Goal: Information Seeking & Learning: Check status

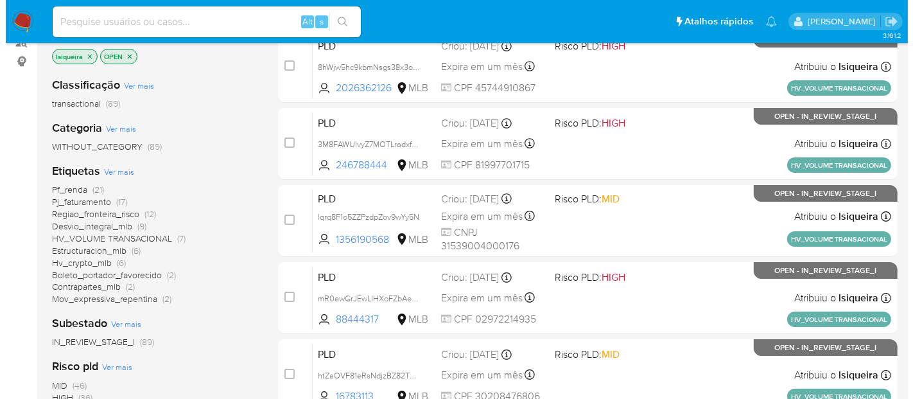
scroll to position [214, 0]
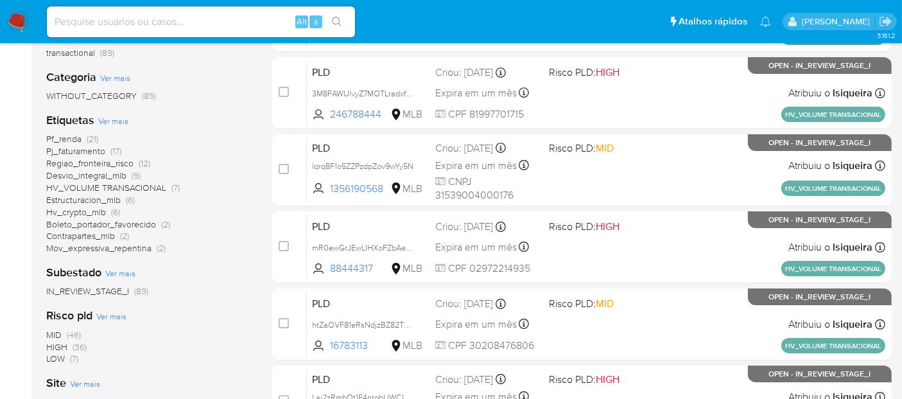
click at [118, 120] on span "Ver mais" at bounding box center [113, 121] width 30 height 12
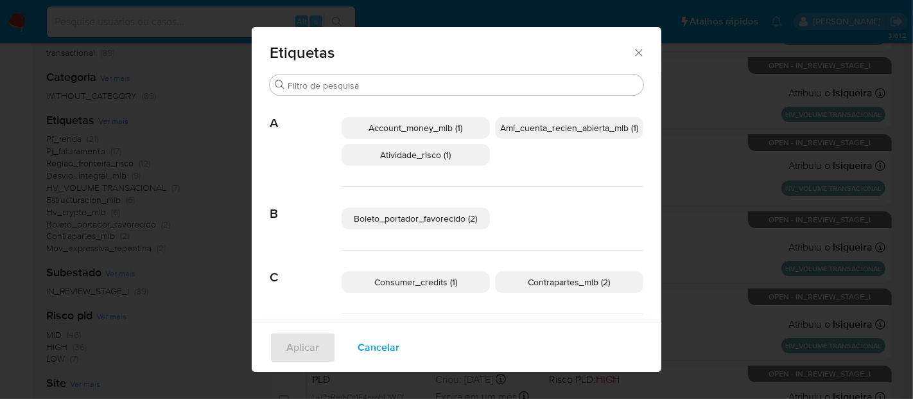
click at [460, 129] on p "Account_money_mlb (1)" at bounding box center [415, 128] width 148 height 22
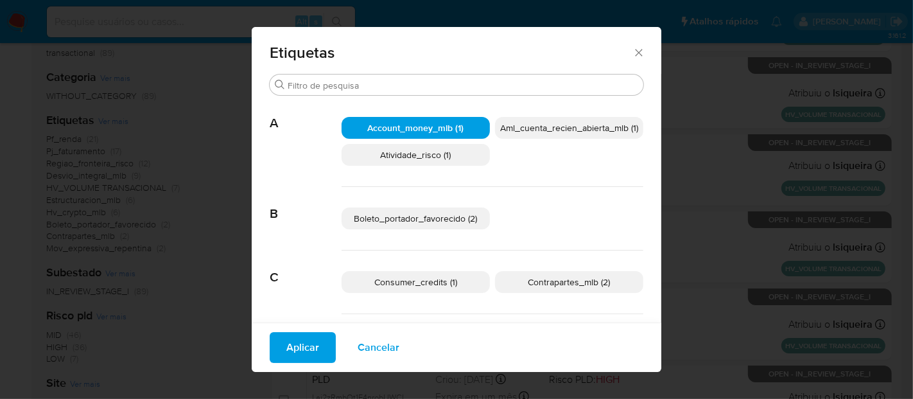
click at [596, 129] on span "Aml_cuenta_recien_abierta_mlb (1)" at bounding box center [569, 127] width 138 height 13
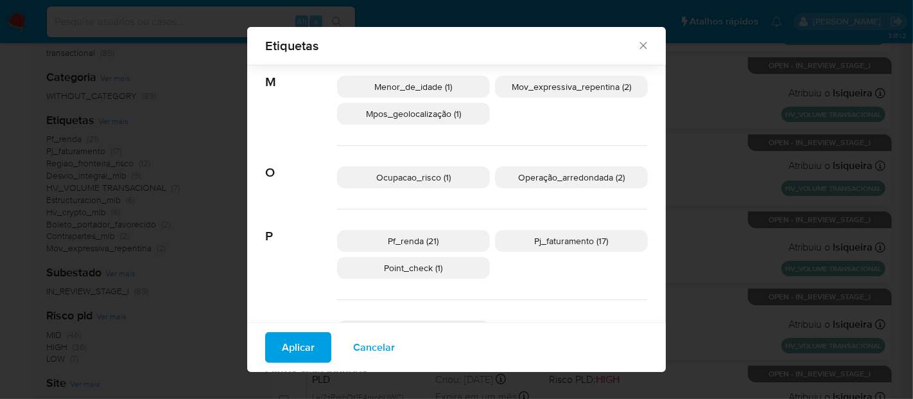
scroll to position [632, 0]
click at [570, 86] on span "Mov_expressiva_repentina (2)" at bounding box center [571, 84] width 119 height 13
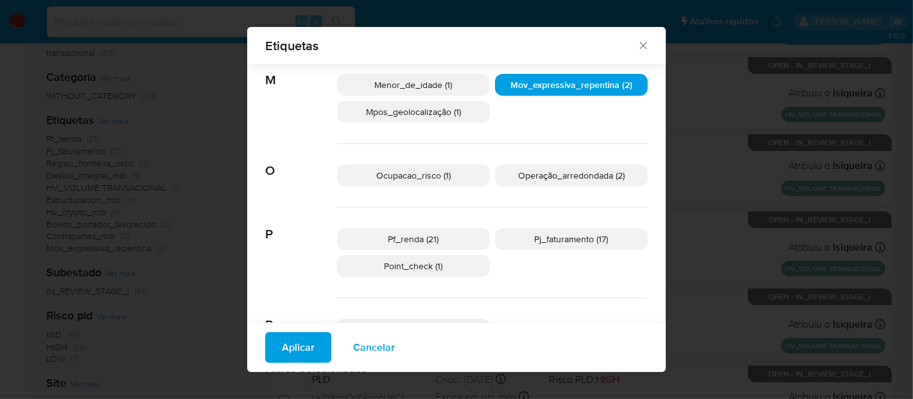
click at [282, 351] on span "Aplicar" at bounding box center [298, 347] width 33 height 28
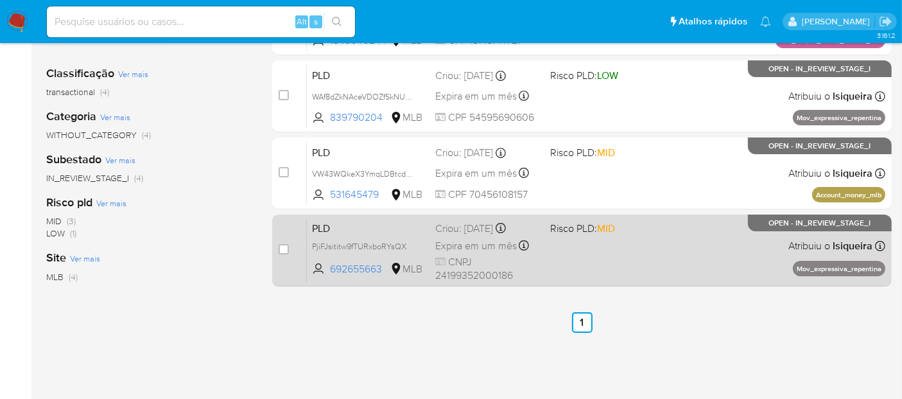
scroll to position [214, 0]
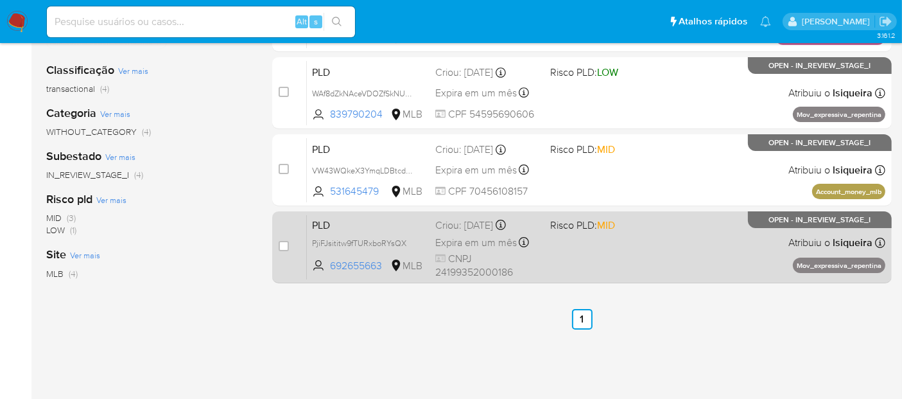
click at [651, 255] on div "PLD PjiFJsititw9fTURxboRYsQX 692655663 MLB Risco PLD: MID Criou: 12/09/2025 Cri…" at bounding box center [596, 246] width 578 height 65
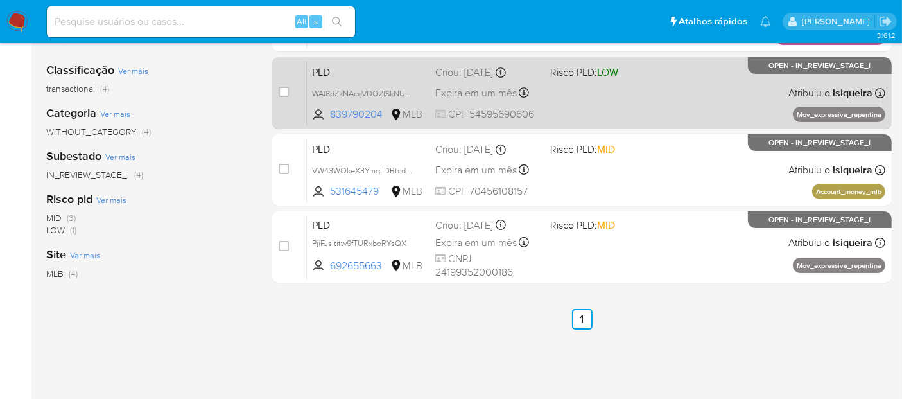
click at [634, 116] on div "PLD WAf8dZkNAceVDOZfSkNUD0Jr 839790204 MLB Risco PLD: LOW Criou: 12/09/2025 Cri…" at bounding box center [596, 92] width 578 height 65
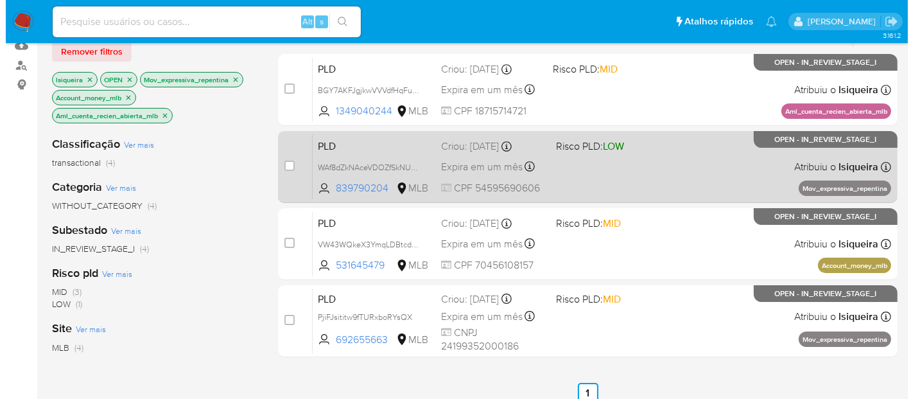
scroll to position [142, 0]
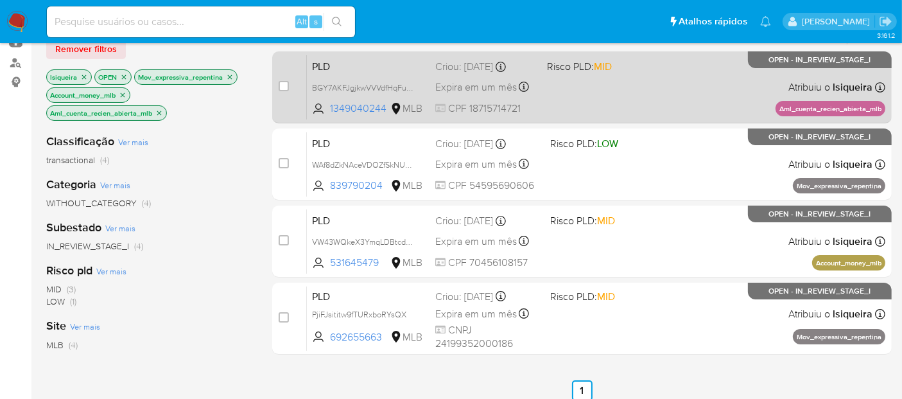
click at [590, 94] on div "PLD BGY7AKFJgjkwVVVdfHqFuaDp 1349040244 MLB Risco PLD: MID Criou: 12/09/2025 Cr…" at bounding box center [596, 87] width 578 height 65
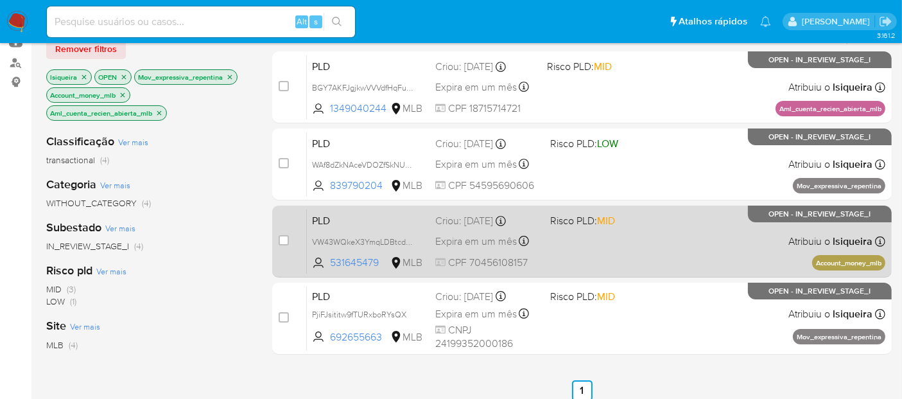
click at [650, 250] on div "PLD VW43WQkeX3YmqLDBtcdxfh82 531645479 MLB Risco PLD: MID Criou: 12/09/2025 Cri…" at bounding box center [596, 241] width 578 height 65
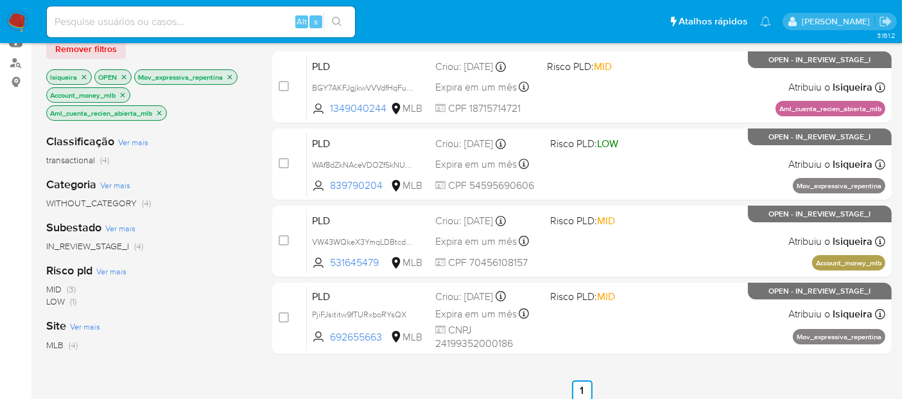
click at [159, 111] on icon "close-filter" at bounding box center [159, 113] width 8 height 8
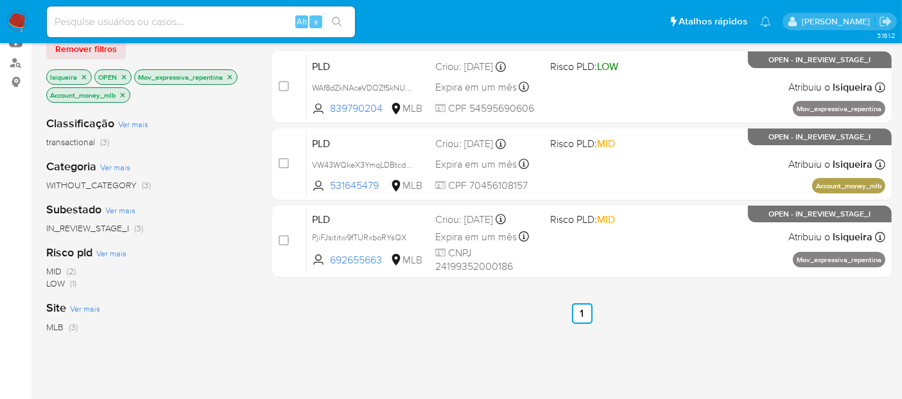
click at [124, 95] on icon "close-filter" at bounding box center [123, 95] width 8 height 8
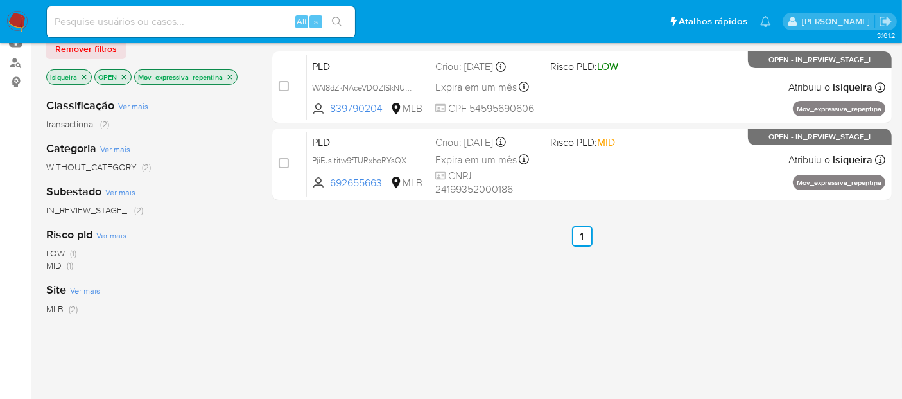
click at [226, 74] on icon "close-filter" at bounding box center [230, 77] width 8 height 8
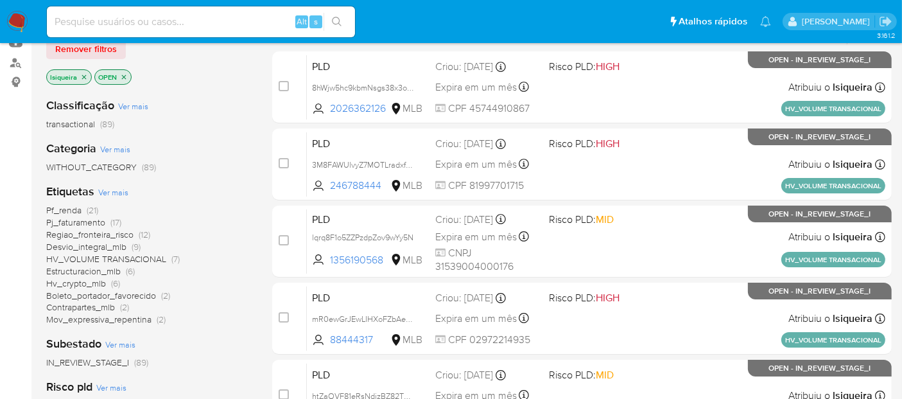
click at [103, 146] on span "Ver mais" at bounding box center [115, 149] width 30 height 12
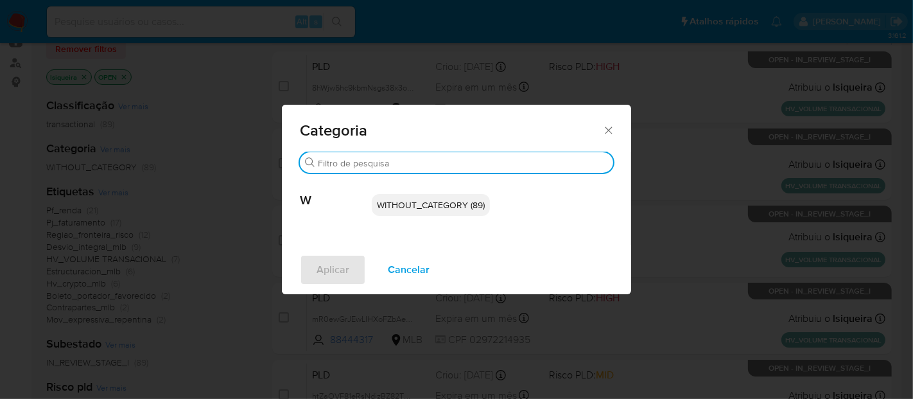
click at [499, 159] on input "Buscar" at bounding box center [463, 163] width 290 height 12
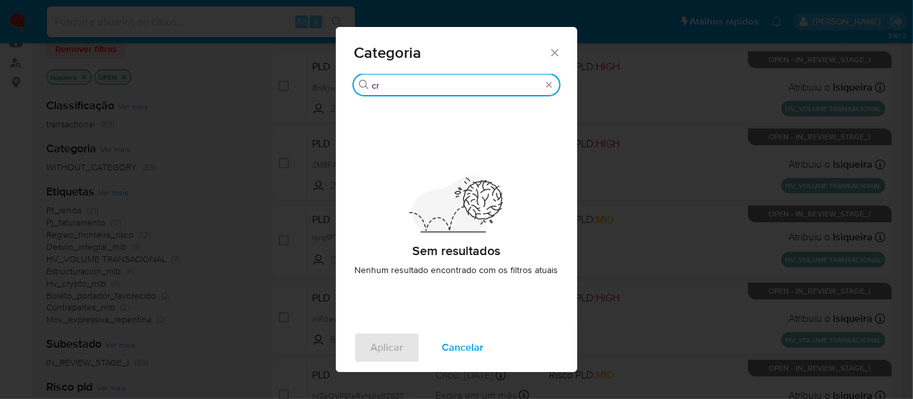
type input "c"
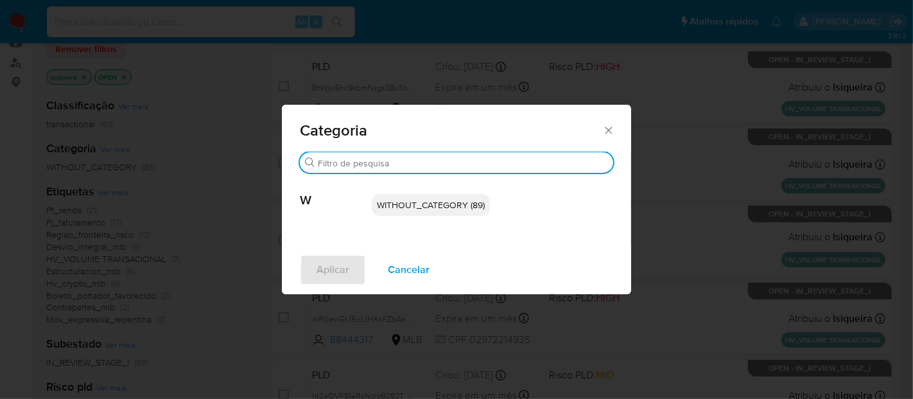
click at [167, 208] on div "Categoria Buscar W WITHOUT_CATEGORY (89) Aplicar Cancelar" at bounding box center [456, 199] width 913 height 399
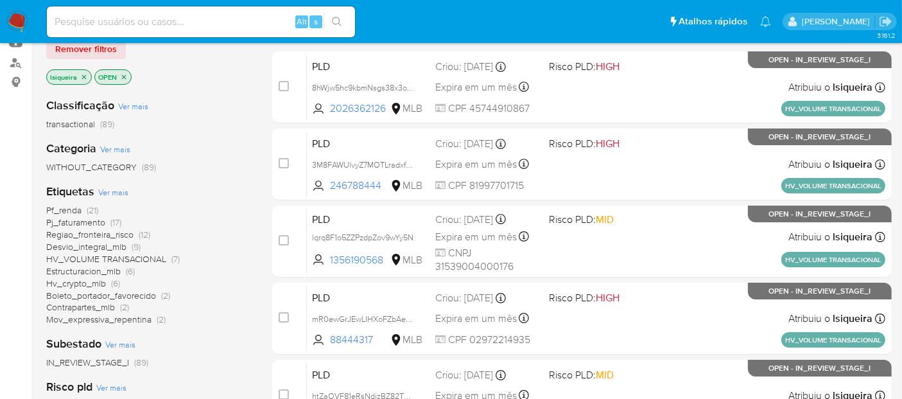
click at [117, 193] on span "Ver mais" at bounding box center [113, 192] width 30 height 12
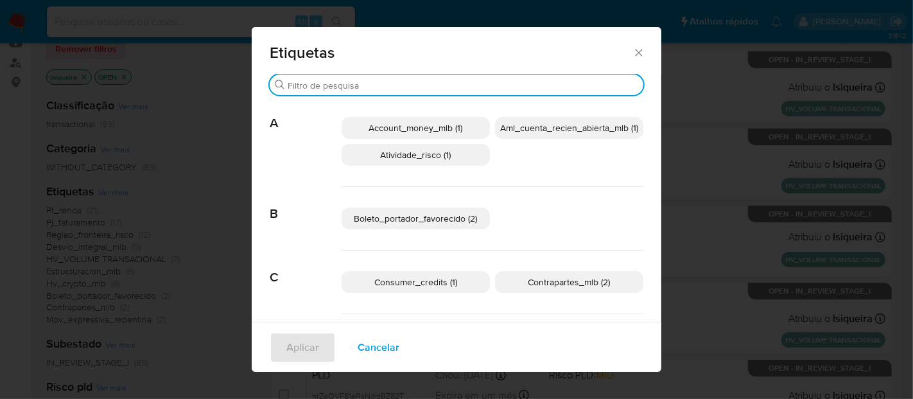
click at [438, 83] on input "Buscar" at bounding box center [463, 86] width 350 height 12
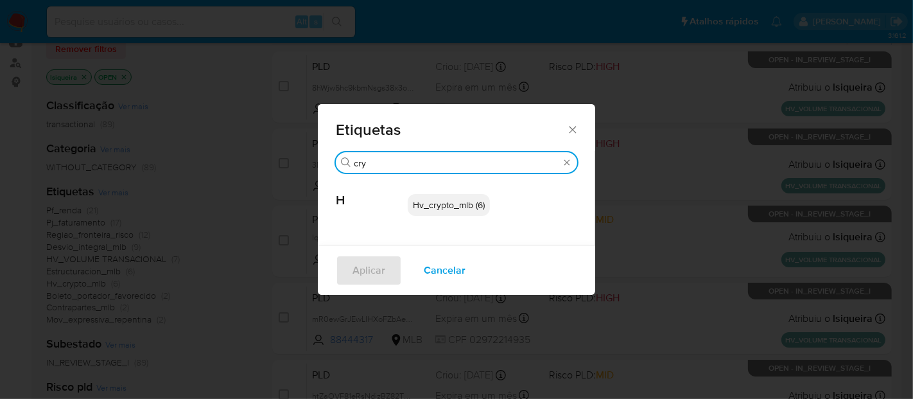
type input "cry"
click at [453, 206] on span "Hv_crypto_mlb (6)" at bounding box center [449, 204] width 72 height 13
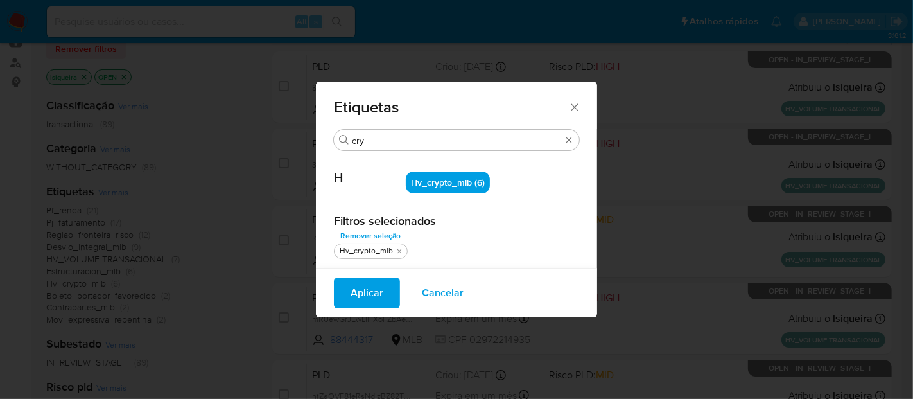
click at [364, 292] on span "Aplicar" at bounding box center [366, 293] width 33 height 28
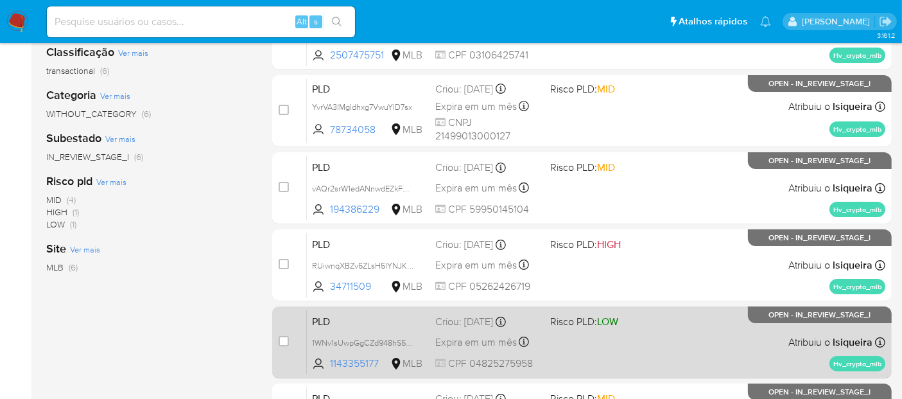
scroll to position [214, 0]
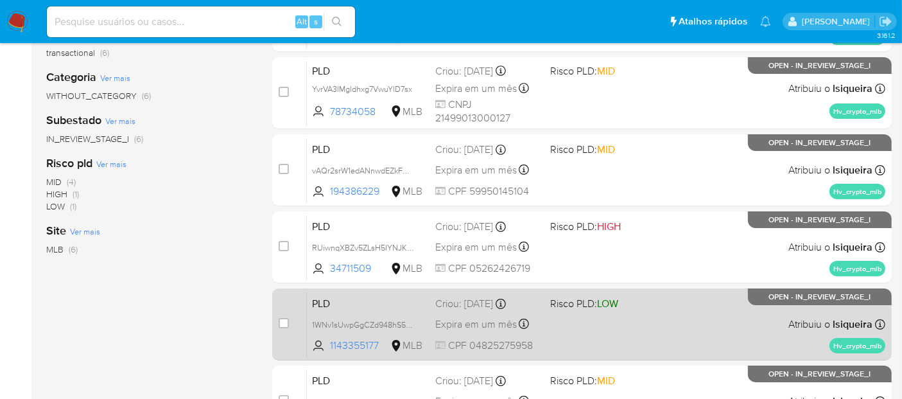
click at [701, 332] on div "PLD 1WNv1sUwpGgCZd948hS5kYxm 1143355177 MLB Risco PLD: LOW Criou: 12/09/2025 Cr…" at bounding box center [596, 323] width 578 height 65
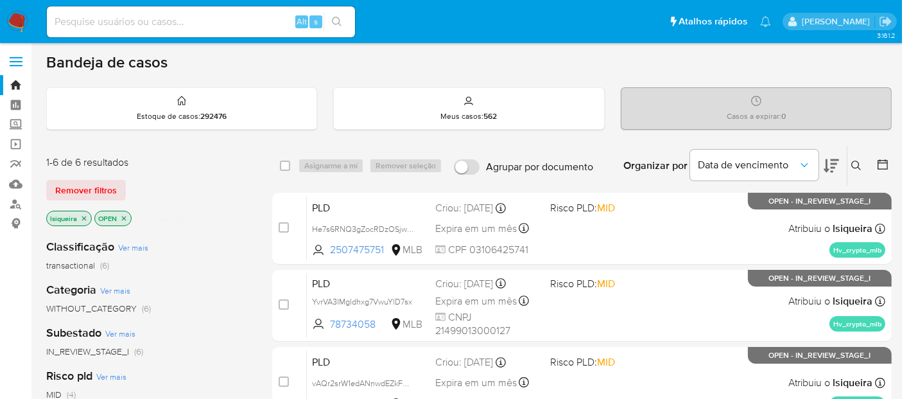
scroll to position [0, 0]
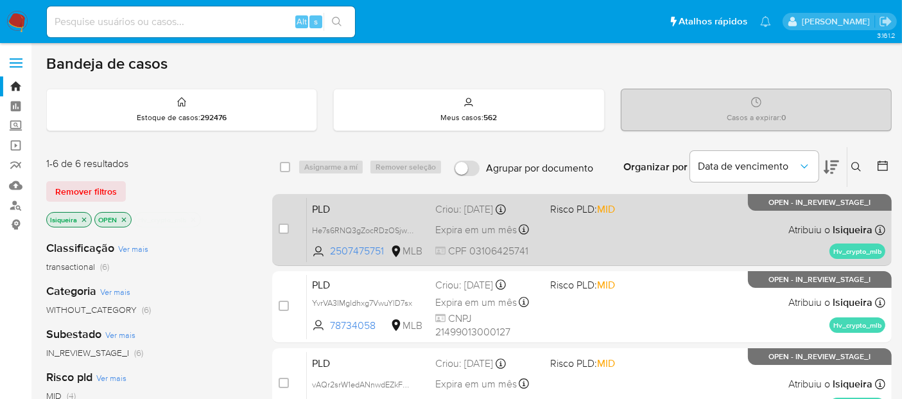
click at [620, 228] on span at bounding box center [602, 229] width 105 height 3
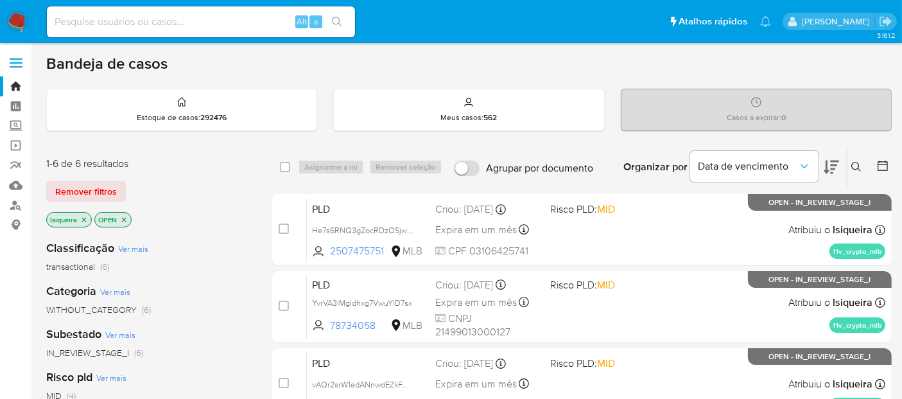
click at [189, 216] on icon "close-filter" at bounding box center [193, 220] width 8 height 8
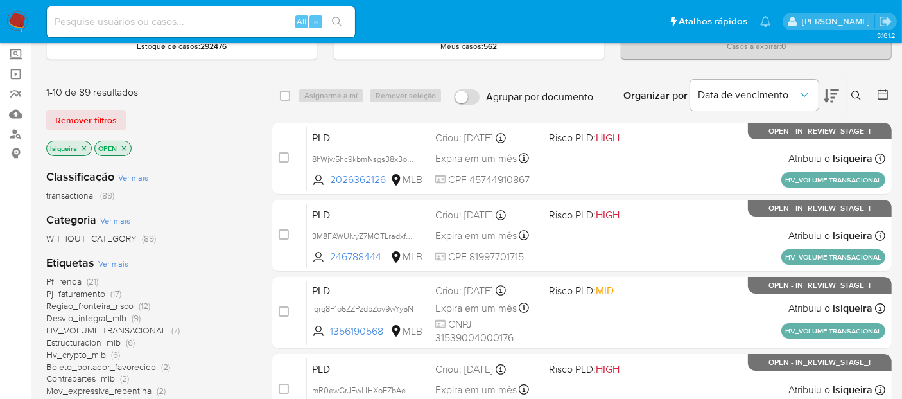
scroll to position [142, 0]
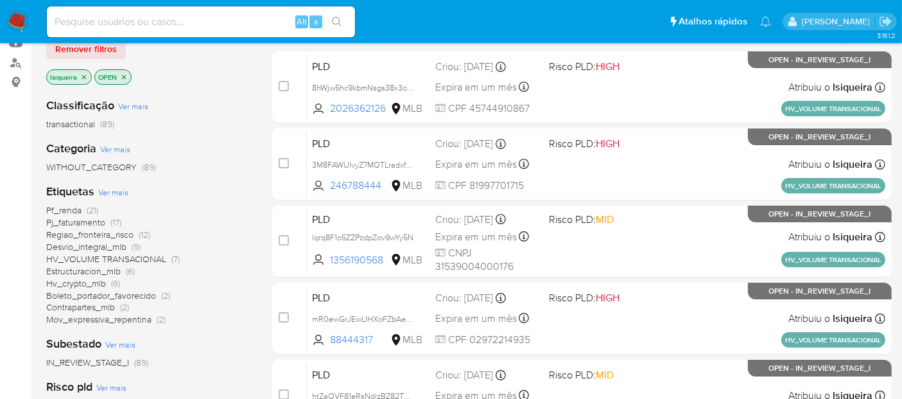
click at [97, 220] on span "Pj_faturamento" at bounding box center [75, 222] width 59 height 13
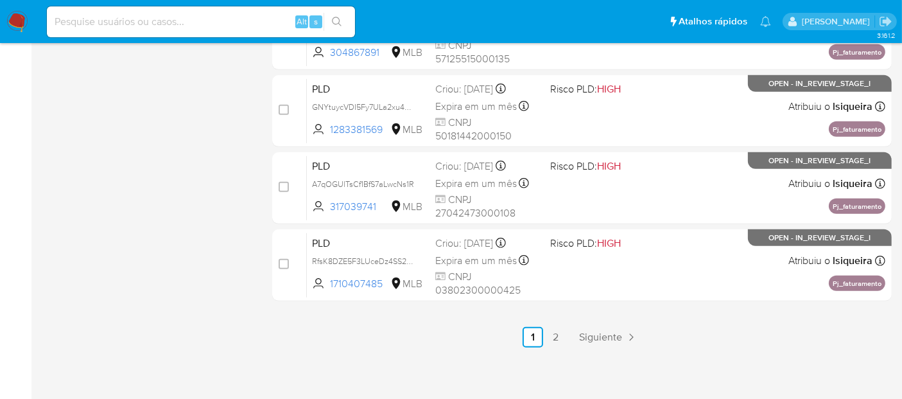
scroll to position [659, 0]
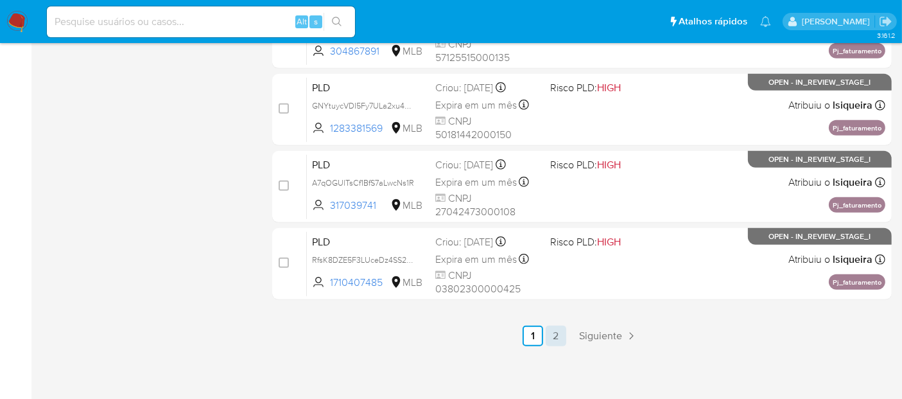
click at [562, 335] on link "2" at bounding box center [556, 335] width 21 height 21
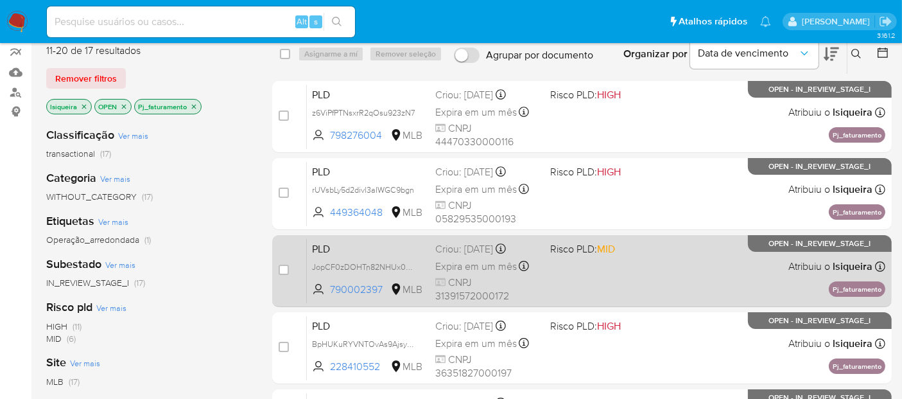
scroll to position [214, 0]
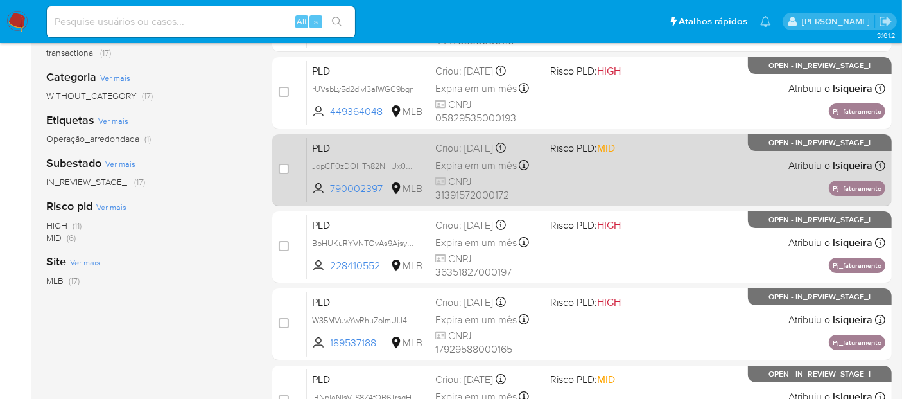
click at [655, 173] on div "PLD JopCF0zDOHTn82NHUx02EjwW 790002397 MLB Risco PLD: MID Criou: 12/09/2025 Cri…" at bounding box center [596, 169] width 578 height 65
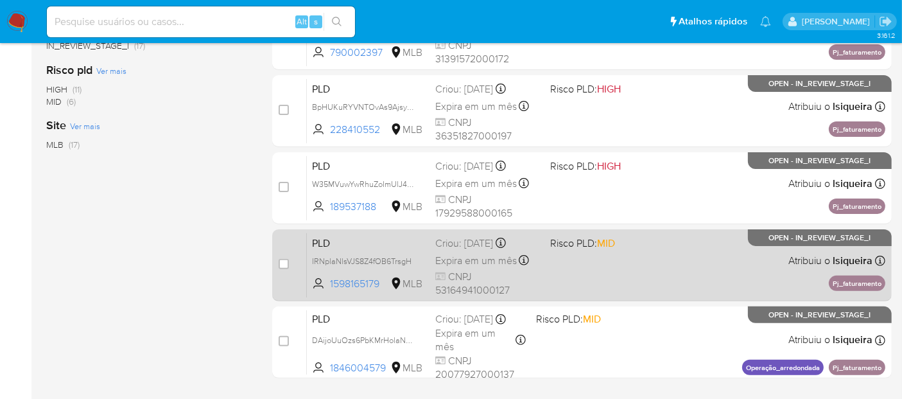
scroll to position [356, 0]
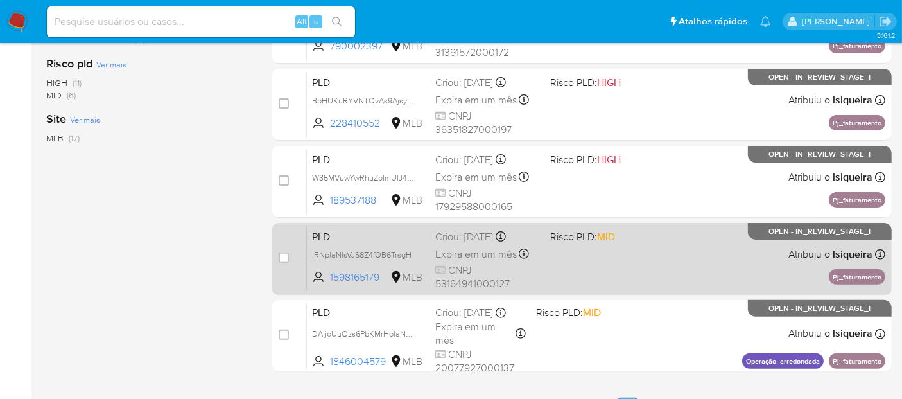
click at [497, 263] on span "CNPJ 53164941000127" at bounding box center [487, 277] width 105 height 28
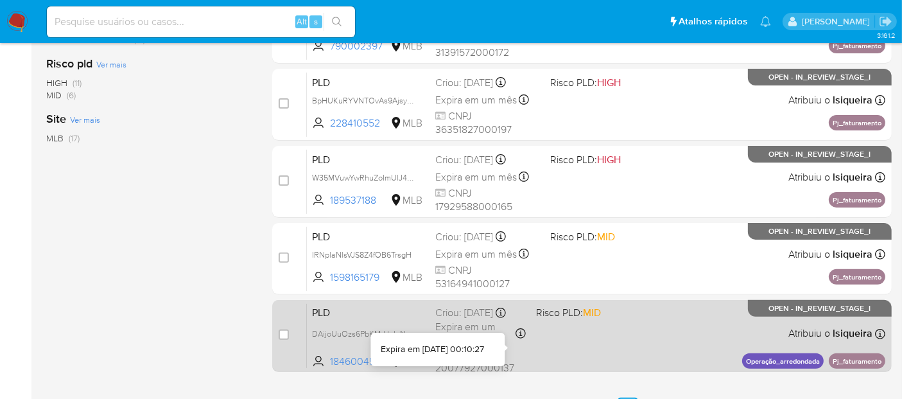
click at [522, 338] on icon at bounding box center [520, 333] width 10 height 10
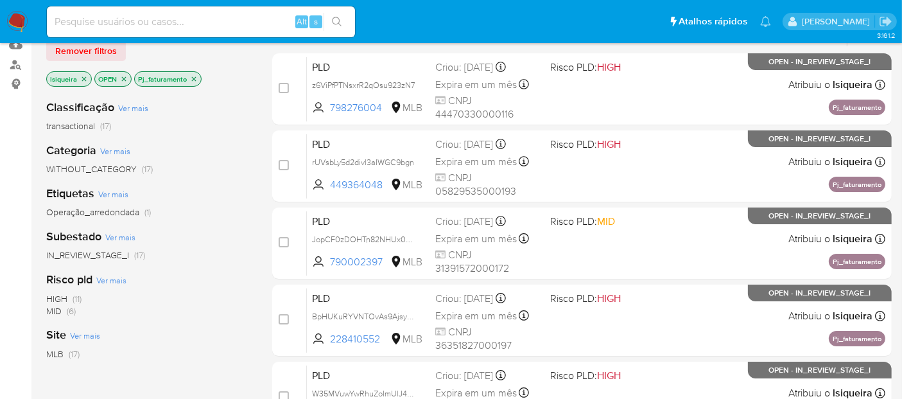
scroll to position [71, 0]
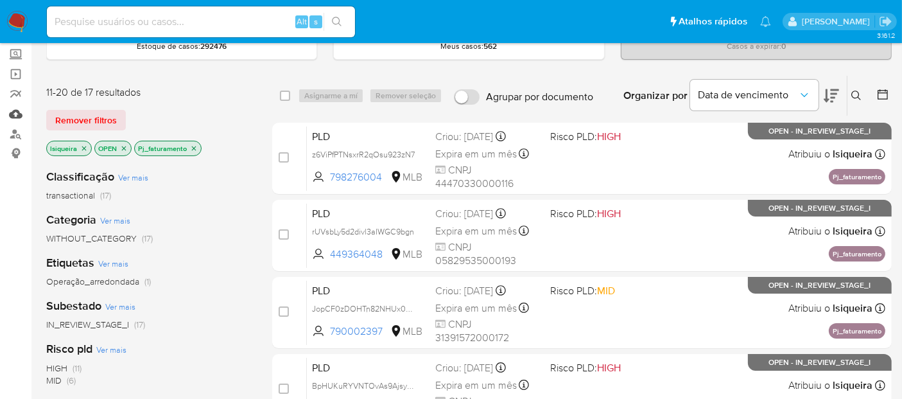
click at [17, 111] on link "Mulan" at bounding box center [76, 114] width 153 height 20
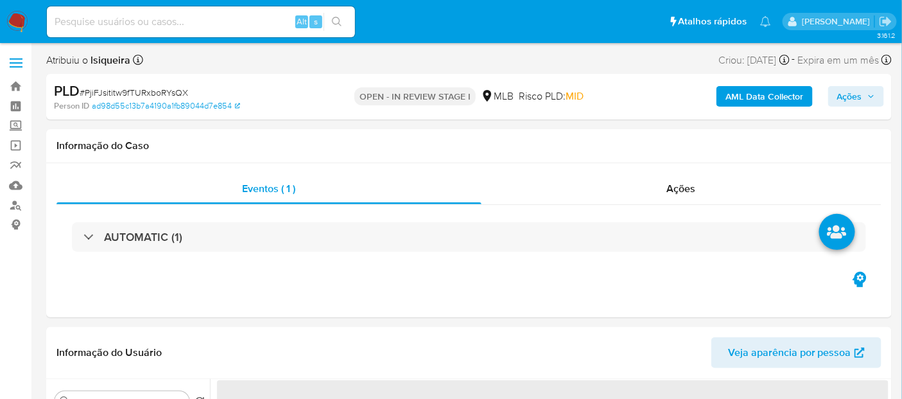
select select "10"
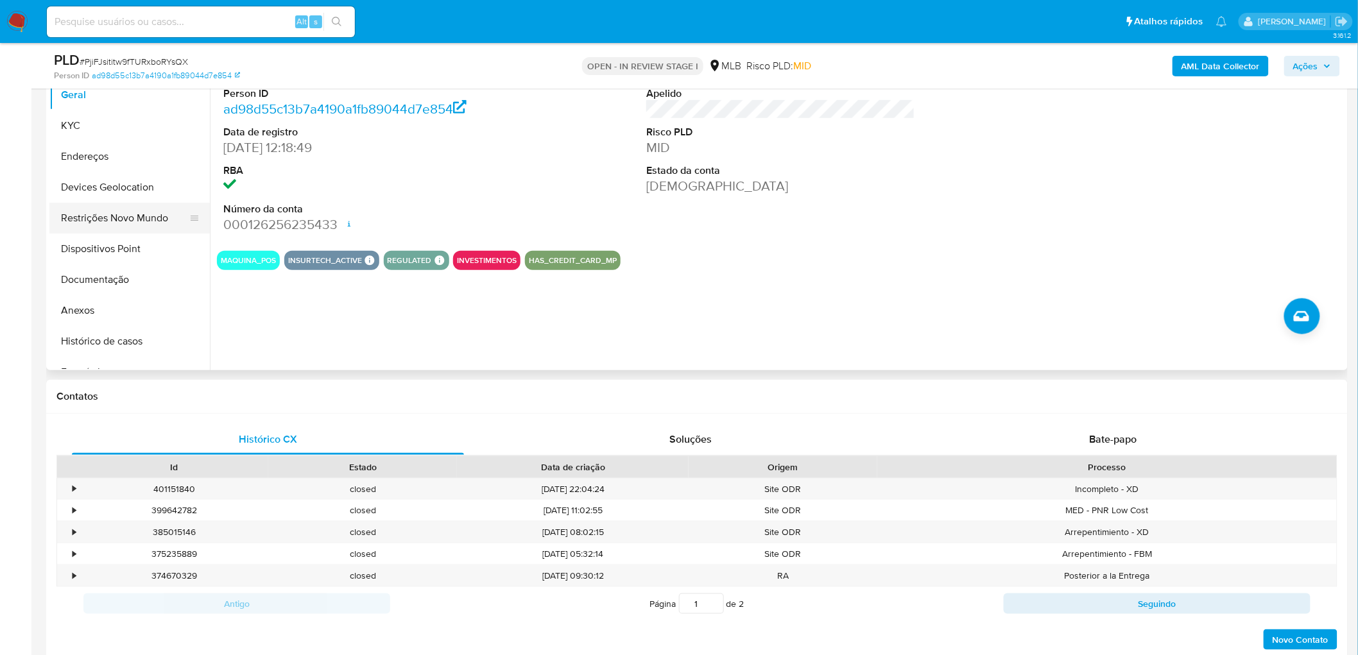
scroll to position [285, 0]
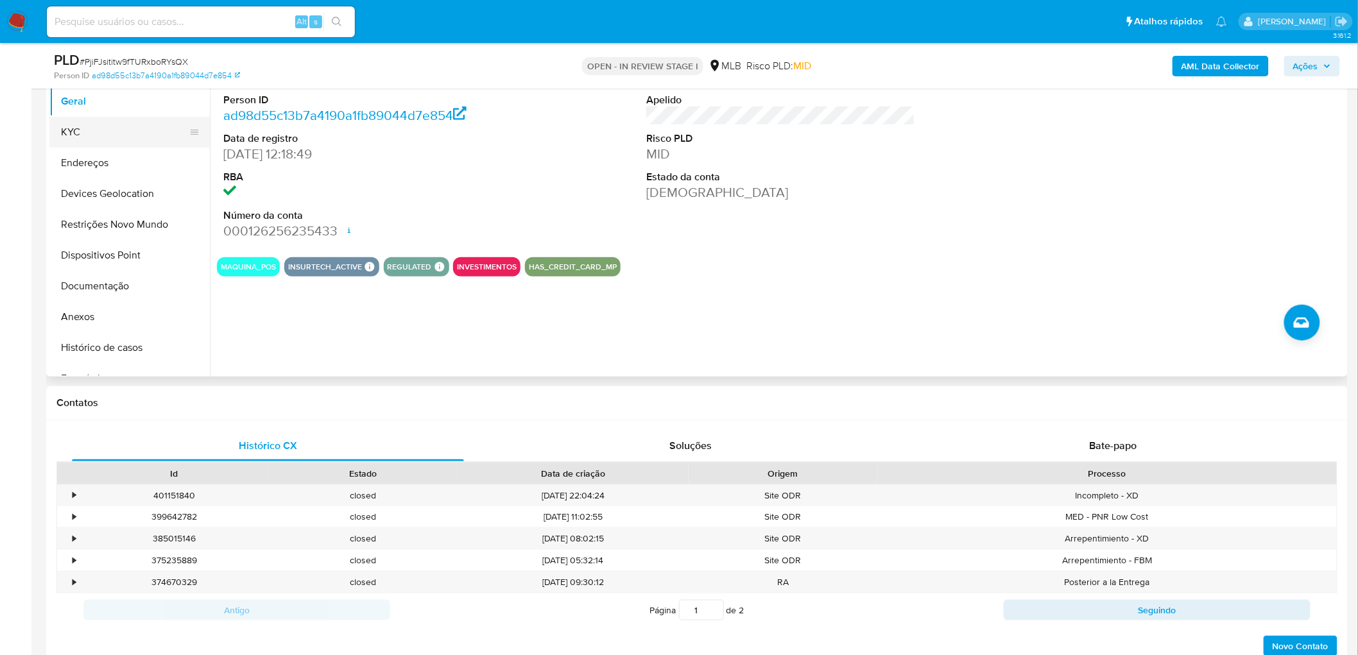
click at [95, 141] on button "KYC" at bounding box center [124, 132] width 150 height 31
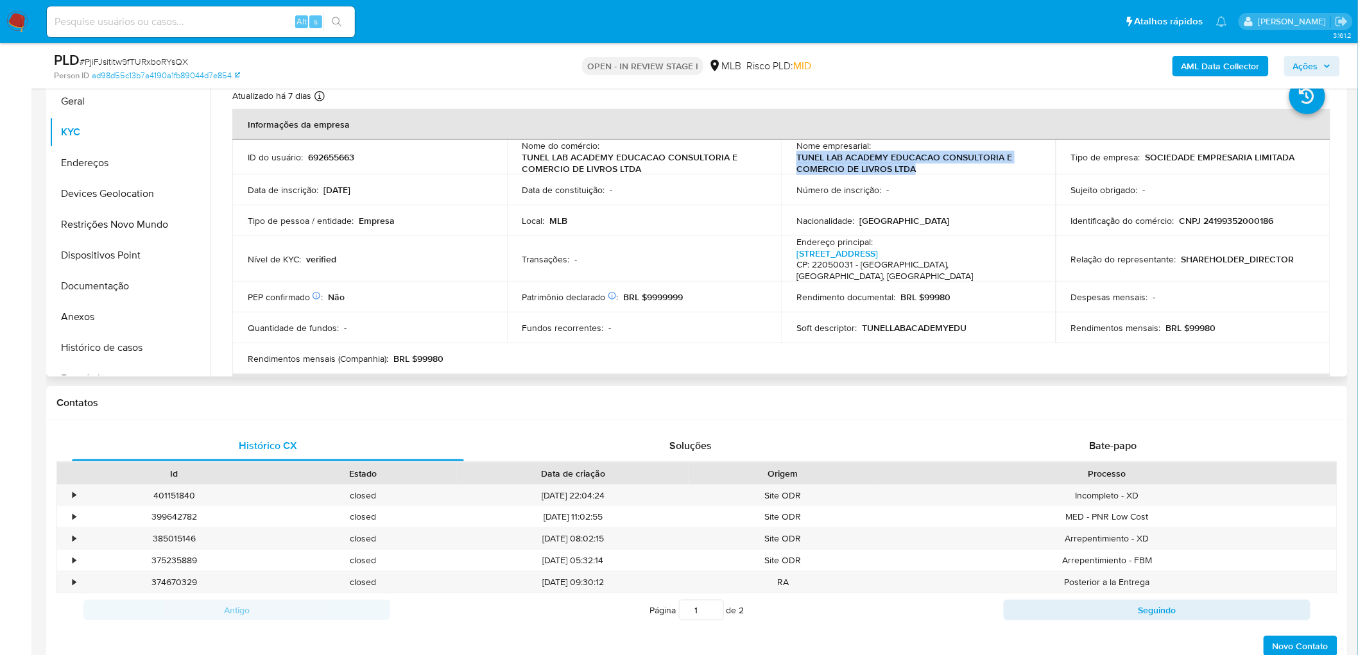
drag, startPoint x: 935, startPoint y: 168, endPoint x: 785, endPoint y: 158, distance: 149.9
click at [785, 158] on td "Nome empresarial : TUNEL LAB ACADEMY EDUCACAO CONSULTORIA E COMERCIO DE LIVROS …" at bounding box center [918, 157] width 275 height 35
copy p "TUNEL LAB ACADEMY EDUCACAO CONSULTORIA E COMERCIO DE LIVROS LTDA"
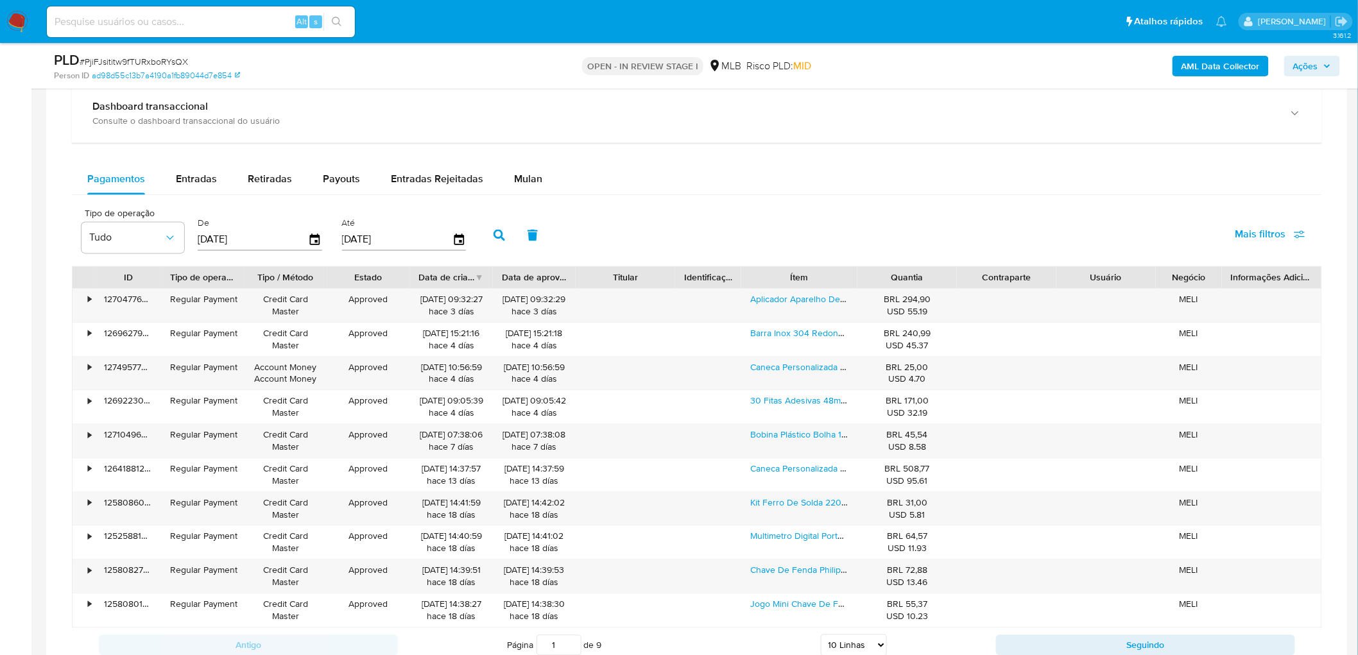
scroll to position [1011, 0]
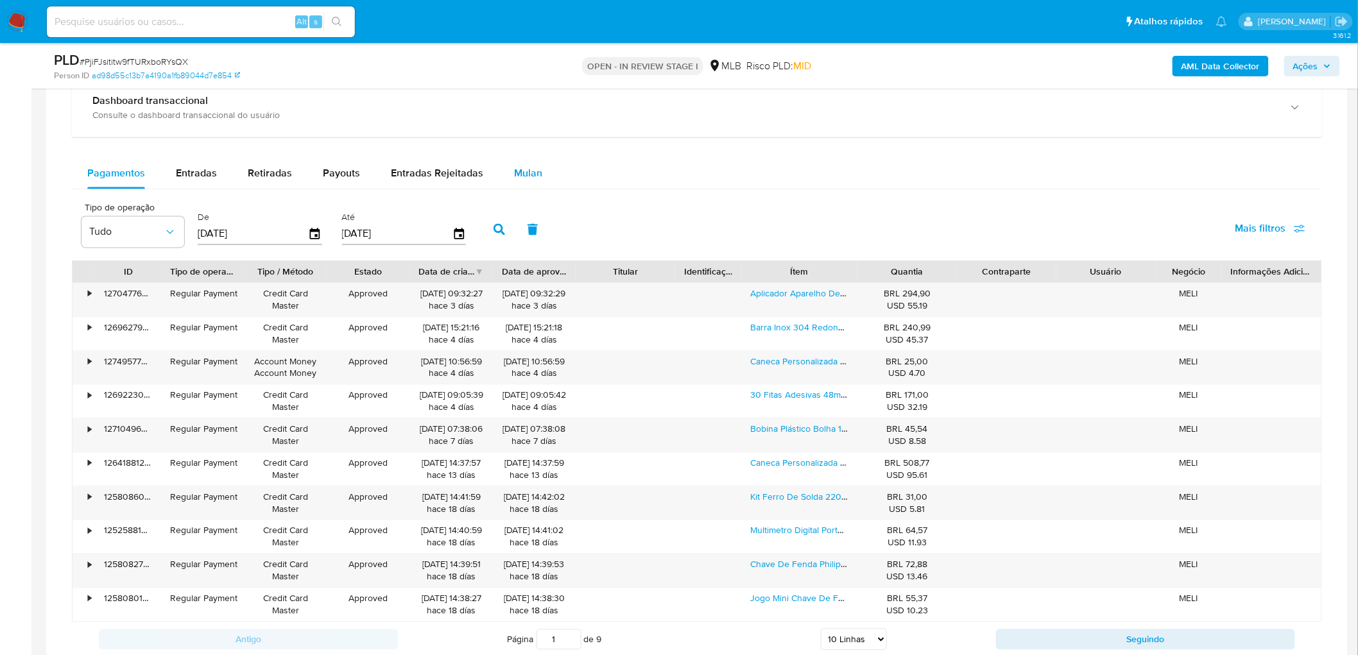
click at [533, 176] on span "Mulan" at bounding box center [528, 173] width 28 height 15
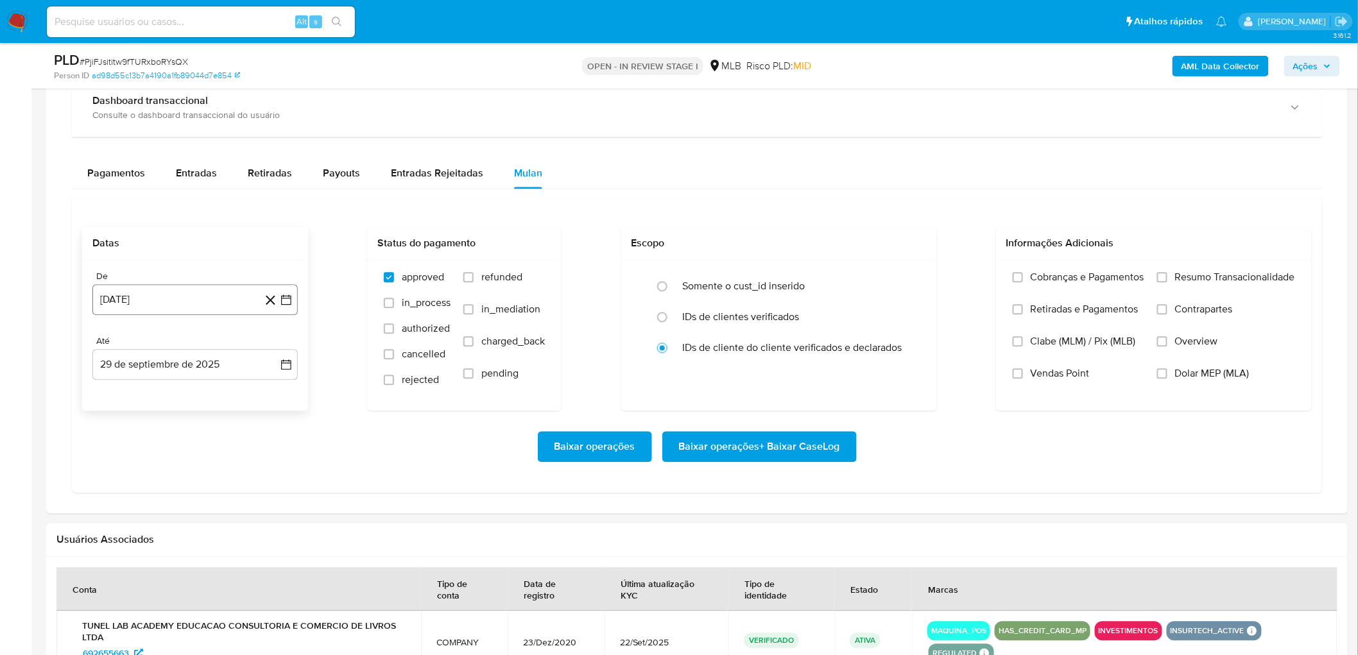
click at [156, 297] on button "[DATE]" at bounding box center [194, 300] width 205 height 31
click at [200, 353] on span "agosto 2024" at bounding box center [189, 346] width 58 height 13
click at [271, 349] on icon "Año siguiente" at bounding box center [271, 346] width 15 height 15
click at [194, 358] on span "ago" at bounding box center [194, 465] width 16 height 10
click at [220, 358] on button "1" at bounding box center [221, 394] width 21 height 21
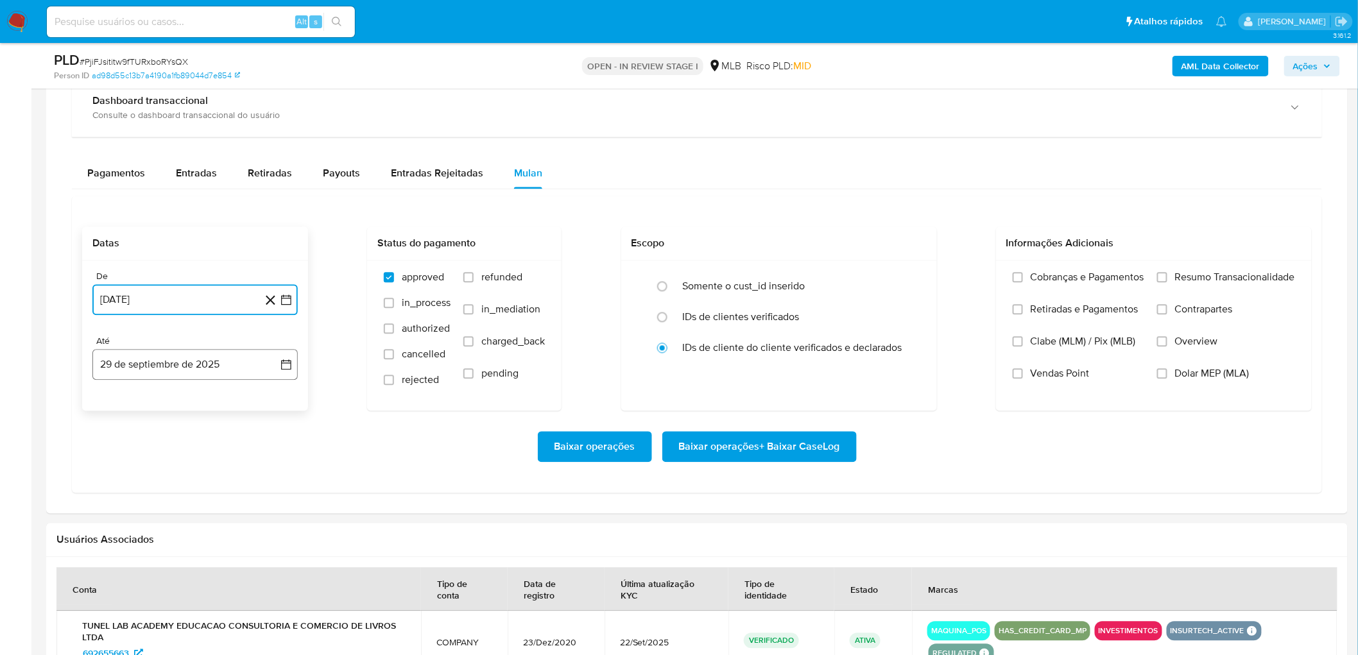
click at [207, 358] on button "29 de septiembre de 2025" at bounding box center [194, 365] width 205 height 31
click at [241, 358] on button "27" at bounding box center [246, 536] width 21 height 21
click at [811, 277] on span "Resumo Transacionalidade" at bounding box center [1235, 278] width 120 height 13
click at [811, 277] on input "Resumo Transacionalidade" at bounding box center [1162, 278] width 10 height 10
click at [811, 358] on label "Vendas Point" at bounding box center [1079, 384] width 132 height 32
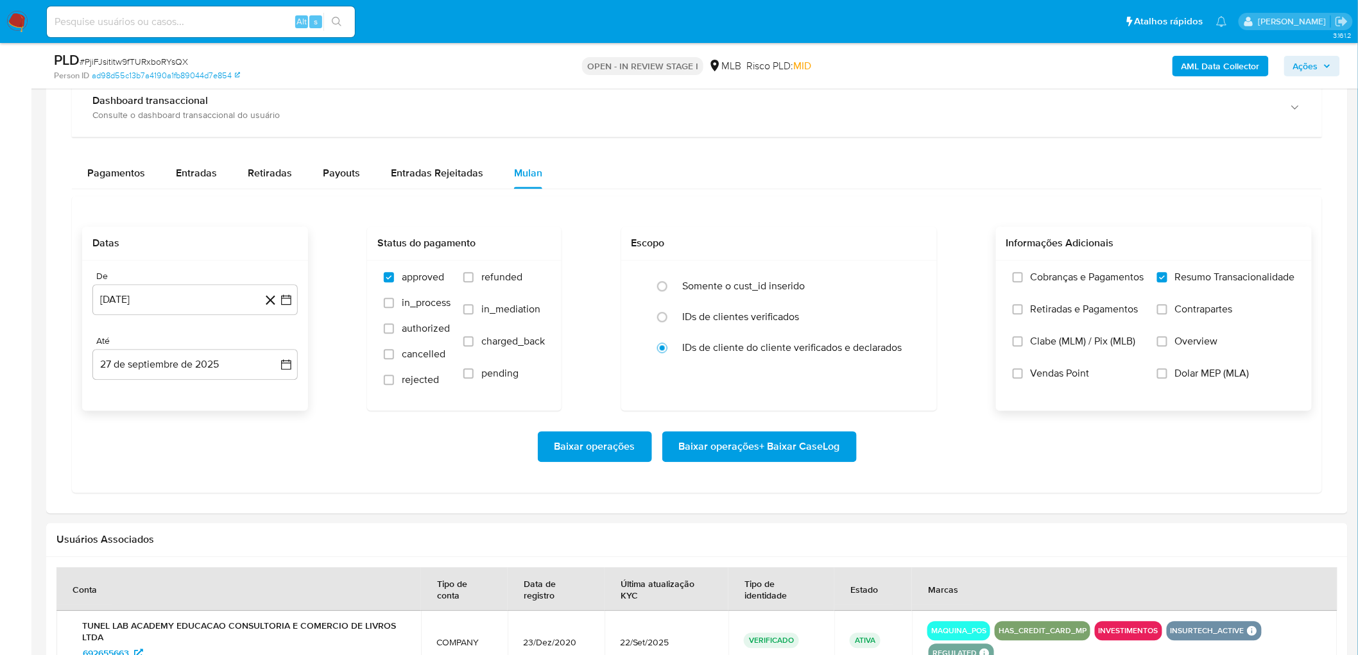
click at [811, 358] on input "Vendas Point" at bounding box center [1018, 374] width 10 height 10
click at [114, 302] on button "1 de agosto de 2025" at bounding box center [194, 300] width 205 height 31
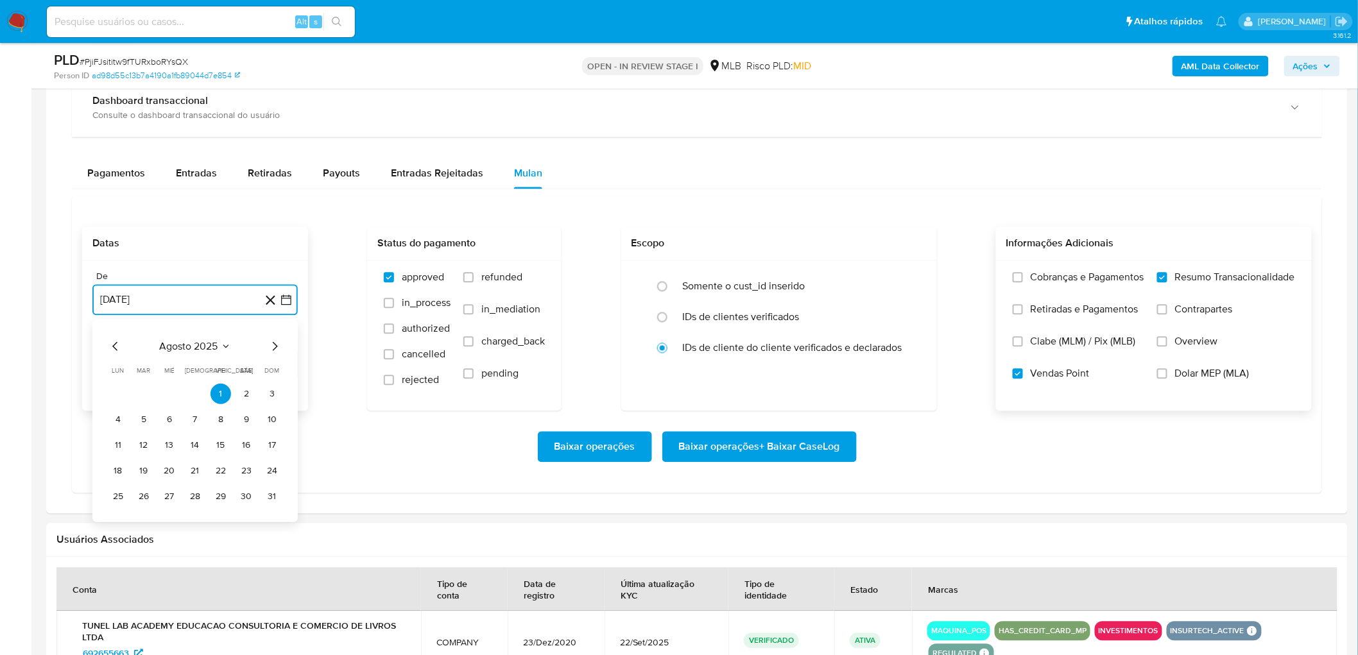
click at [116, 344] on icon "Mes anterior" at bounding box center [115, 346] width 15 height 15
click at [193, 349] on span "julio 2025" at bounding box center [189, 346] width 48 height 13
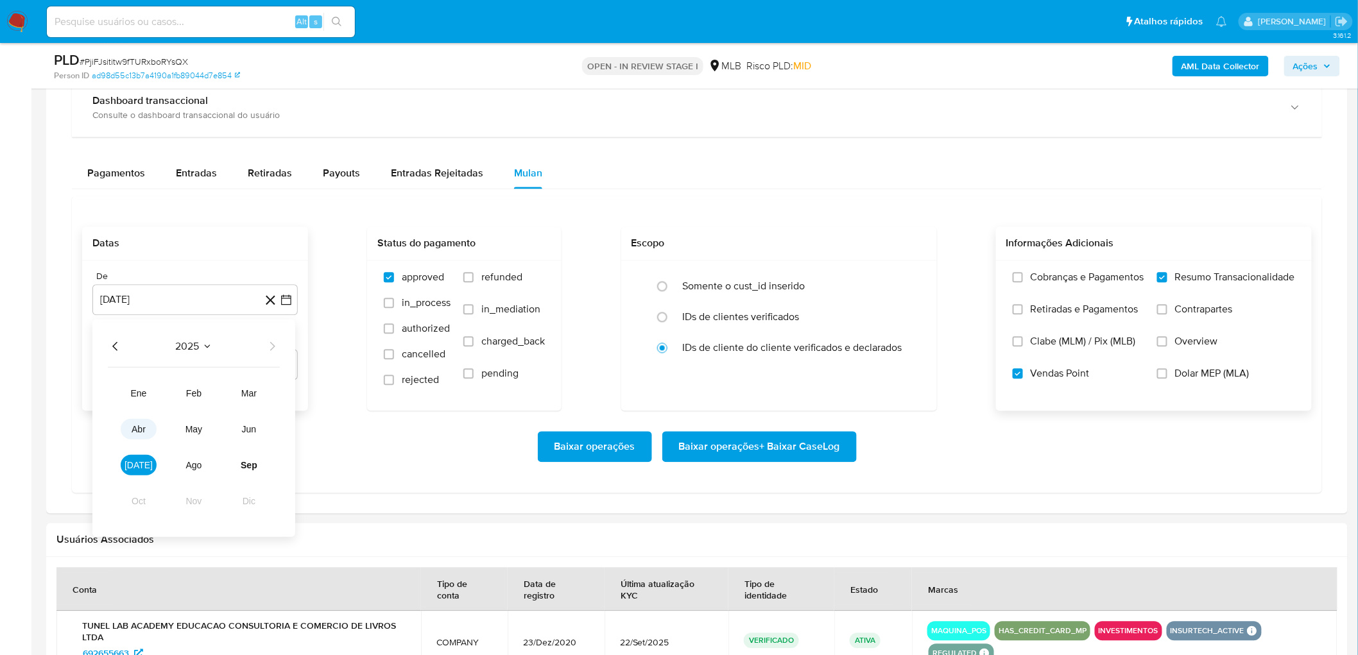
click at [143, 358] on span "abr" at bounding box center [139, 429] width 14 height 10
click at [139, 358] on button "1" at bounding box center [144, 394] width 21 height 21
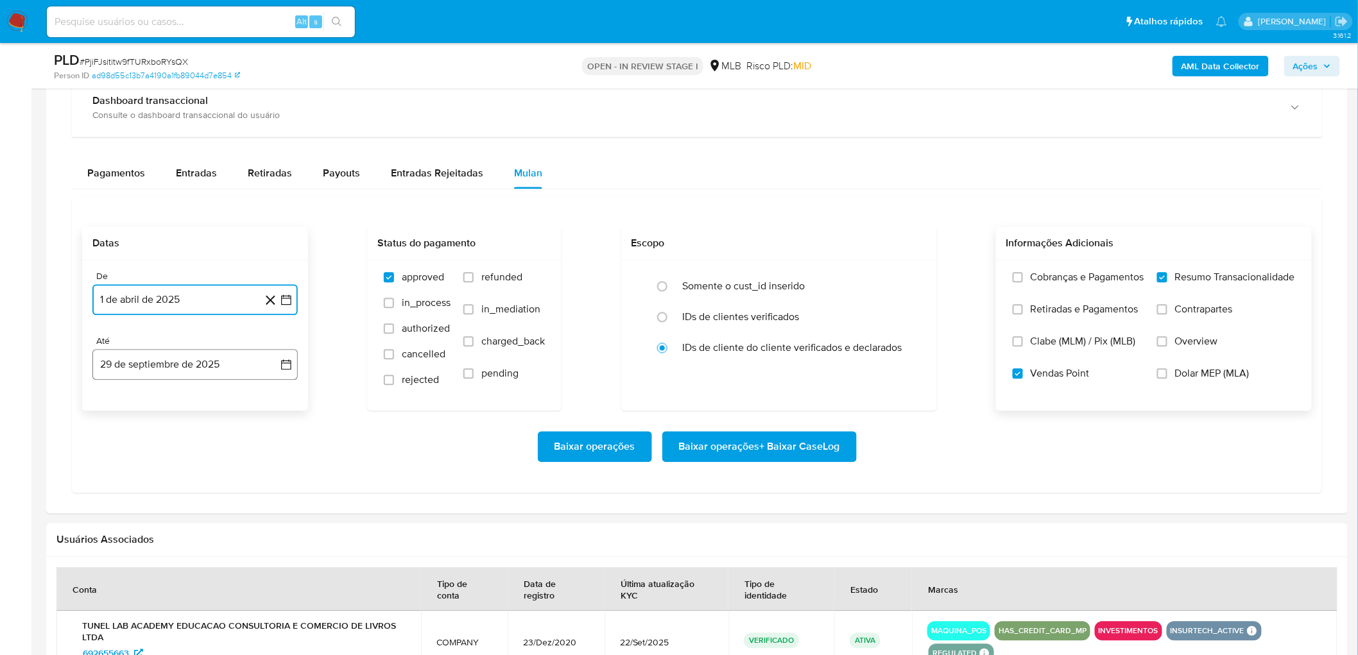
click at [146, 358] on button "29 de septiembre de 2025" at bounding box center [194, 365] width 205 height 31
click at [250, 358] on button "27" at bounding box center [246, 536] width 21 height 21
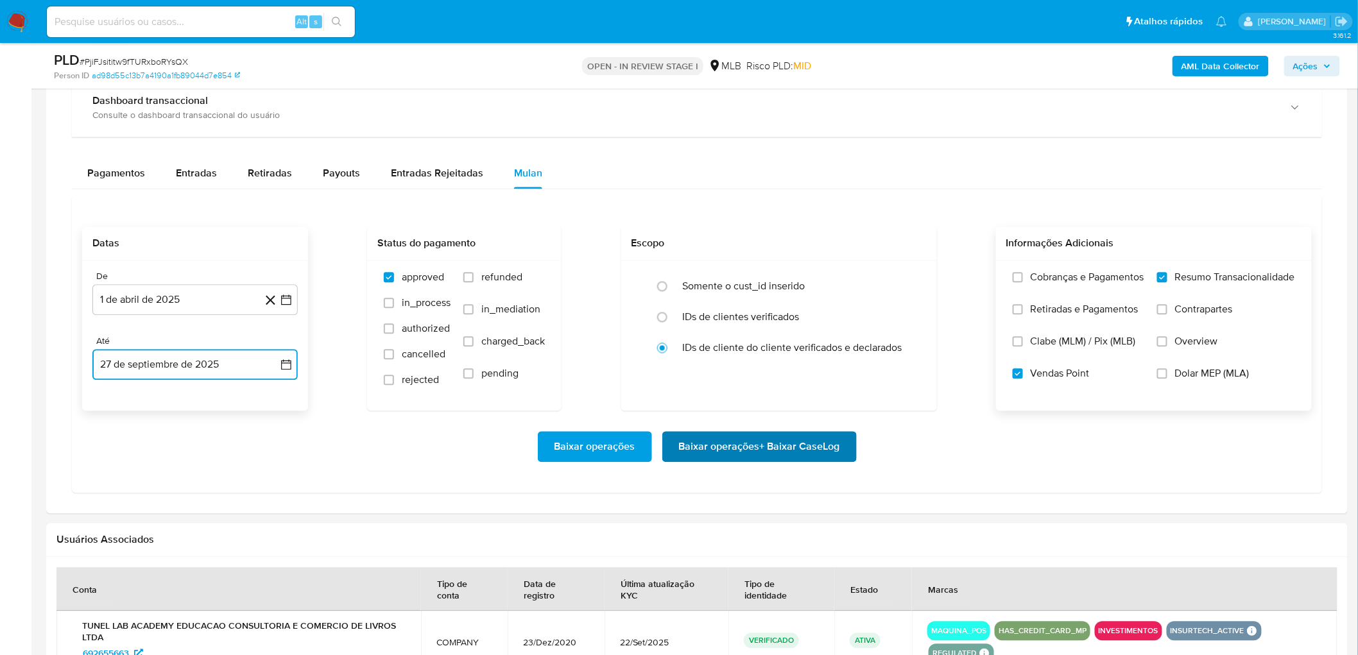
click at [729, 358] on span "Baixar operações + Baixar CaseLog" at bounding box center [759, 447] width 161 height 28
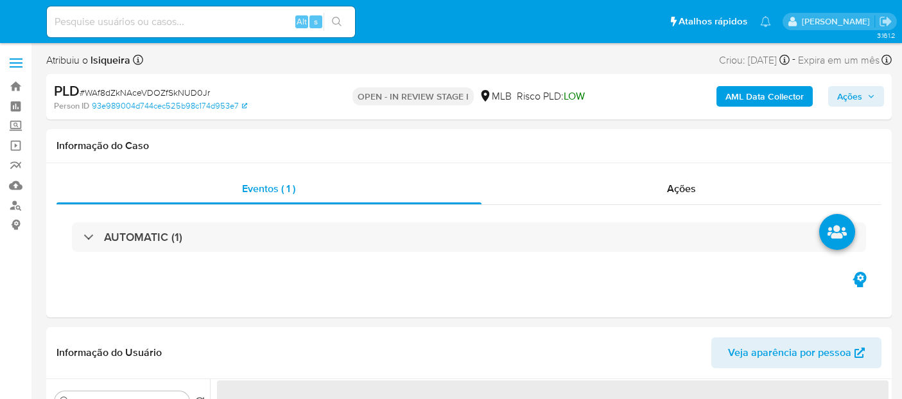
select select "10"
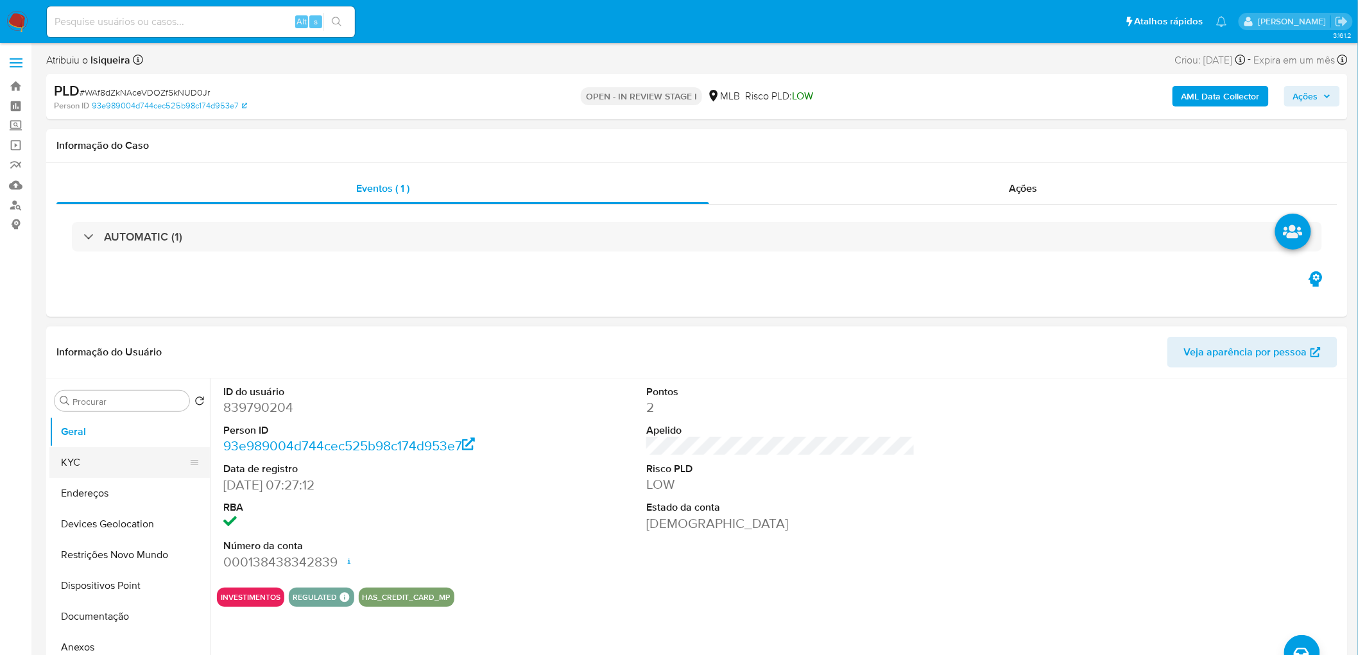
click at [104, 398] on button "KYC" at bounding box center [124, 462] width 150 height 31
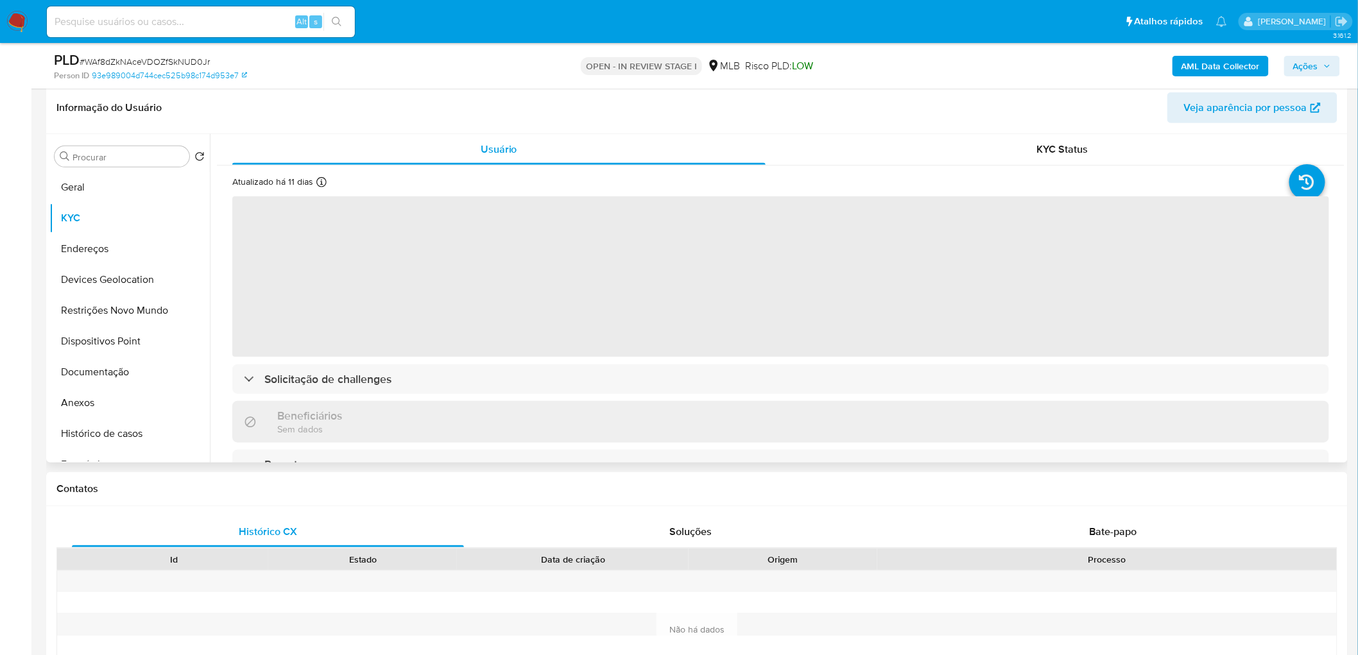
scroll to position [214, 0]
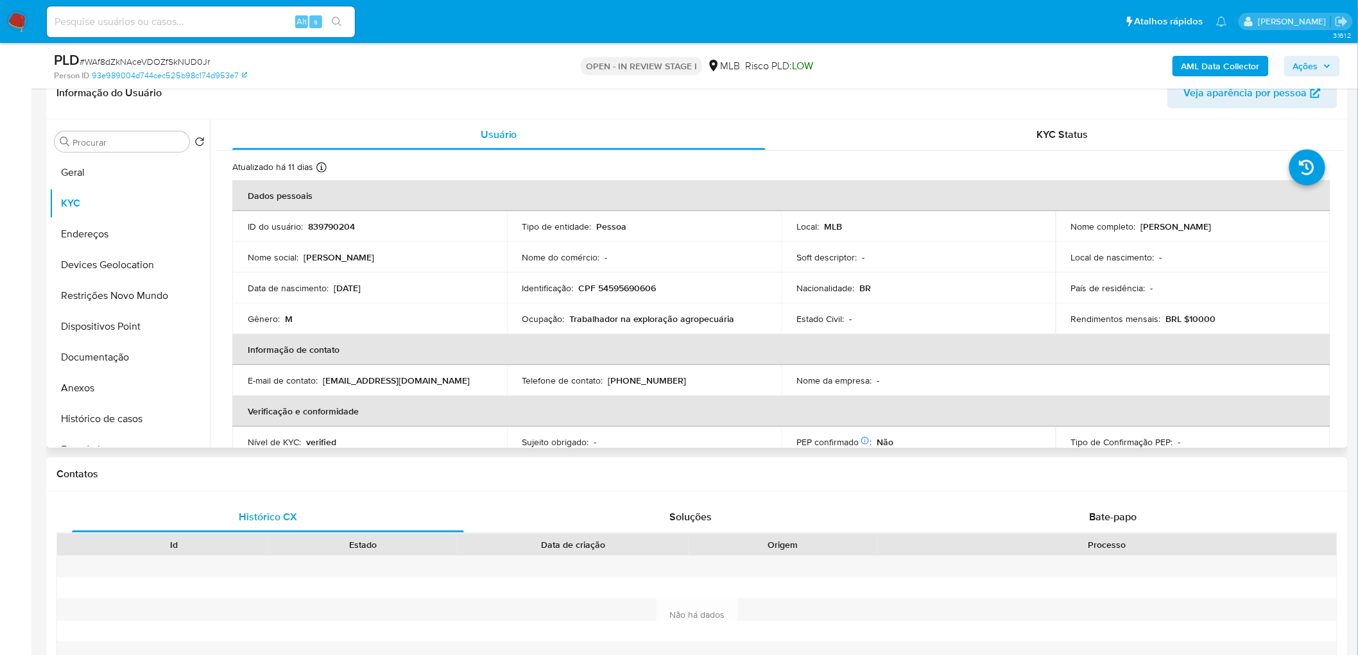
drag, startPoint x: 1272, startPoint y: 229, endPoint x: 1137, endPoint y: 227, distance: 134.8
click at [901, 227] on div "Nome completo : Paulo Cesar Fritschy Marcondes" at bounding box center [1193, 227] width 244 height 12
copy p "Paulo Cesar Fritschy Marcondes"
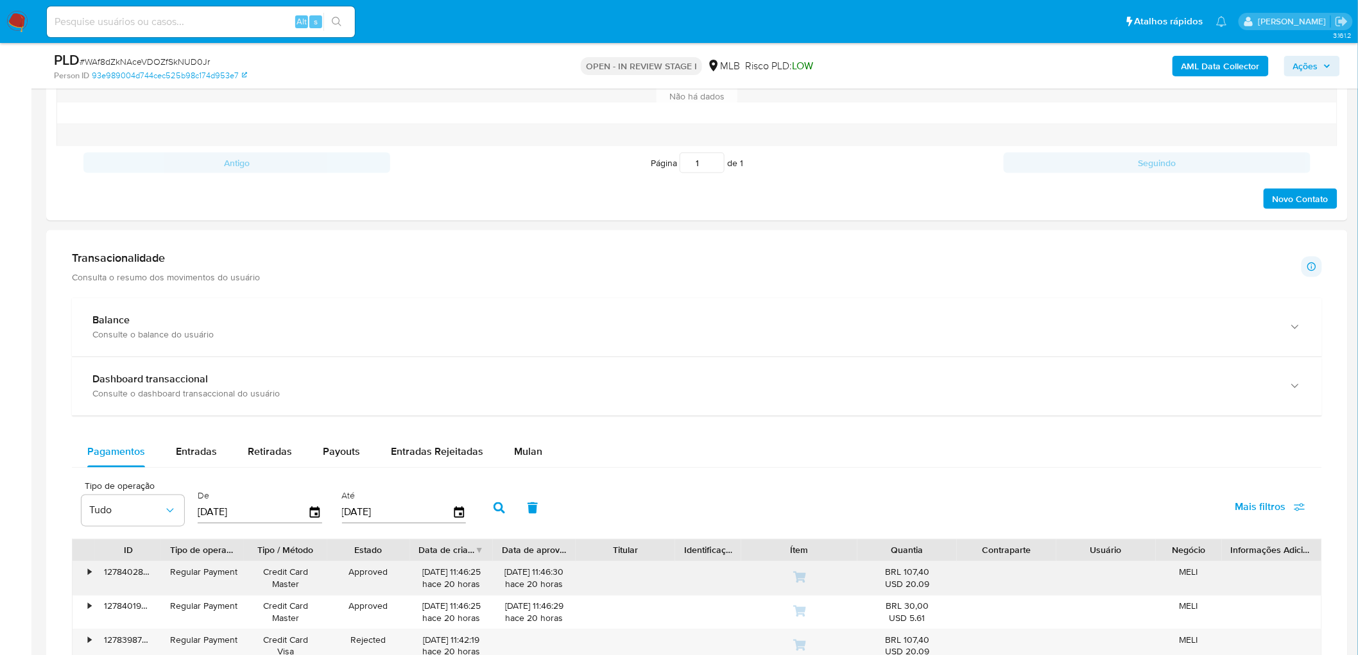
scroll to position [784, 0]
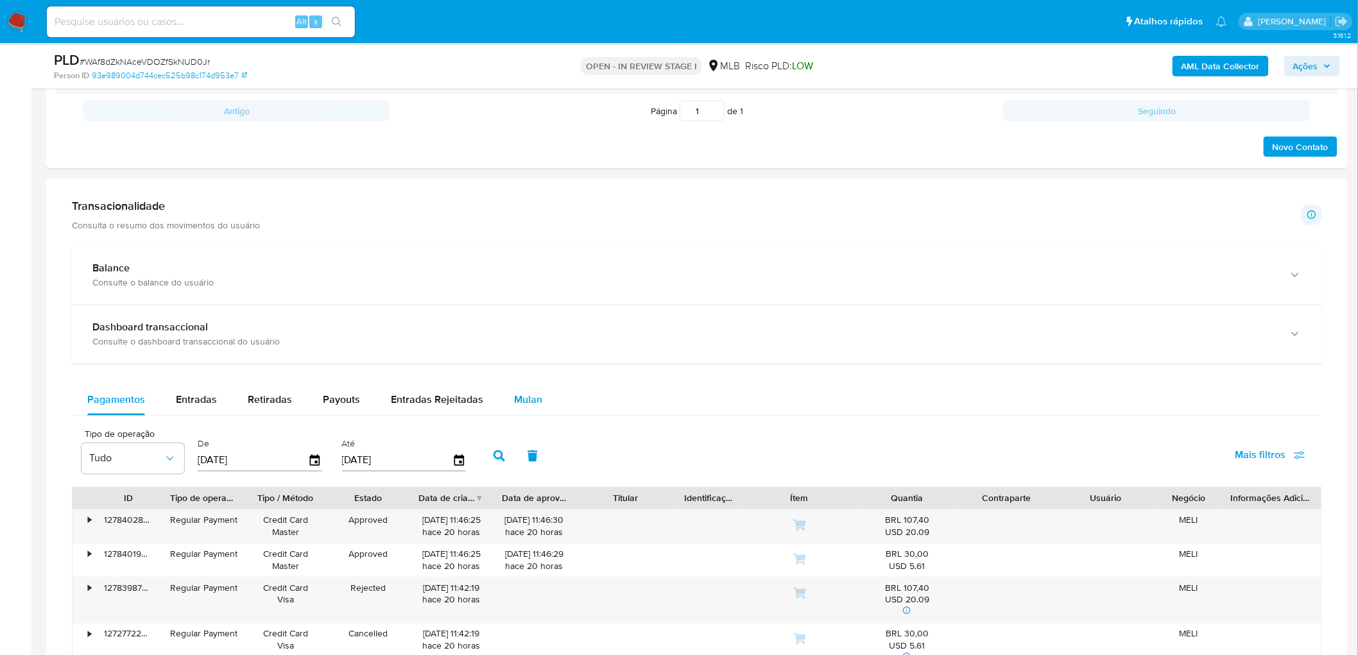
click at [522, 395] on span "Mulan" at bounding box center [528, 400] width 28 height 15
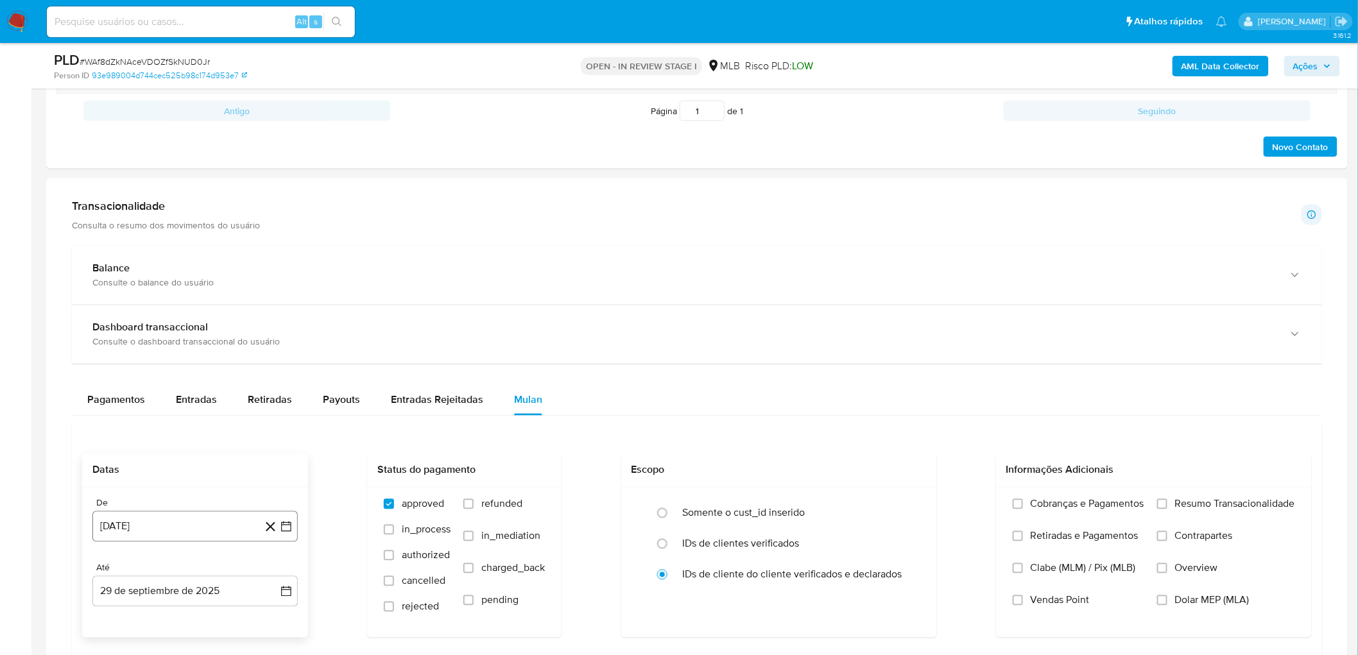
click at [193, 398] on button "[DATE]" at bounding box center [194, 527] width 205 height 31
click at [193, 336] on span "agosto 2024" at bounding box center [189, 331] width 58 height 13
click at [274, 316] on icon "Año siguiente" at bounding box center [271, 316] width 15 height 15
click at [149, 398] on button "abr" at bounding box center [139, 400] width 36 height 21
click at [146, 381] on button "1" at bounding box center [144, 379] width 21 height 21
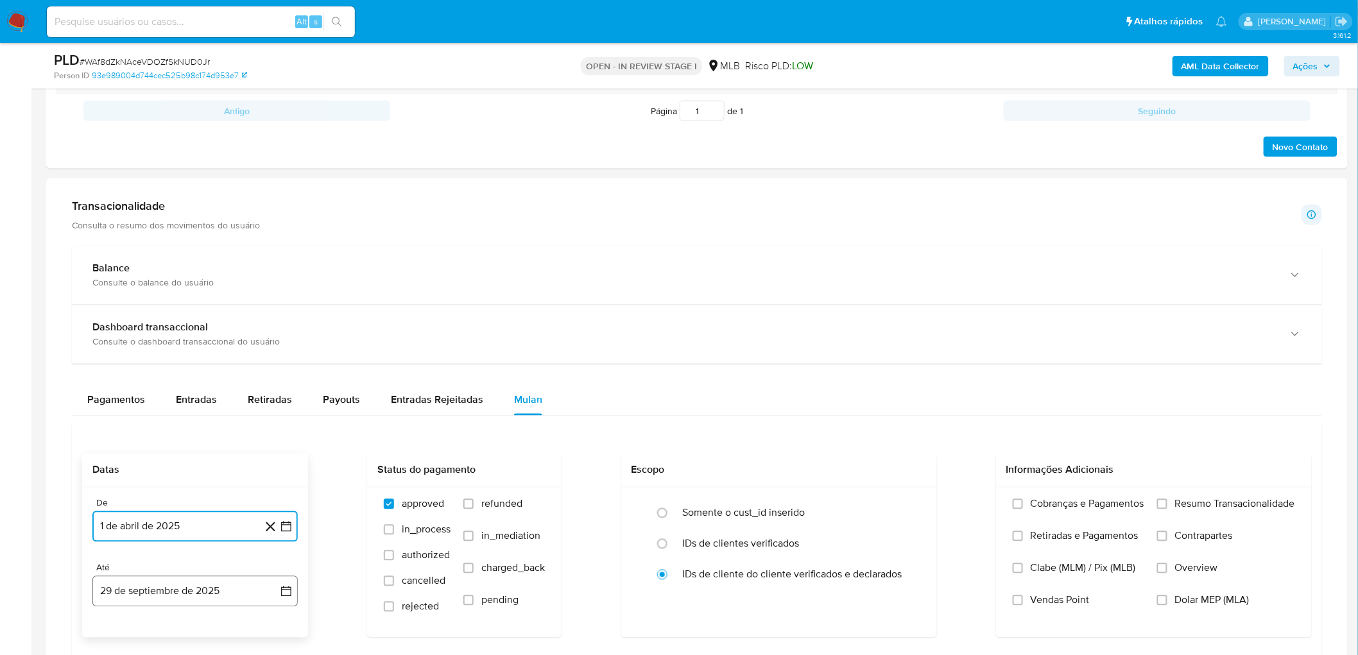
click at [166, 398] on button "29 de septiembre de 2025" at bounding box center [194, 591] width 205 height 31
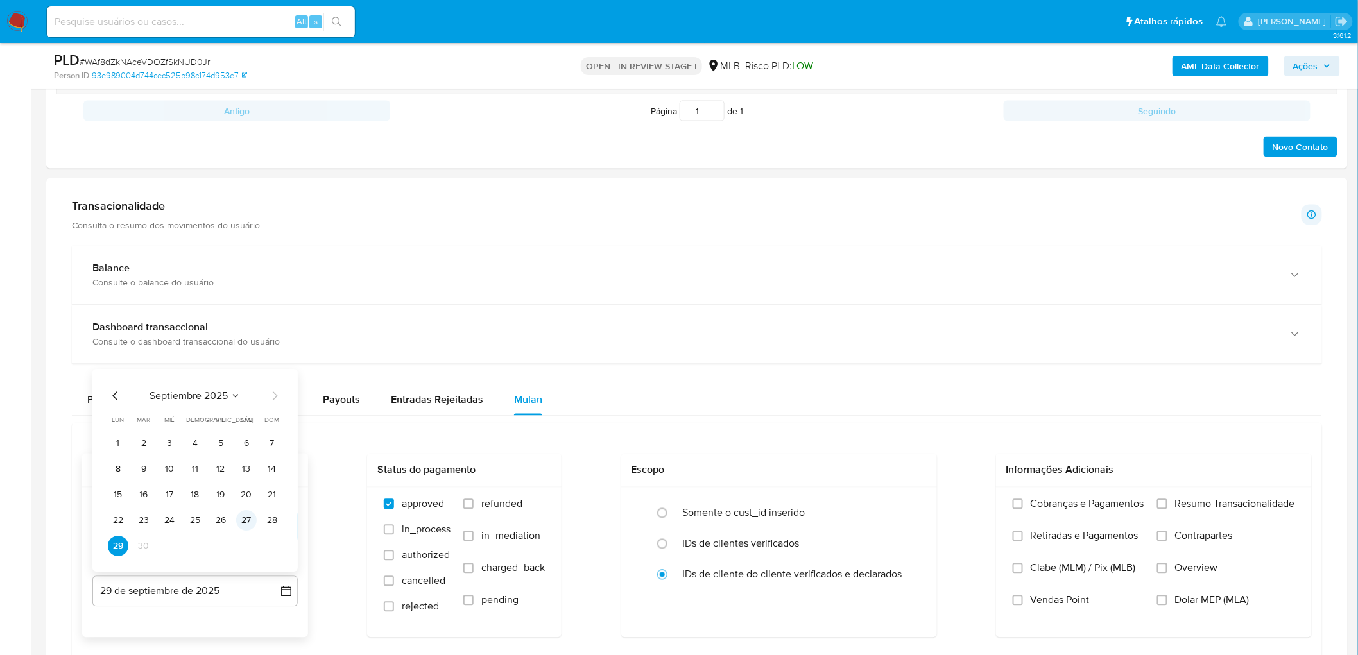
click at [241, 398] on button "27" at bounding box center [246, 521] width 21 height 21
click at [901, 398] on div "Cobranças e Pagamentos Retiradas e Pagamentos Clabe (MLM) / Pix (MLB) Vendas Po…" at bounding box center [1154, 562] width 316 height 149
click at [901, 398] on span "Resumo Transacionalidade" at bounding box center [1235, 504] width 120 height 13
click at [901, 398] on input "Resumo Transacionalidade" at bounding box center [1162, 504] width 10 height 10
click at [901, 398] on span "Vendas Point" at bounding box center [1060, 600] width 59 height 13
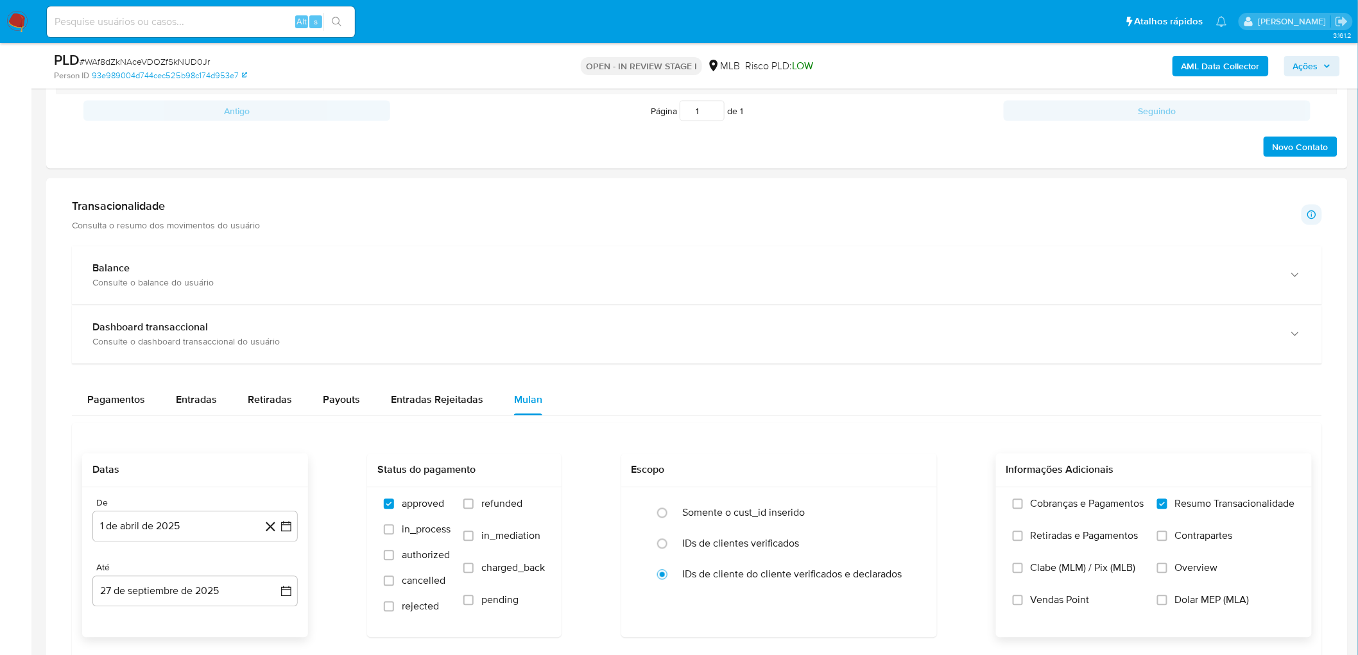
click at [901, 398] on input "Vendas Point" at bounding box center [1018, 601] width 10 height 10
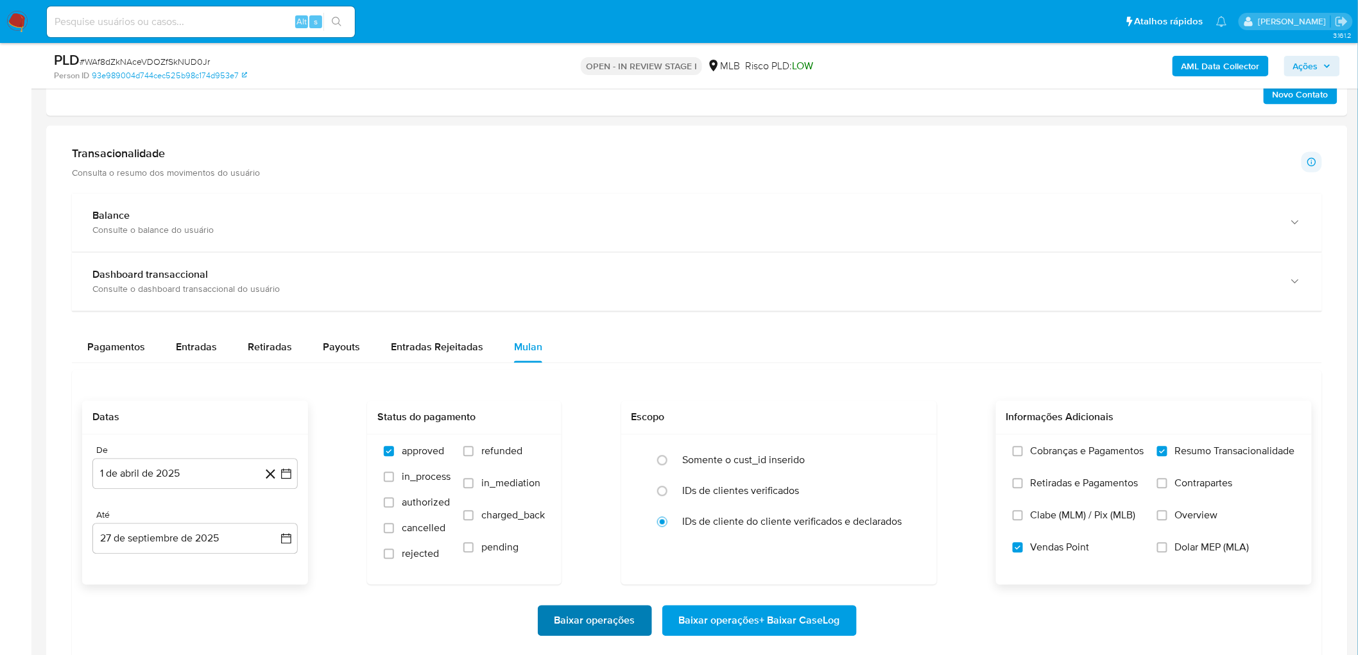
scroll to position [856, 0]
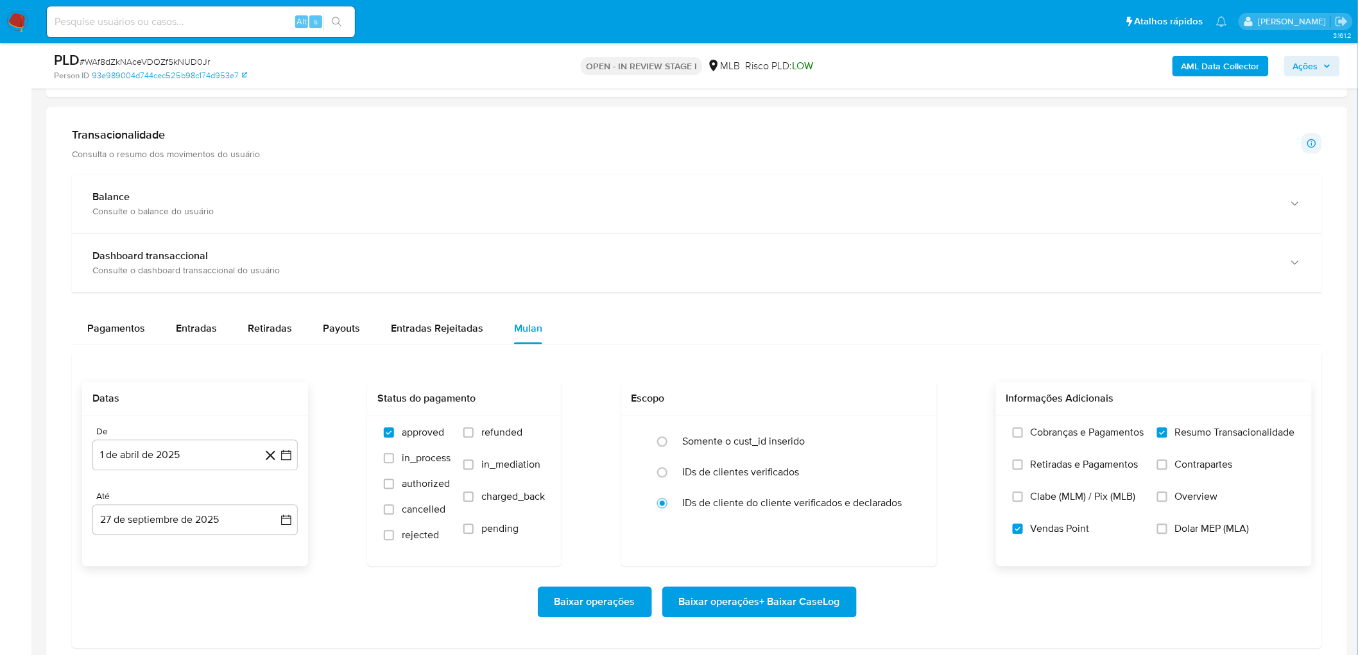
click at [742, 398] on span "Baixar operações + Baixar CaseLog" at bounding box center [759, 603] width 161 height 28
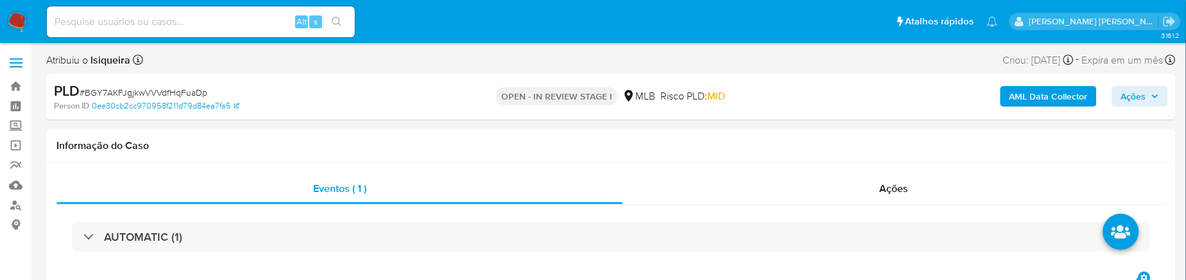
select select "10"
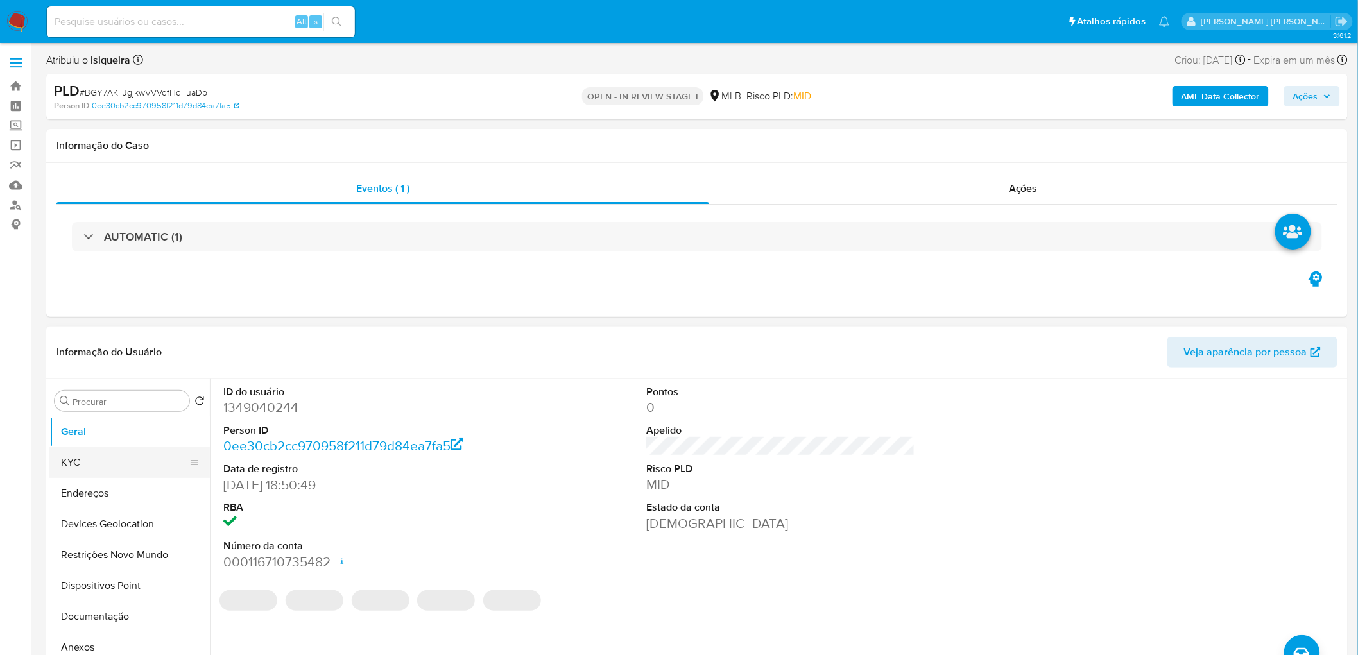
click at [133, 358] on button "KYC" at bounding box center [124, 462] width 150 height 31
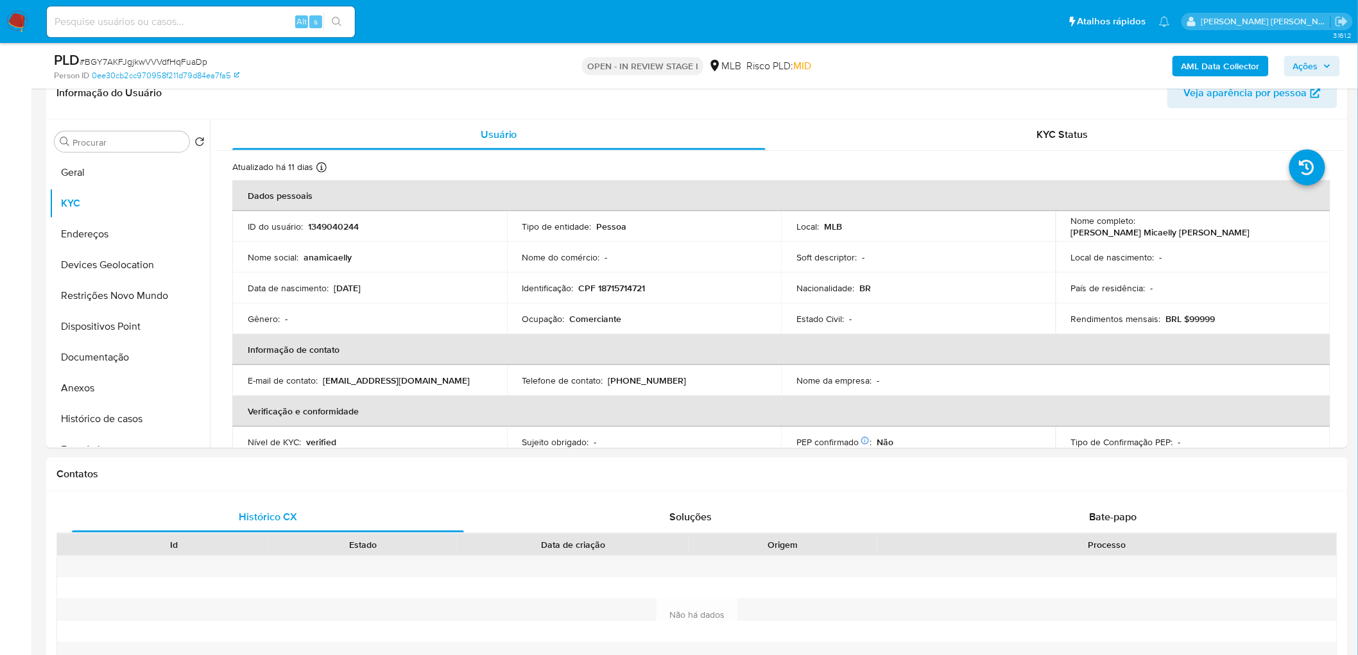
scroll to position [142, 0]
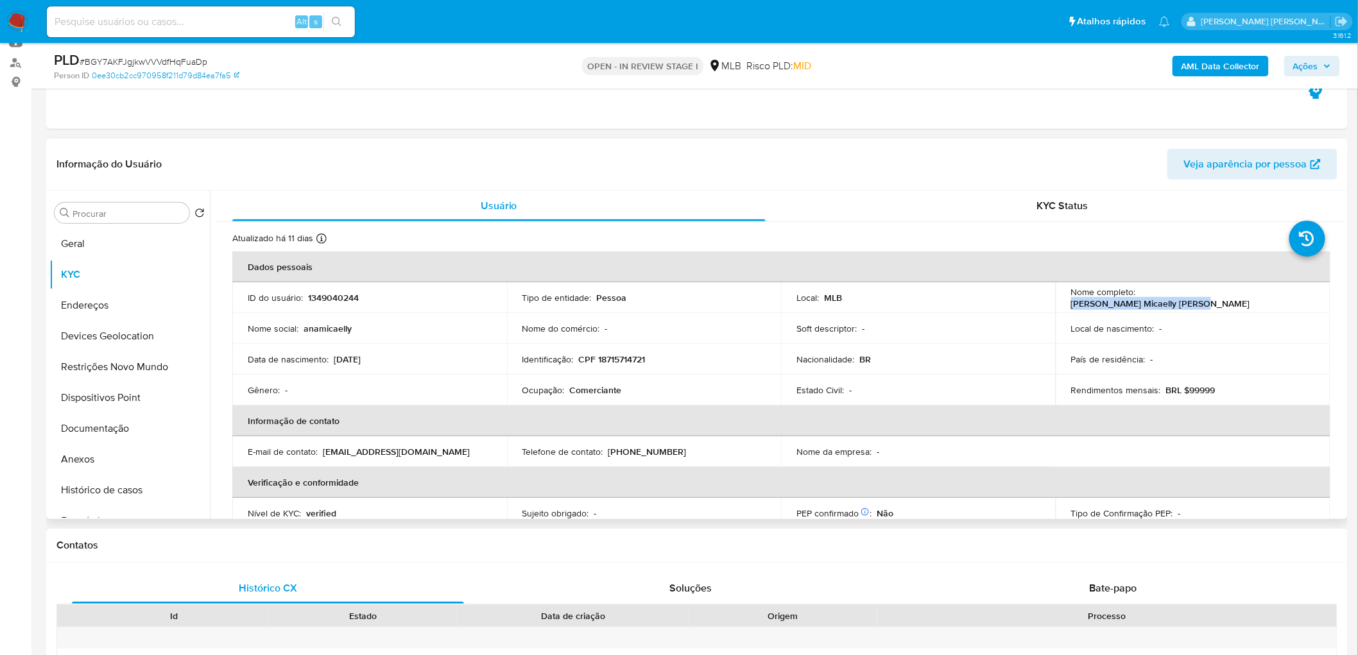
drag, startPoint x: 1281, startPoint y: 300, endPoint x: 1137, endPoint y: 297, distance: 143.8
click at [821, 297] on div "Nome completo : Ana Micaelly Marques da Silva" at bounding box center [1193, 297] width 244 height 23
copy p "Ana Micaelly Marques da Silva"
click at [101, 237] on button "Geral" at bounding box center [124, 244] width 150 height 31
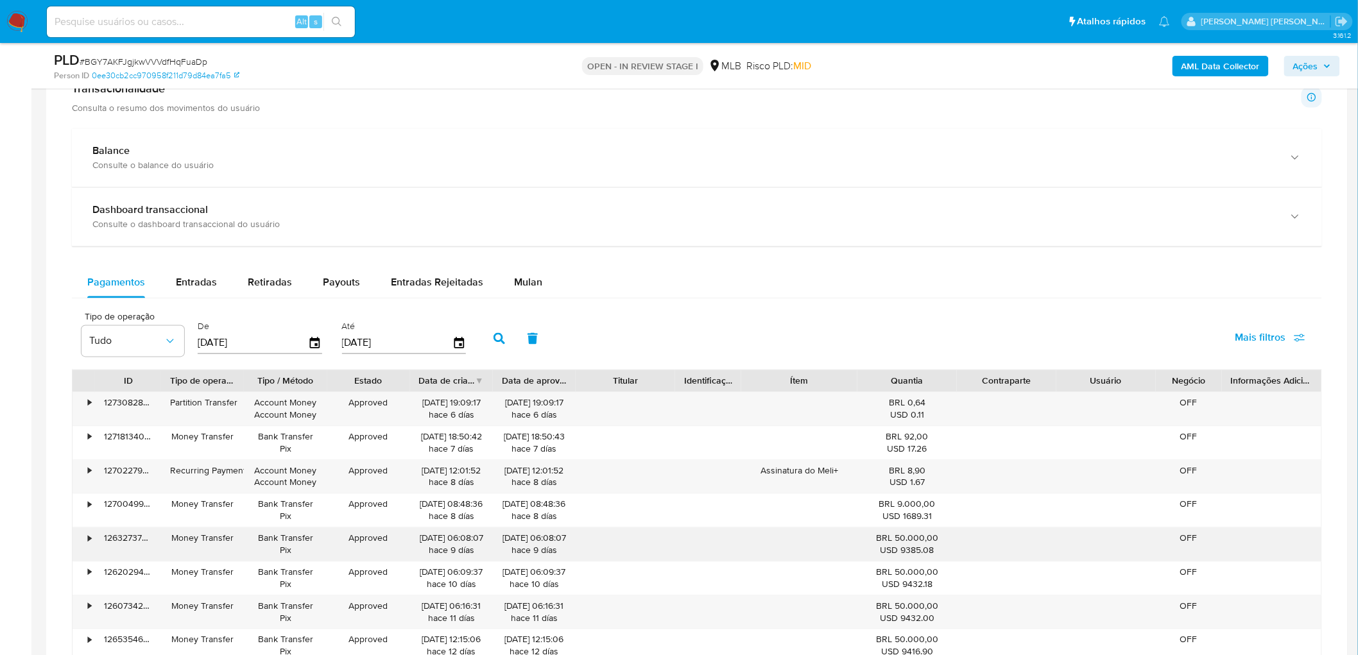
scroll to position [927, 0]
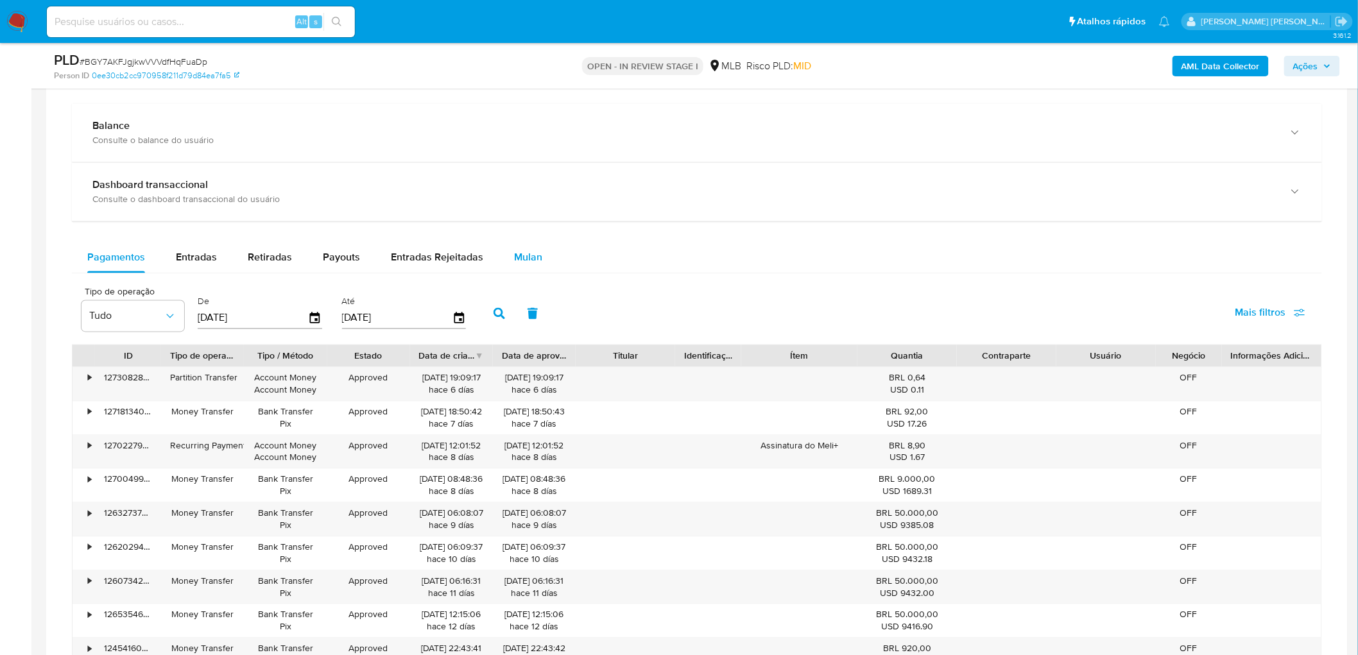
click at [501, 260] on button "Mulan" at bounding box center [528, 258] width 59 height 31
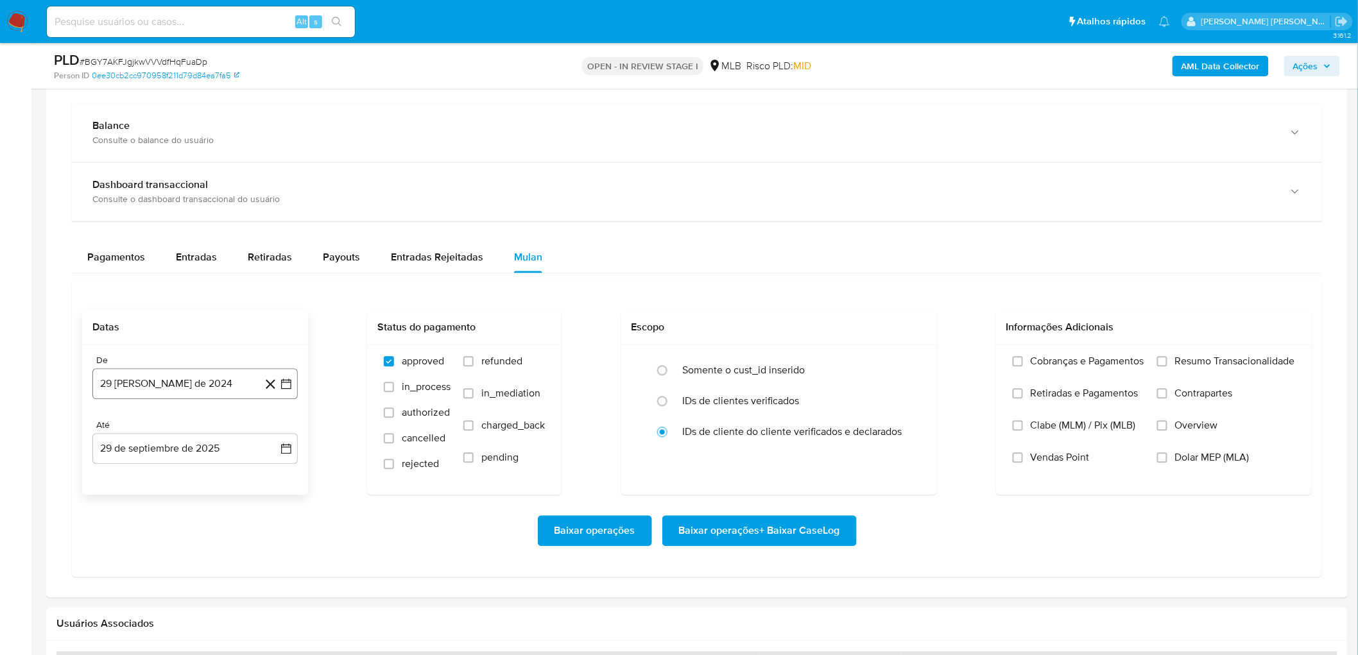
click at [181, 358] on button "[DATE]" at bounding box center [194, 384] width 205 height 31
click at [188, 358] on span "agosto 2024" at bounding box center [189, 430] width 58 height 13
click at [273, 358] on icon "Año siguiente" at bounding box center [271, 430] width 15 height 15
click at [140, 358] on span "abr" at bounding box center [139, 513] width 14 height 10
click at [144, 358] on button "1" at bounding box center [144, 478] width 21 height 21
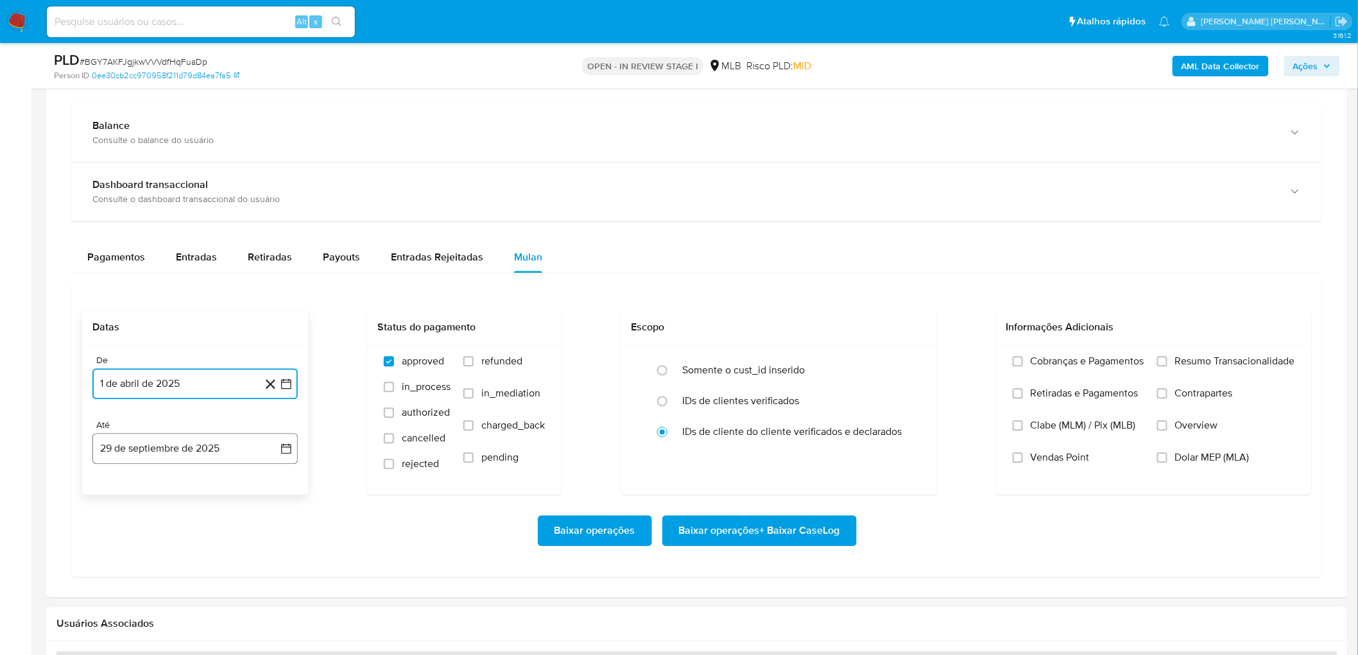
click at [190, 358] on button "29 de septiembre de 2025" at bounding box center [194, 449] width 205 height 31
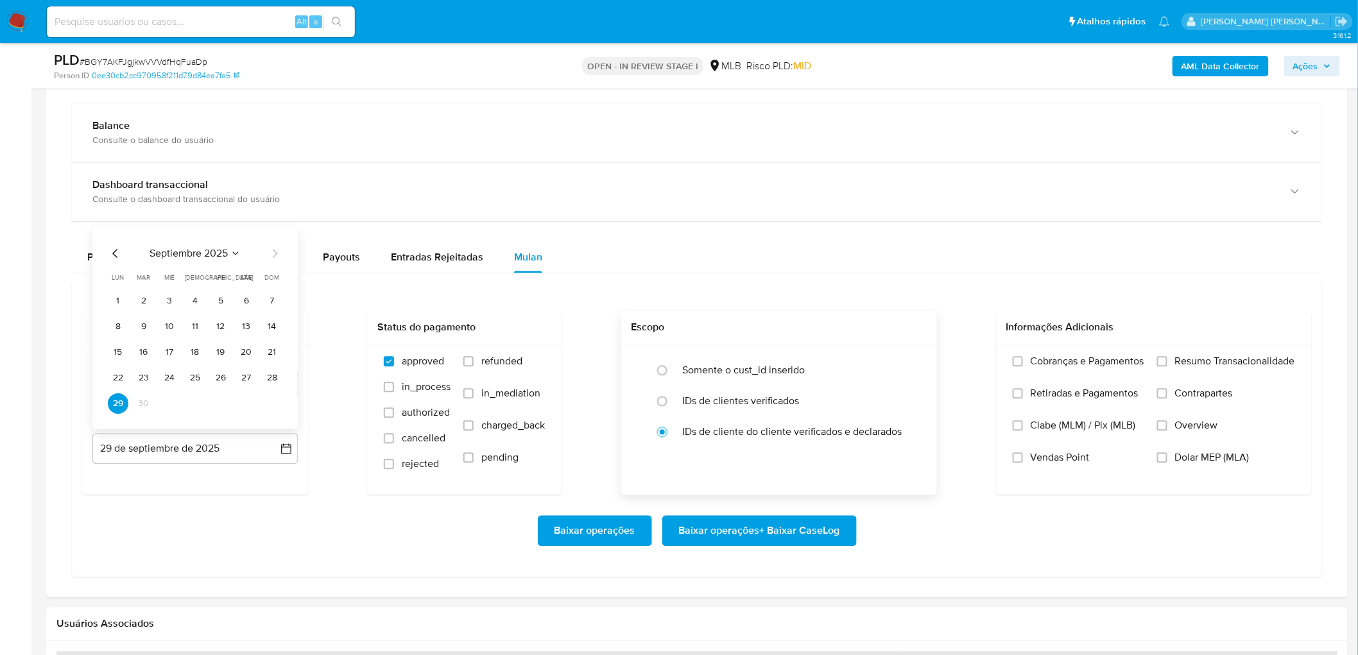
drag, startPoint x: 241, startPoint y: 375, endPoint x: 620, endPoint y: 377, distance: 378.7
click at [246, 358] on button "27" at bounding box center [246, 378] width 21 height 21
click at [821, 358] on span "Resumo Transacionalidade" at bounding box center [1235, 362] width 120 height 13
click at [821, 358] on input "Resumo Transacionalidade" at bounding box center [1162, 362] width 10 height 10
click at [821, 358] on span "Vendas Point" at bounding box center [1060, 458] width 59 height 13
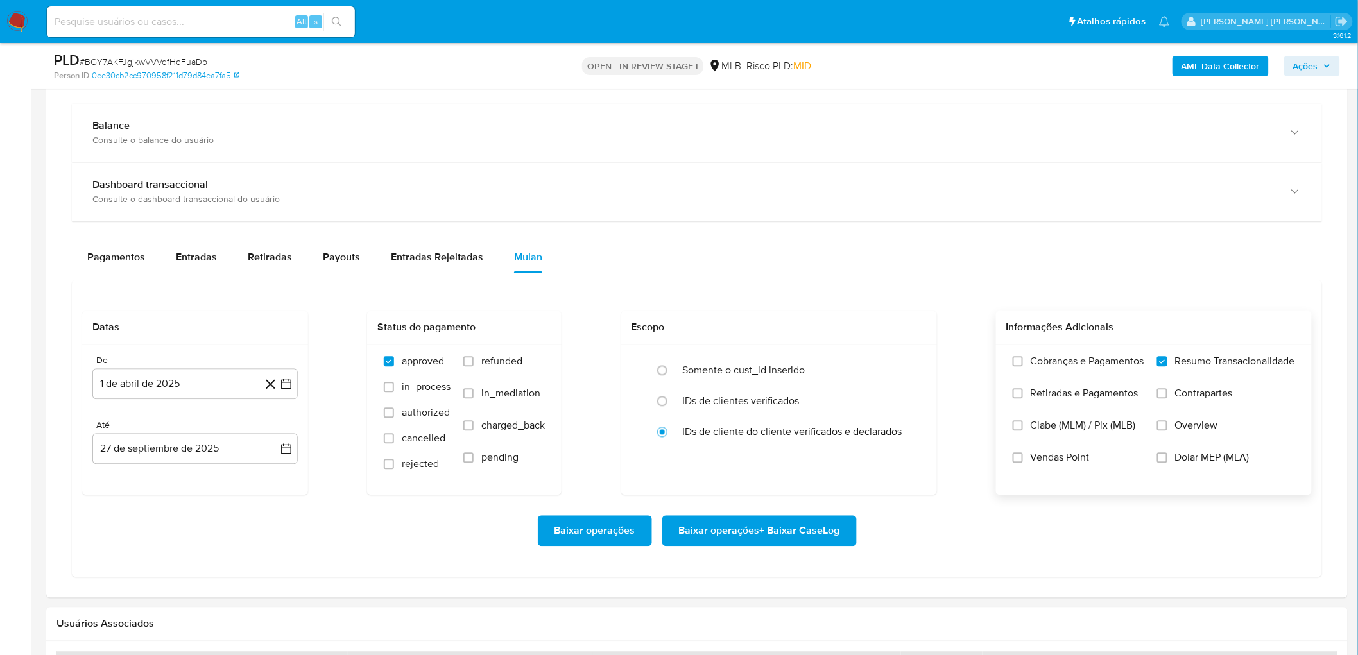
click at [821, 358] on input "Vendas Point" at bounding box center [1018, 458] width 10 height 10
click at [792, 358] on span "Baixar operações + Baixar CaseLog" at bounding box center [759, 531] width 161 height 28
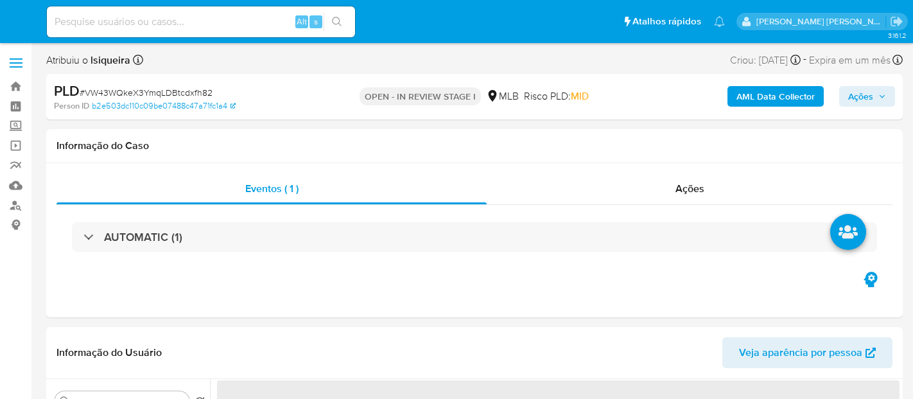
select select "10"
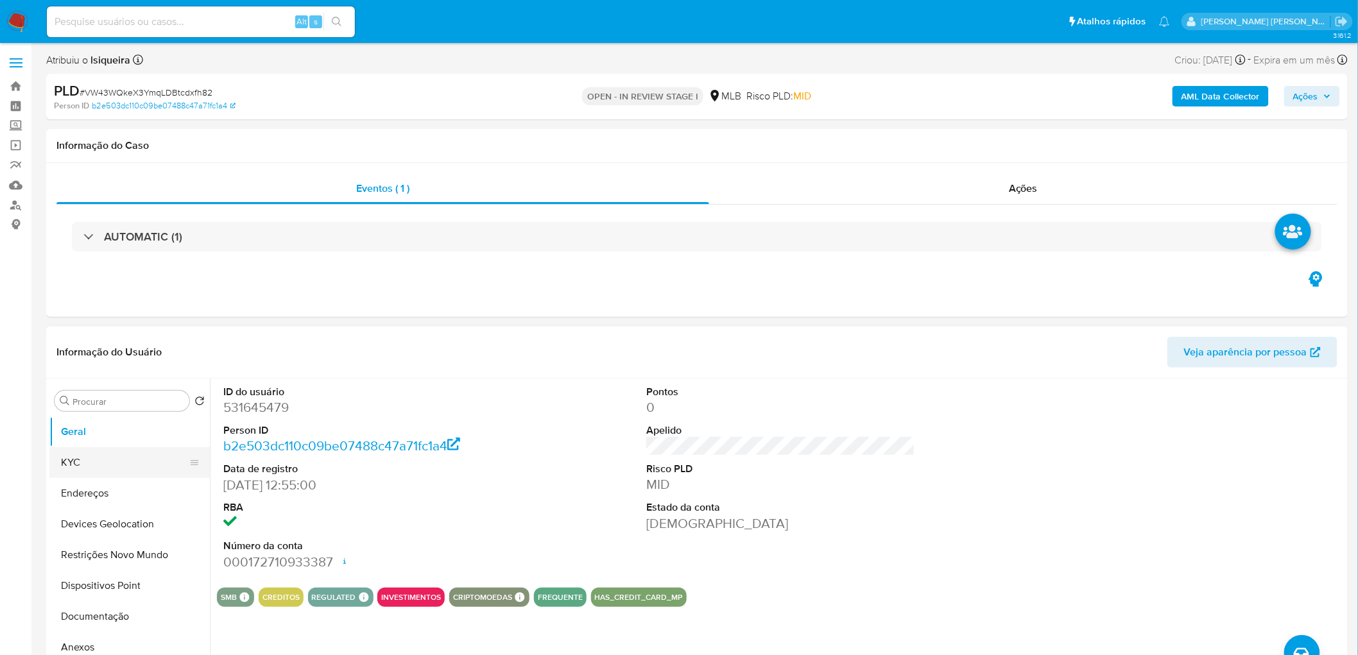
click at [85, 398] on button "KYC" at bounding box center [124, 462] width 150 height 31
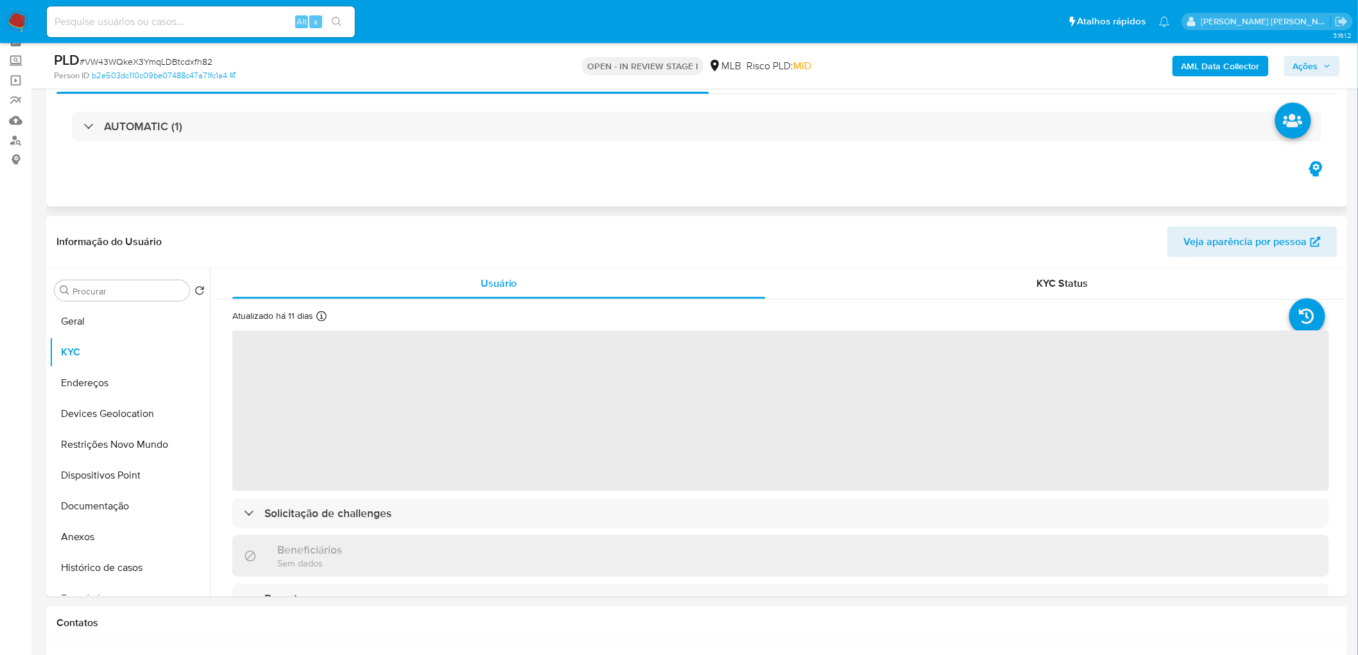
scroll to position [71, 0]
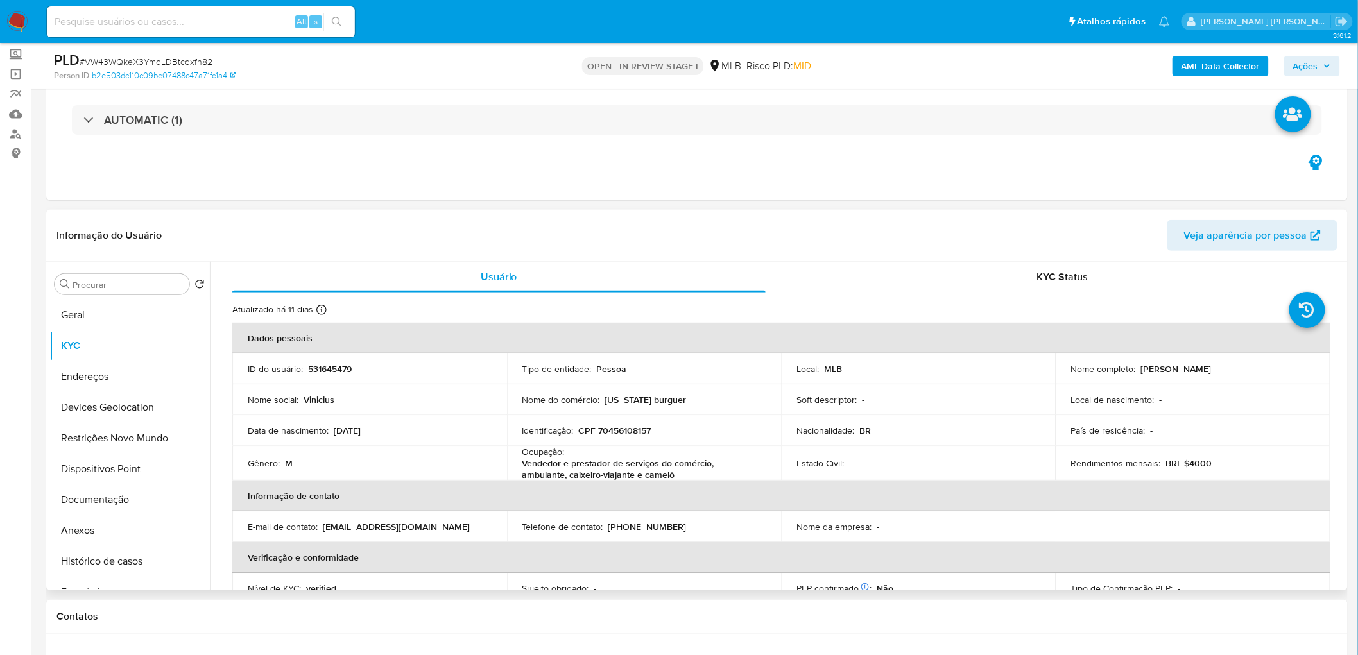
drag, startPoint x: 1273, startPoint y: 377, endPoint x: 1136, endPoint y: 369, distance: 137.6
click at [912, 369] on td "Nome completo : Vinicius Rodrigues de Andrade" at bounding box center [1193, 369] width 275 height 31
copy div "Vinicius Rodrigues de Andrade"
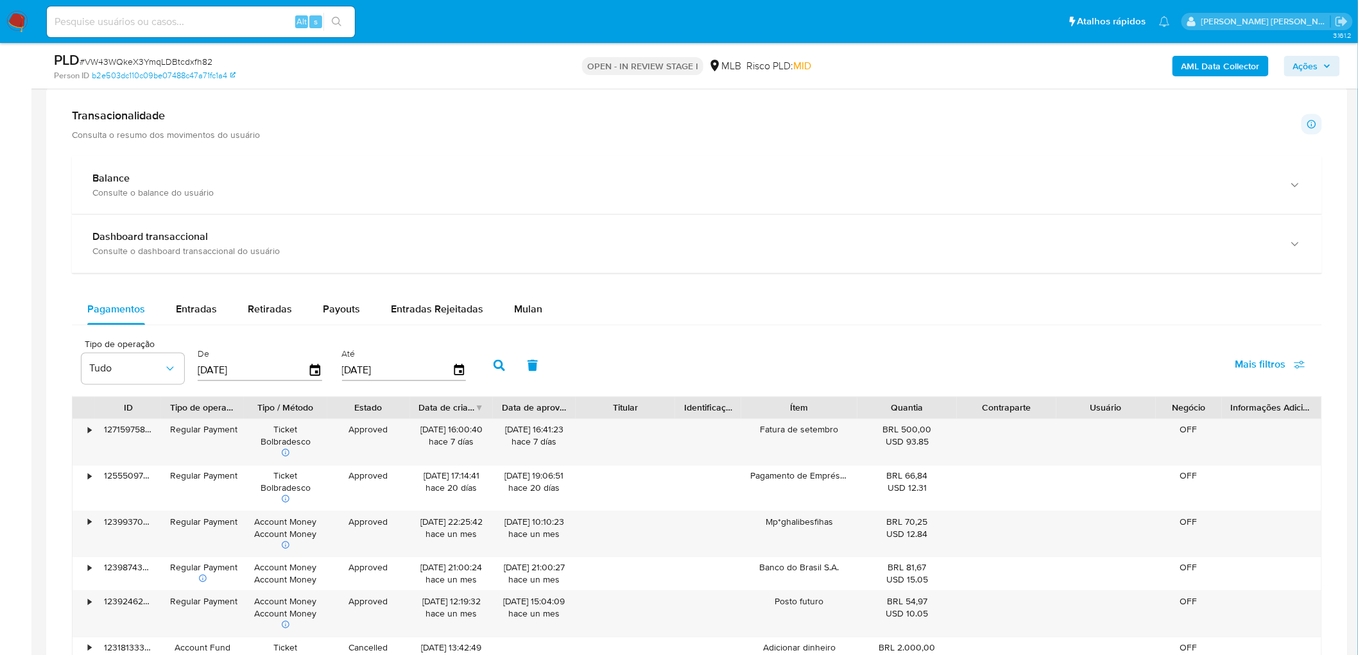
scroll to position [832, 0]
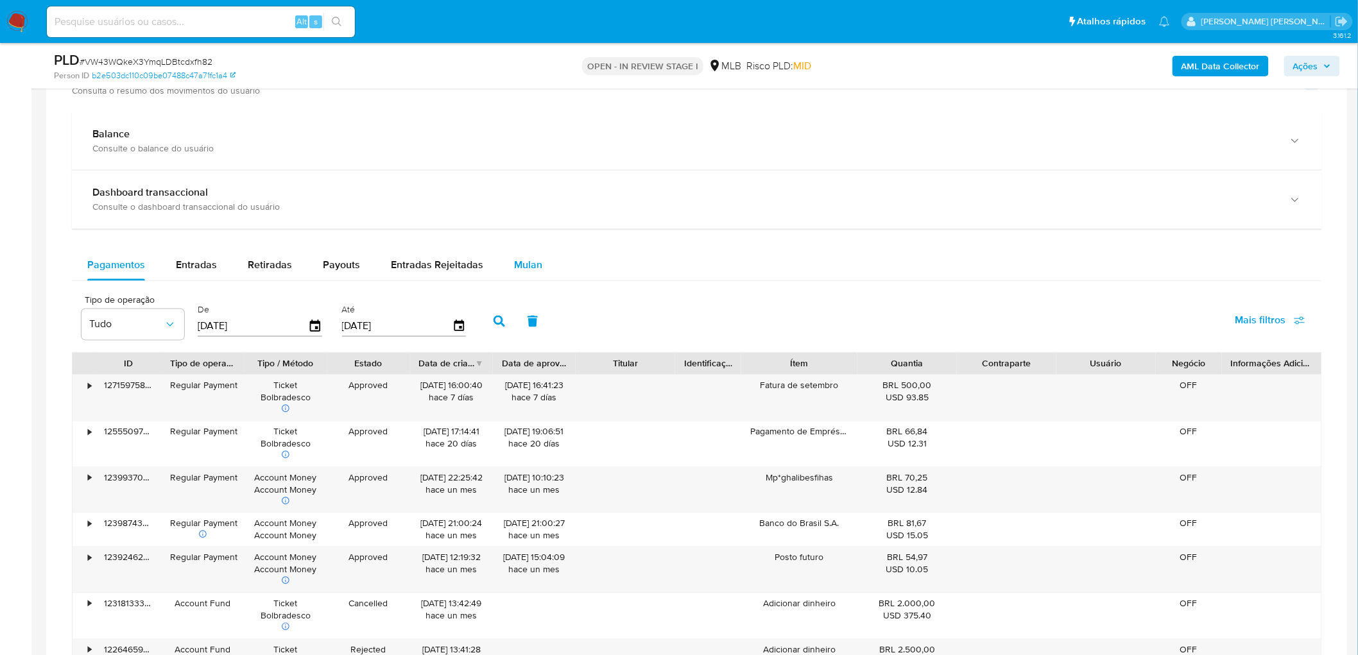
drag, startPoint x: 528, startPoint y: 267, endPoint x: 494, endPoint y: 278, distance: 35.7
click at [528, 266] on span "Mulan" at bounding box center [528, 265] width 28 height 15
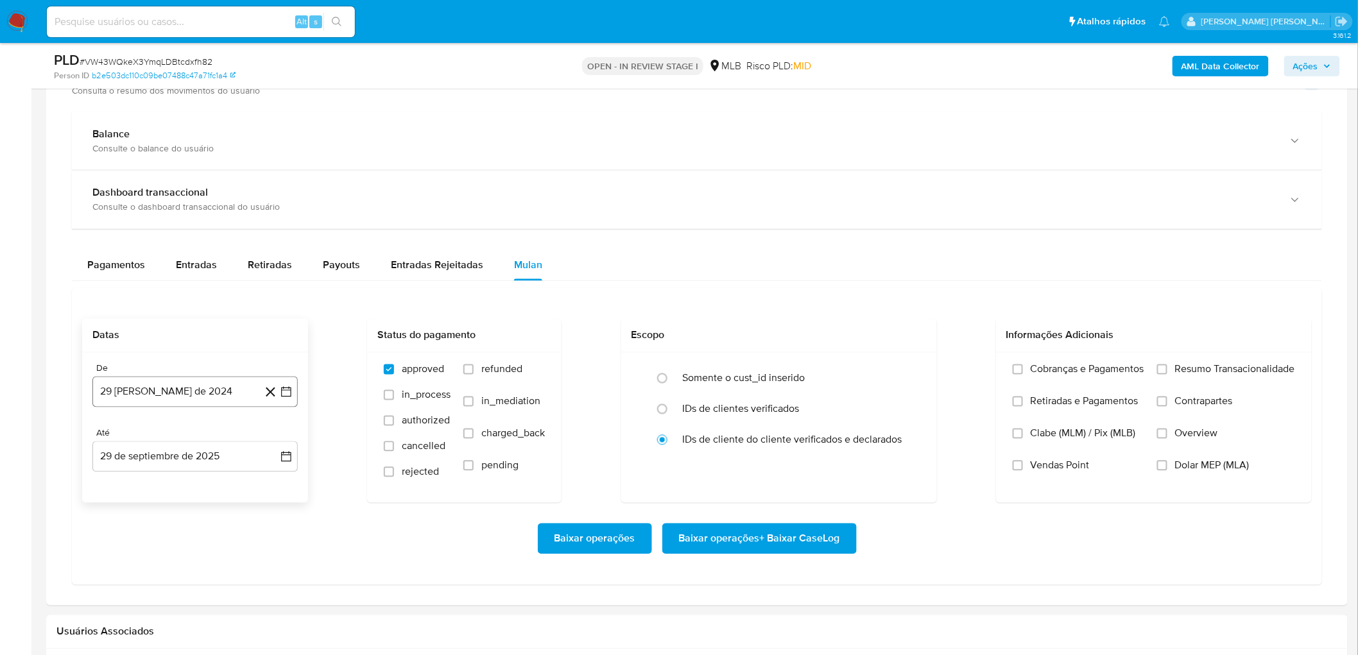
click at [148, 395] on button "[DATE]" at bounding box center [194, 392] width 205 height 31
click at [185, 398] on span "agosto 2024" at bounding box center [189, 439] width 58 height 13
click at [273, 398] on icon "Año siguiente" at bounding box center [271, 438] width 15 height 15
click at [185, 398] on button "ago" at bounding box center [194, 558] width 36 height 21
click at [225, 398] on button "1" at bounding box center [221, 486] width 21 height 21
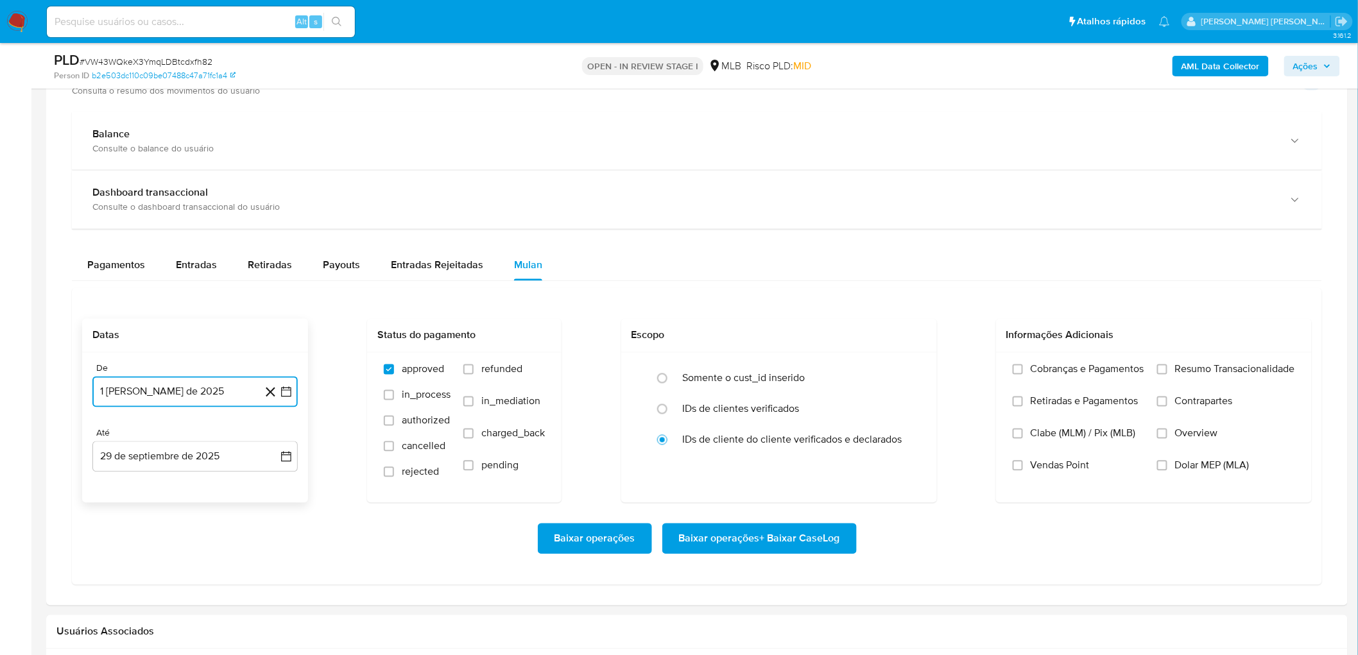
click at [210, 398] on button "29 de septiembre de 2025" at bounding box center [194, 457] width 205 height 31
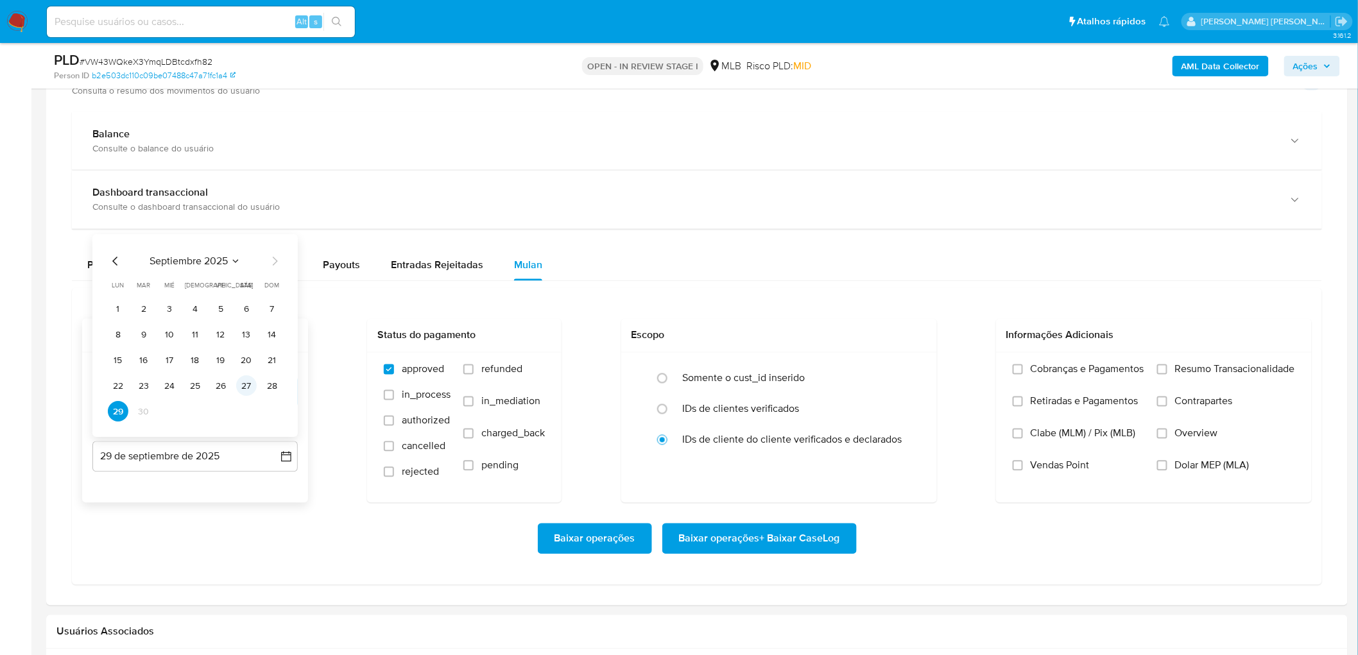
click at [246, 381] on button "27" at bounding box center [246, 386] width 21 height 21
click at [912, 361] on div "Cobranças e Pagamentos Retiradas e Pagamentos Clabe (MLM) / Pix (MLB) Vendas Po…" at bounding box center [1154, 427] width 316 height 149
click at [912, 370] on span "Resumo Transacionalidade" at bounding box center [1235, 369] width 120 height 13
click at [912, 370] on input "Resumo Transacionalidade" at bounding box center [1162, 370] width 10 height 10
click at [912, 398] on span "Vendas Point" at bounding box center [1060, 466] width 59 height 13
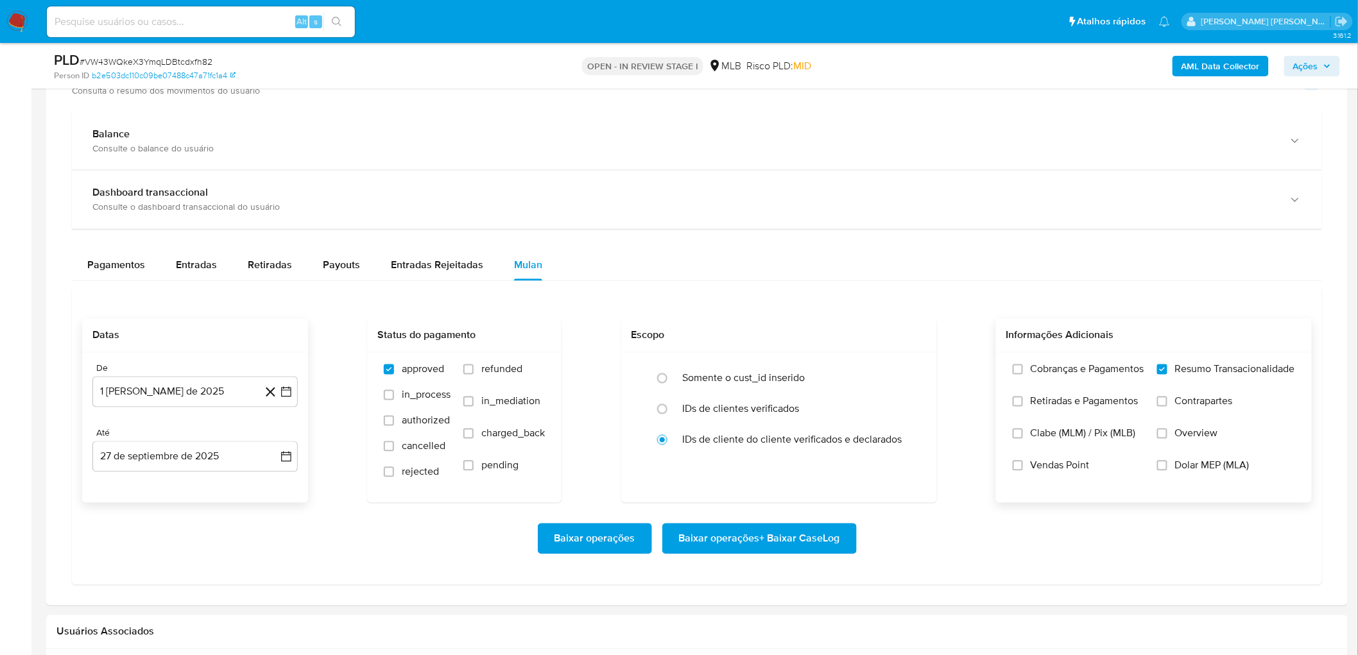
click at [912, 398] on input "Vendas Point" at bounding box center [1018, 466] width 10 height 10
click at [786, 398] on span "Baixar operações + Baixar CaseLog" at bounding box center [759, 539] width 161 height 28
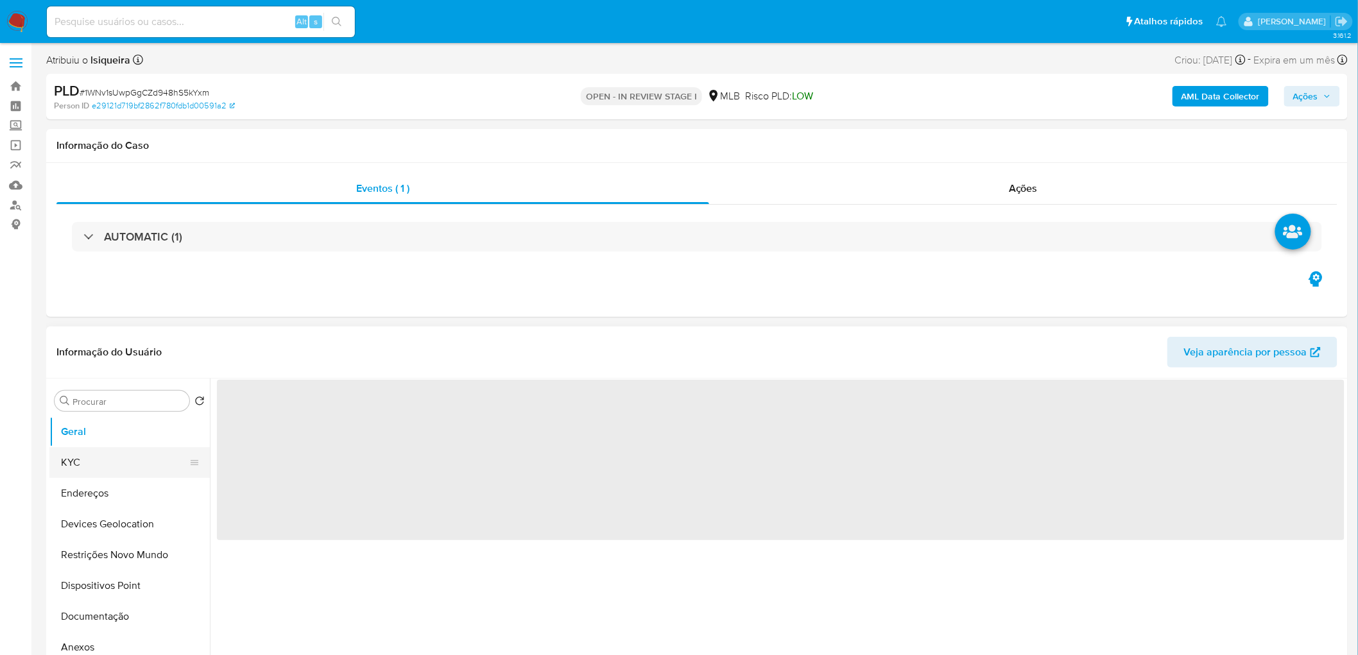
select select "10"
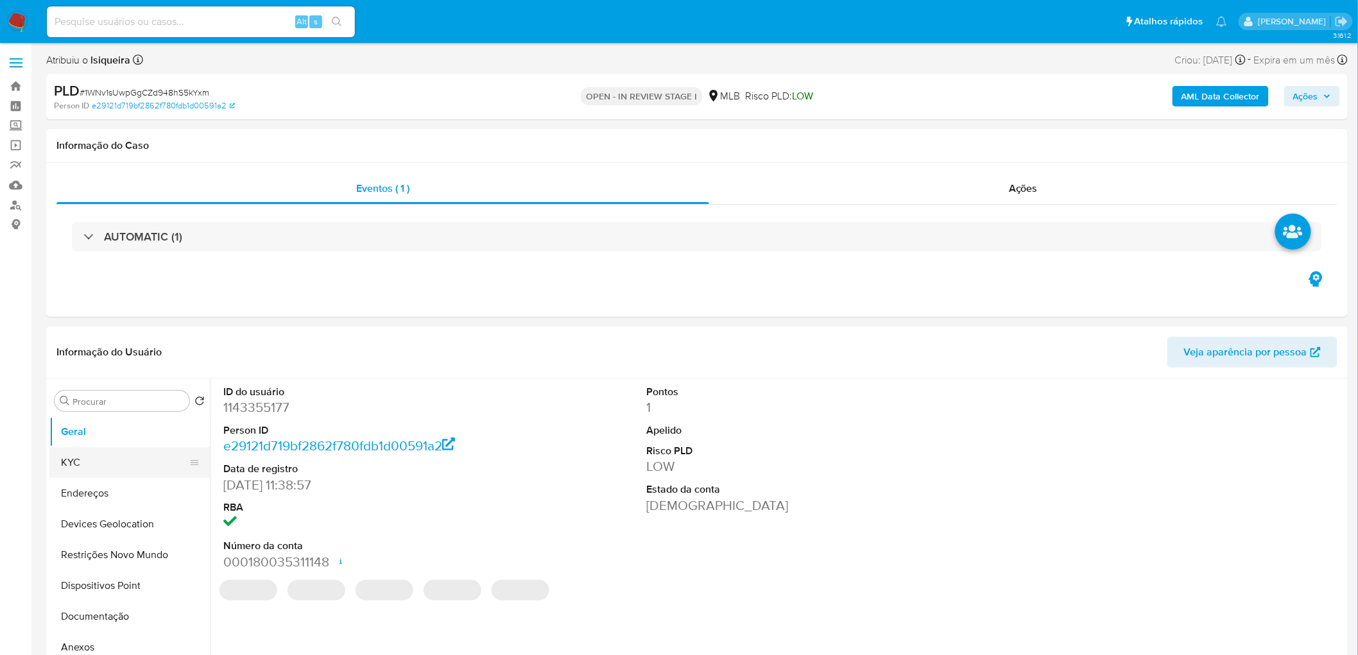
click at [113, 398] on button "KYC" at bounding box center [124, 462] width 150 height 31
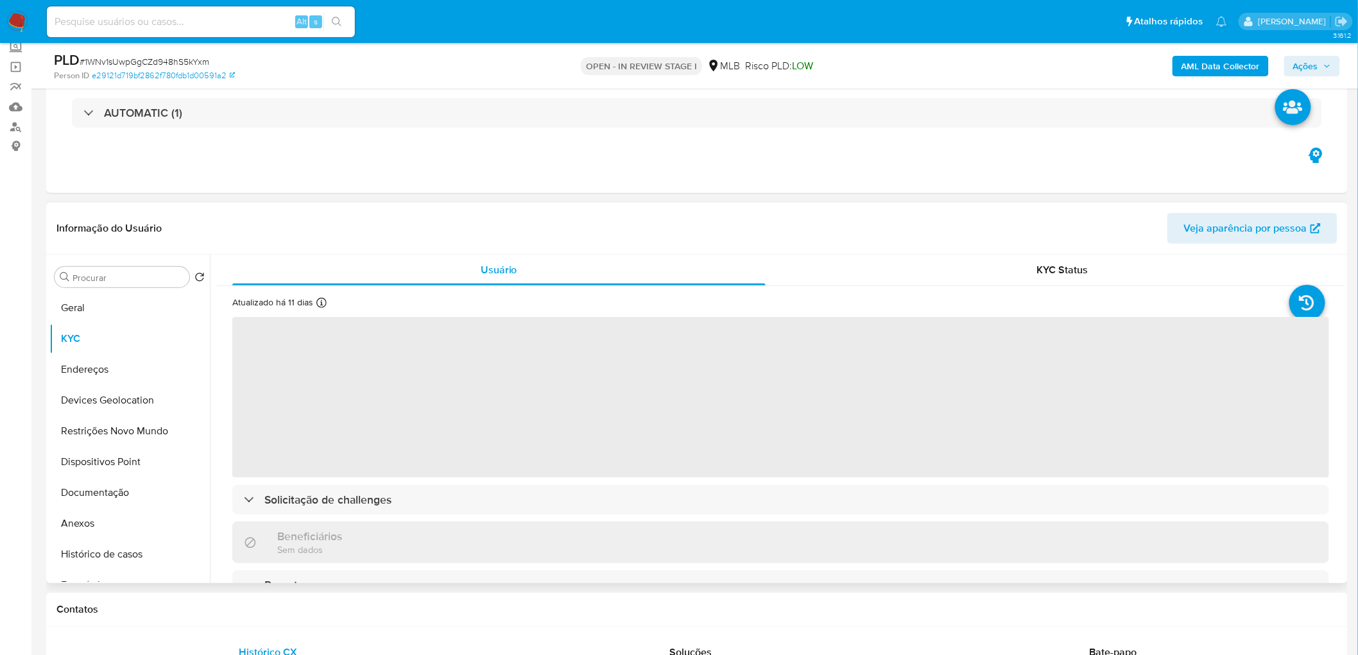
scroll to position [142, 0]
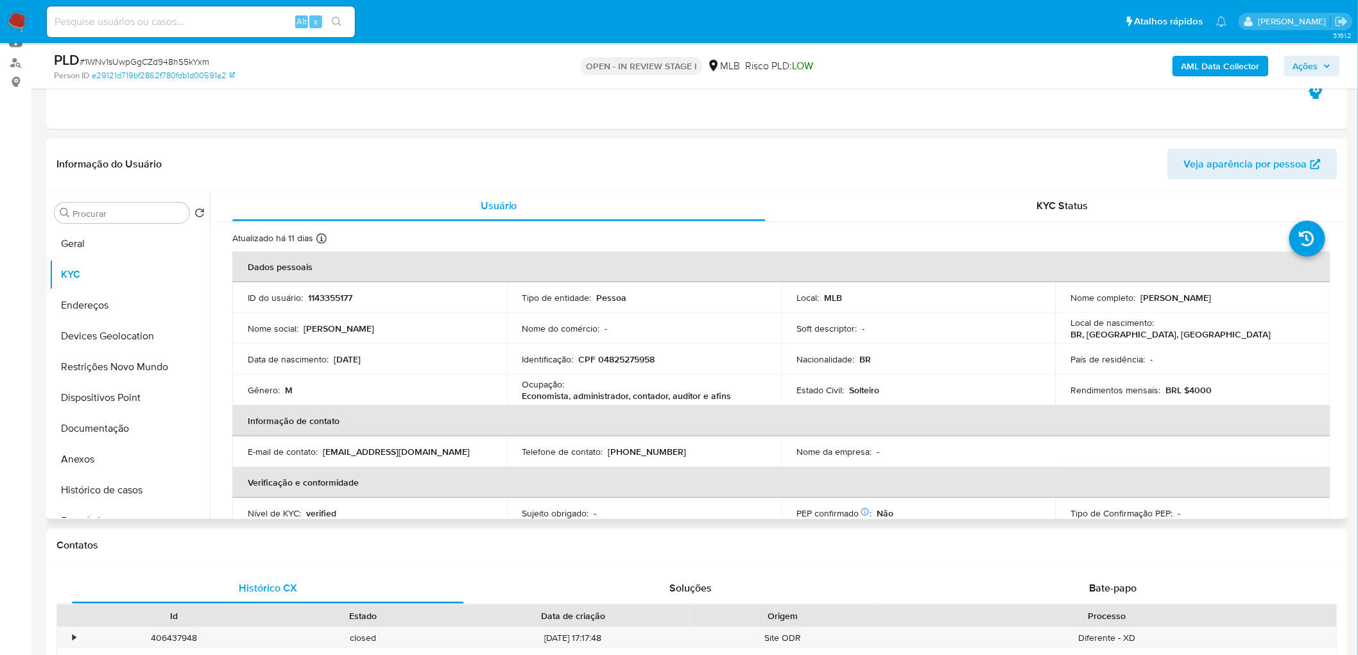
drag, startPoint x: 1218, startPoint y: 298, endPoint x: 1137, endPoint y: 298, distance: 81.5
click at [912, 298] on div "Nome completo : [PERSON_NAME]" at bounding box center [1193, 298] width 244 height 12
copy p "[PERSON_NAME]"
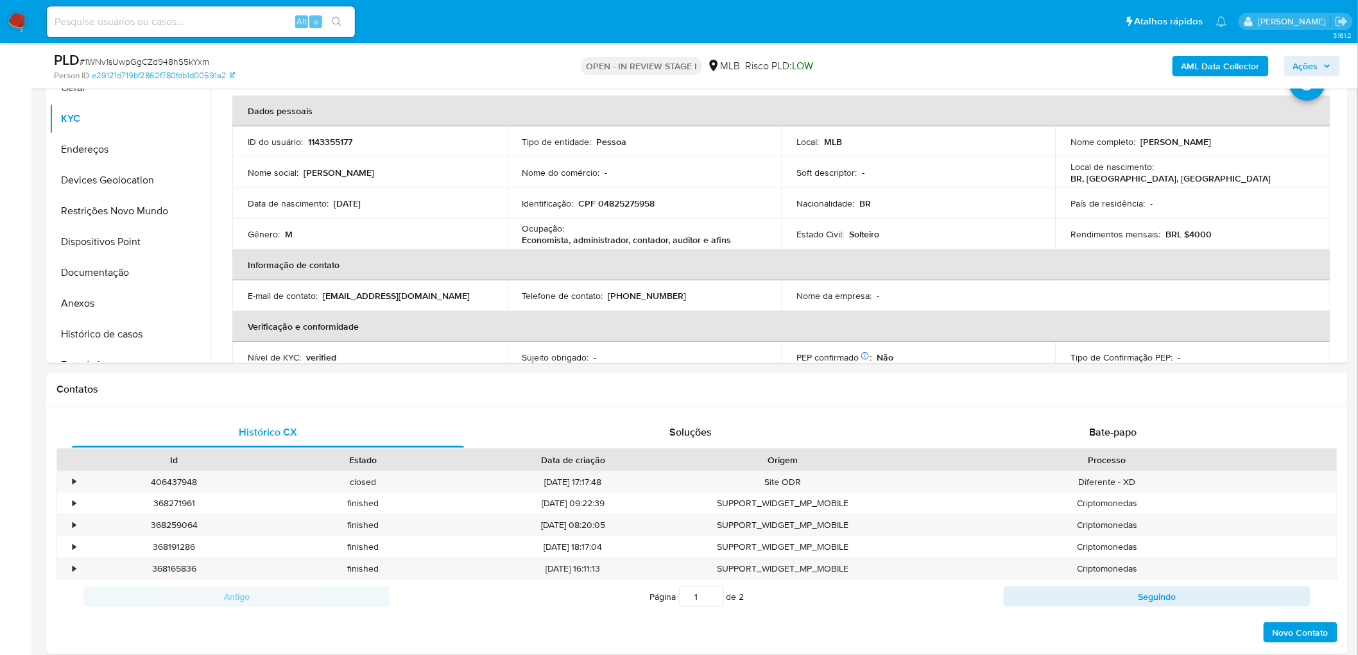
scroll to position [289, 0]
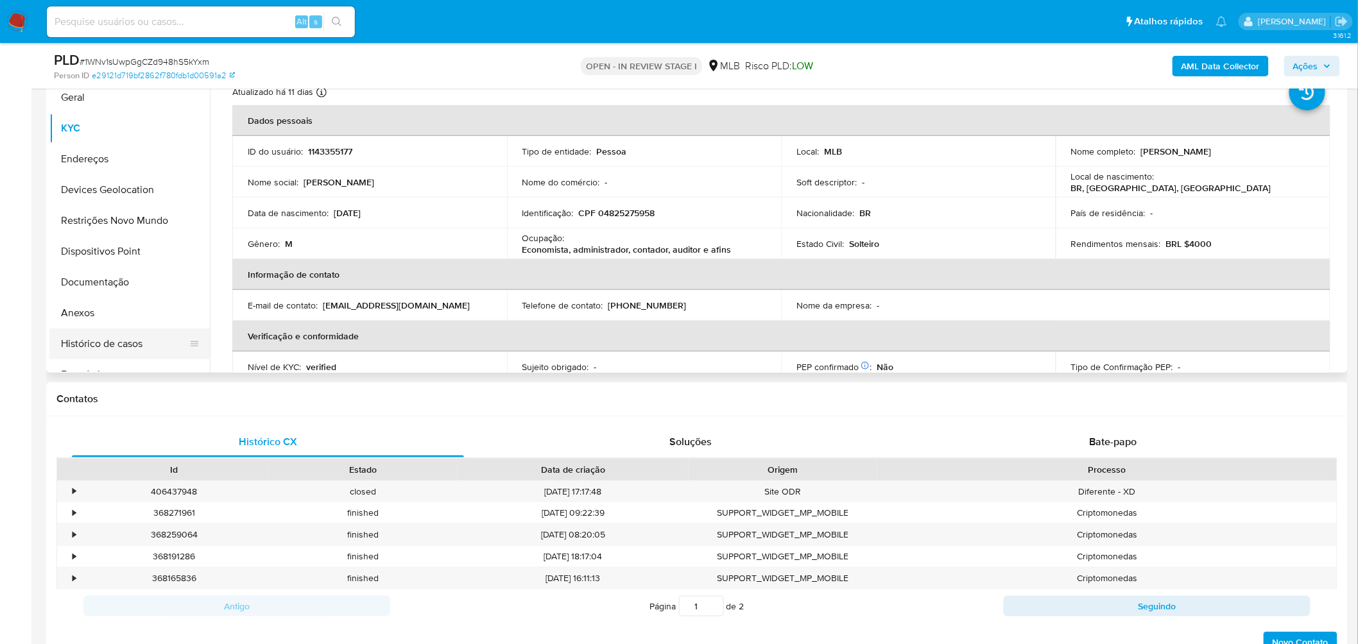
click at [123, 341] on button "Histórico de casos" at bounding box center [124, 344] width 150 height 31
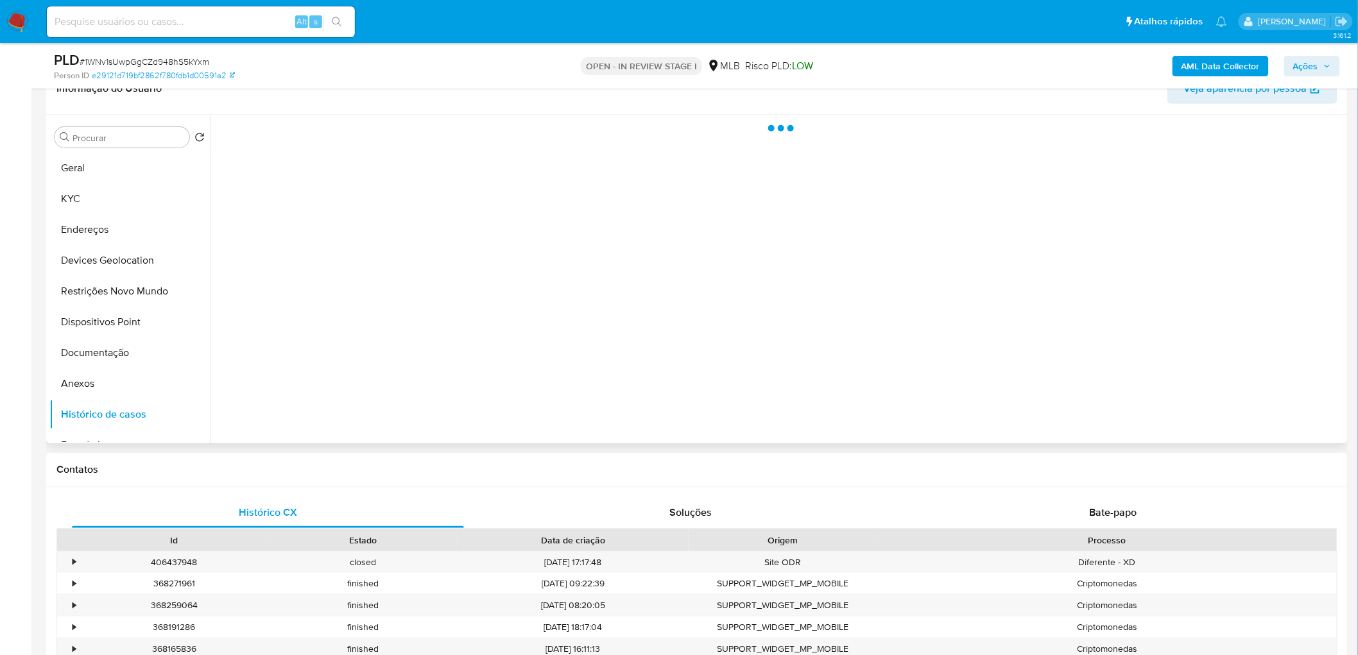
scroll to position [217, 0]
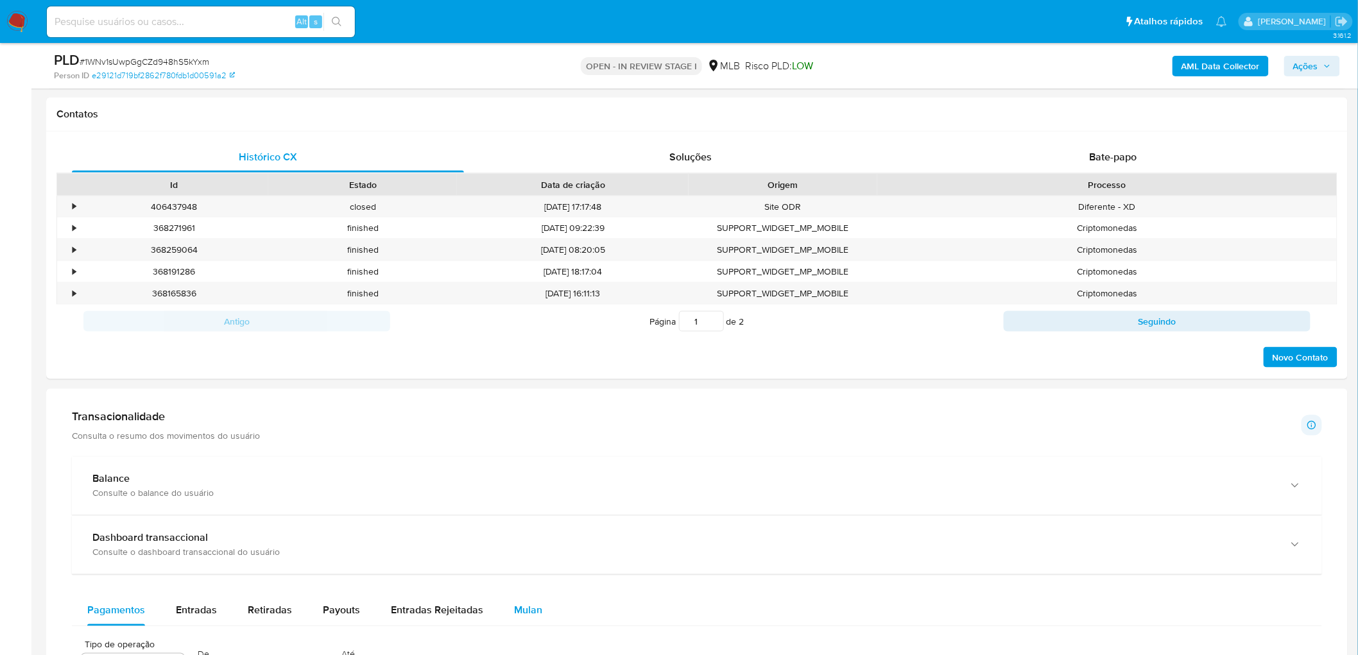
click at [528, 398] on span "Mulan" at bounding box center [528, 610] width 28 height 15
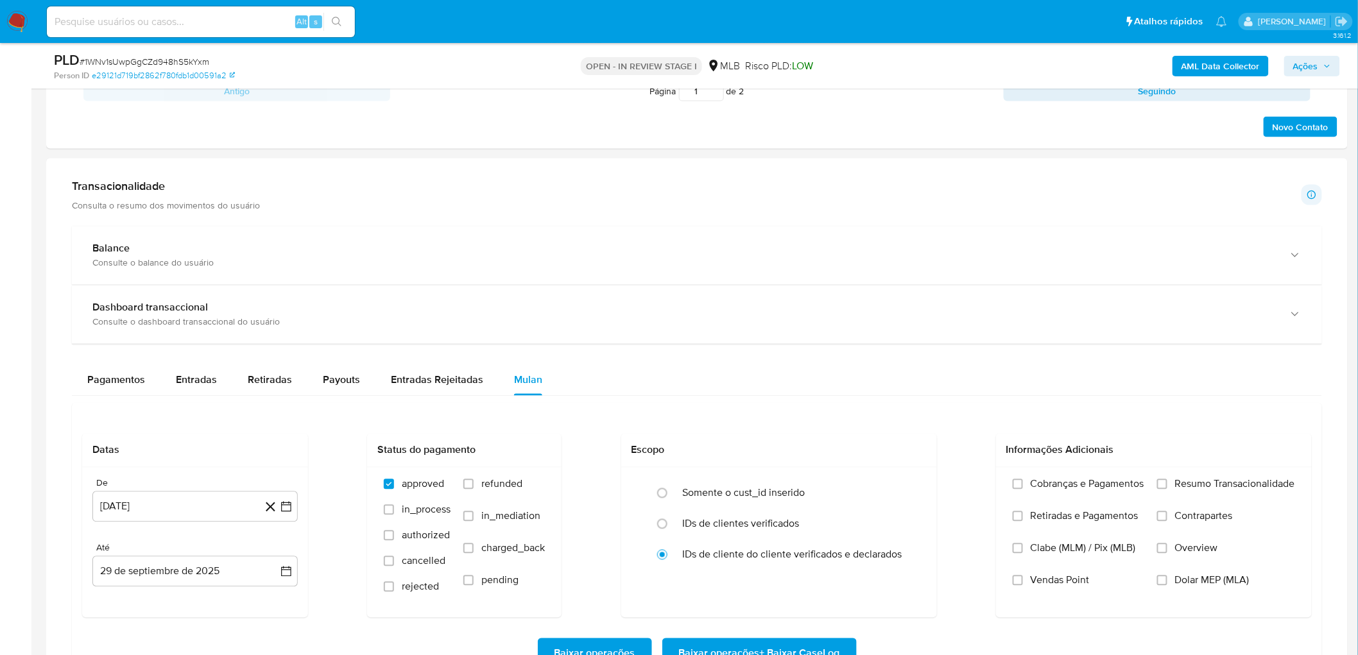
scroll to position [859, 0]
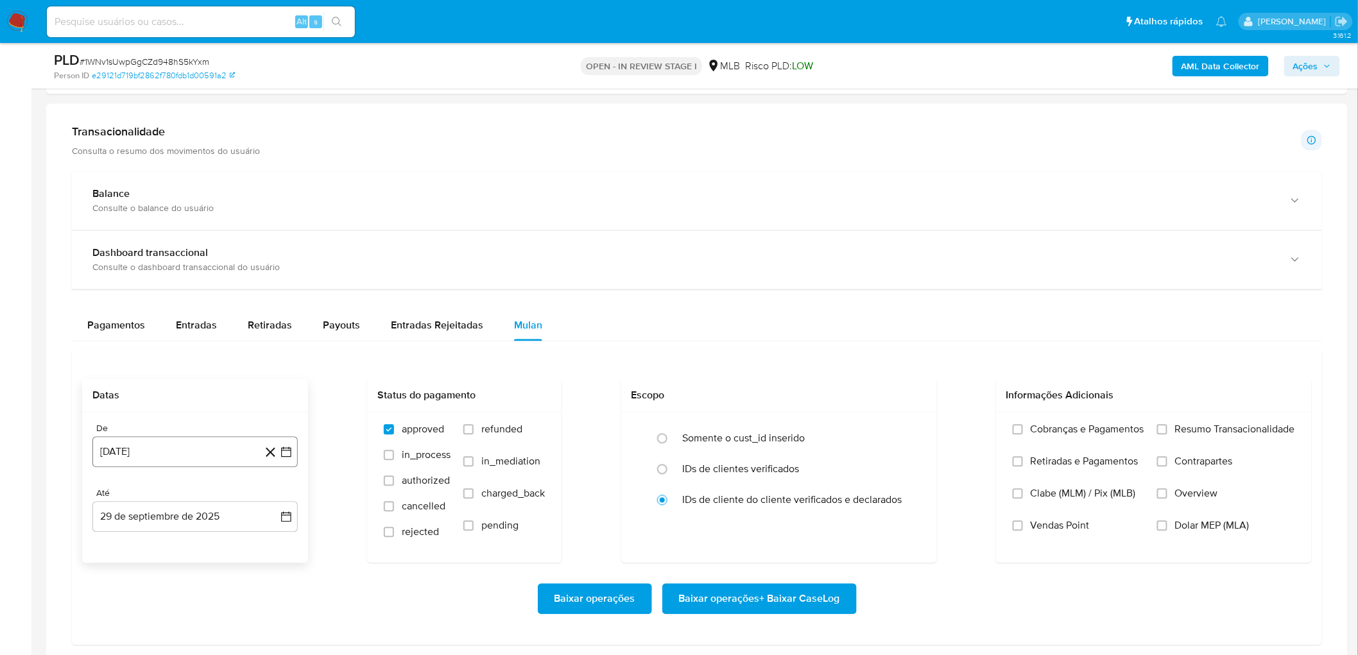
click at [191, 398] on button "[DATE]" at bounding box center [194, 452] width 205 height 31
click at [206, 257] on span "agosto 2024" at bounding box center [189, 257] width 58 height 13
click at [277, 248] on icon "Año siguiente" at bounding box center [271, 242] width 15 height 15
click at [204, 364] on button "ago" at bounding box center [194, 361] width 36 height 21
click at [225, 302] on button "1" at bounding box center [221, 305] width 21 height 21
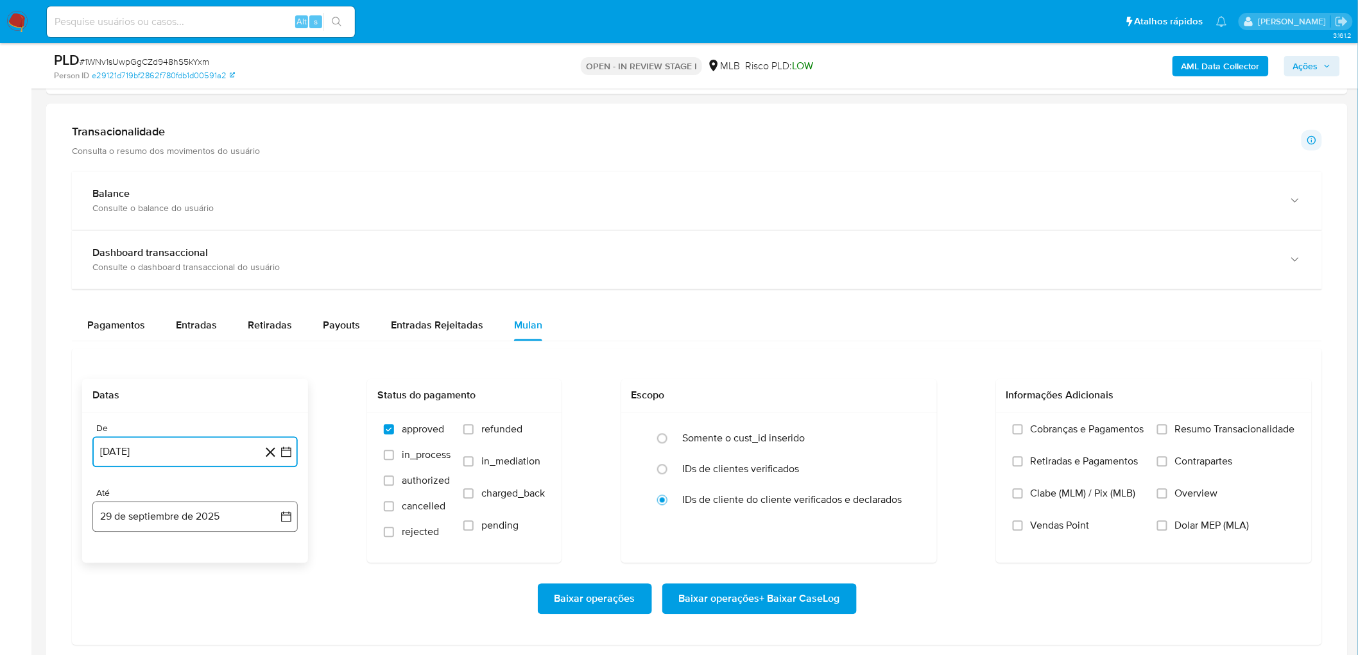
click at [148, 398] on button "29 de septiembre de 2025" at bounding box center [194, 517] width 205 height 31
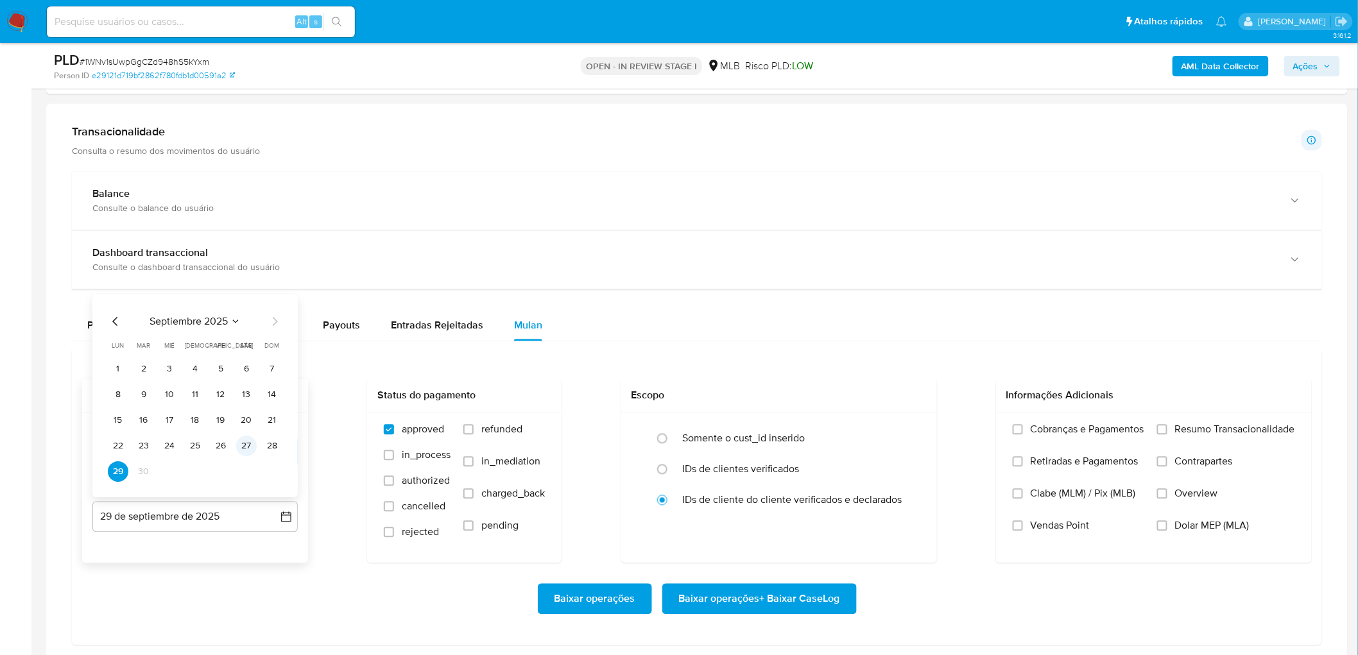
click at [245, 398] on button "27" at bounding box center [246, 446] width 21 height 21
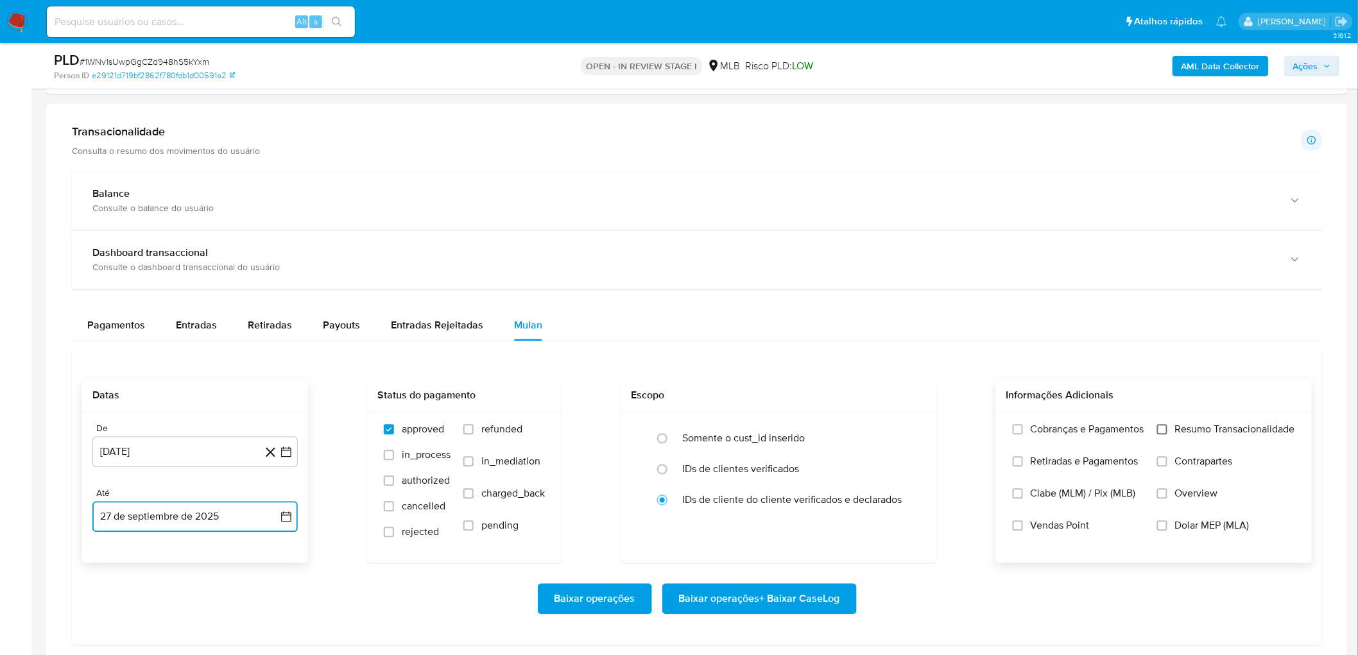
click at [912, 398] on input "Resumo Transacionalidade" at bounding box center [1162, 430] width 10 height 10
drag, startPoint x: 1031, startPoint y: 526, endPoint x: 923, endPoint y: 572, distance: 117.1
click at [912, 398] on span "Vendas Point" at bounding box center [1060, 526] width 59 height 13
click at [912, 398] on input "Vendas Point" at bounding box center [1018, 526] width 10 height 10
click at [775, 398] on span "Baixar operações + Baixar CaseLog" at bounding box center [759, 599] width 161 height 28
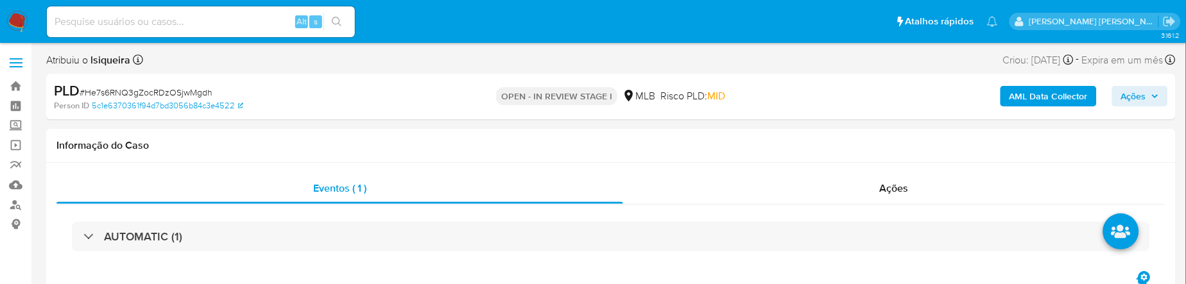
select select "10"
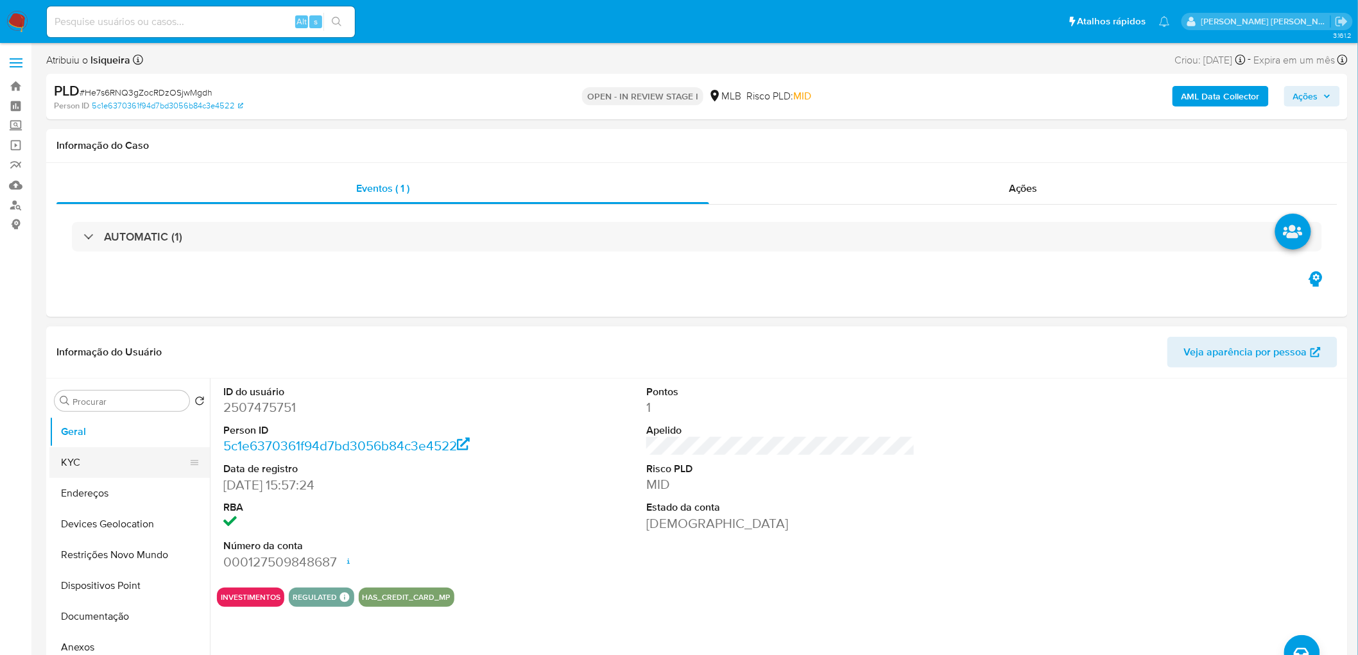
click at [146, 398] on button "KYC" at bounding box center [124, 462] width 150 height 31
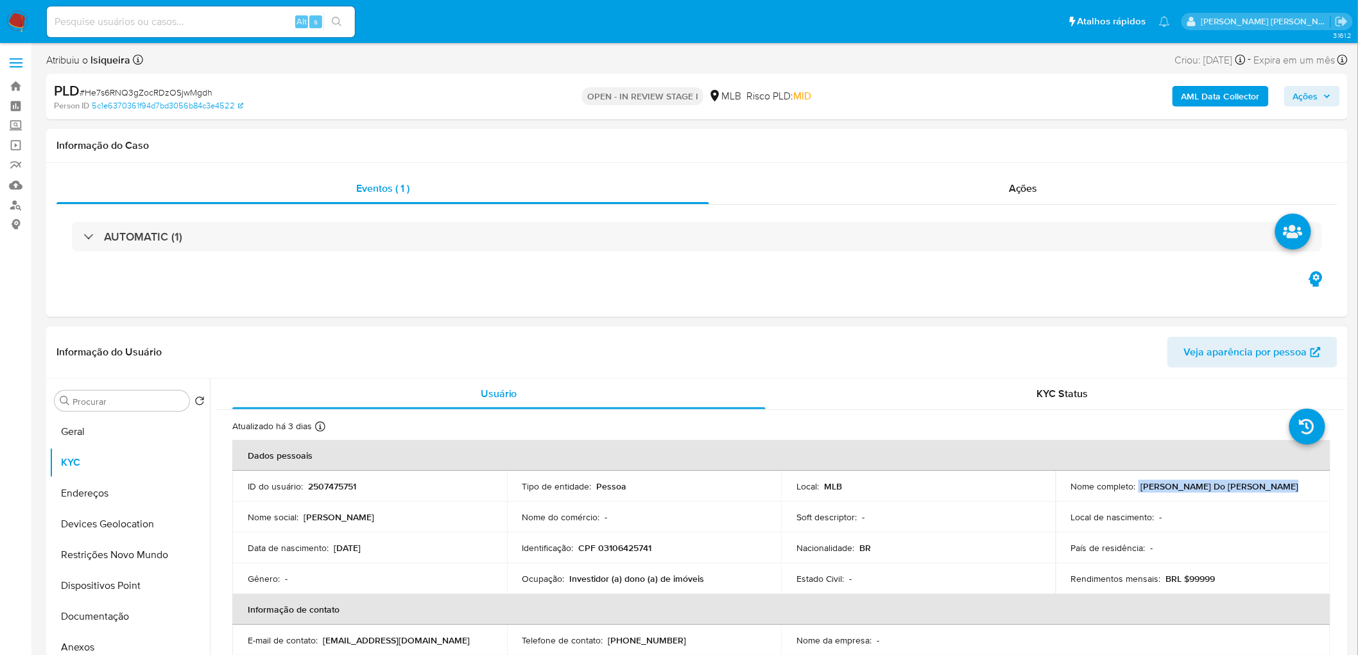
drag, startPoint x: 1286, startPoint y: 488, endPoint x: 1135, endPoint y: 486, distance: 151.5
click at [912, 398] on div "Nome completo : [PERSON_NAME] Do [PERSON_NAME]" at bounding box center [1193, 487] width 244 height 12
copy div "[PERSON_NAME] Do [PERSON_NAME]"
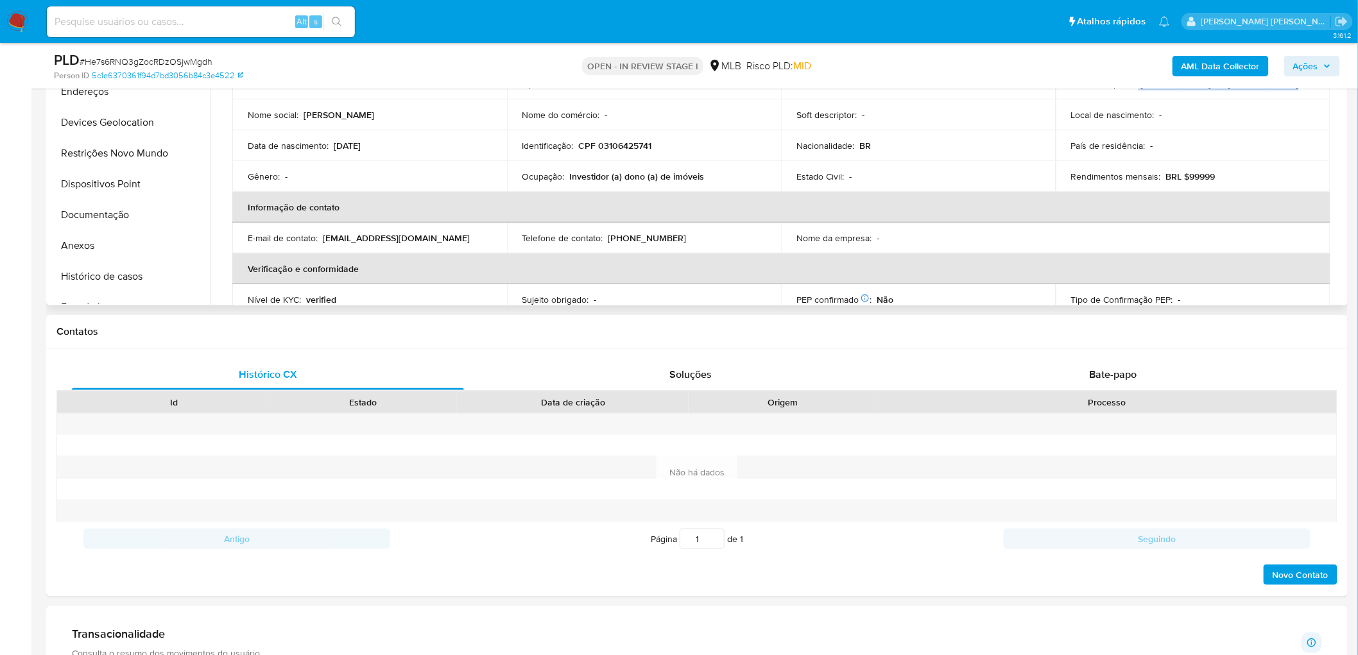
scroll to position [354, 0]
click at [97, 273] on button "Histórico de casos" at bounding box center [124, 279] width 150 height 31
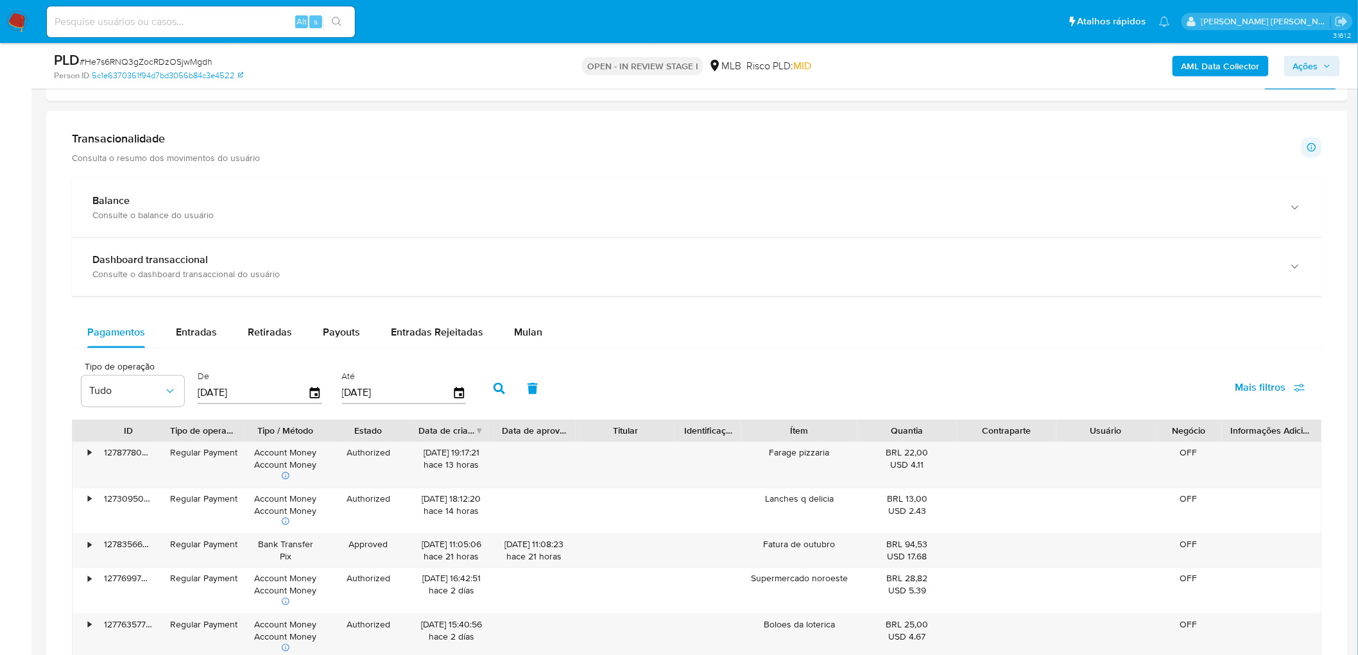
scroll to position [852, 0]
click at [525, 335] on span "Mulan" at bounding box center [528, 332] width 28 height 15
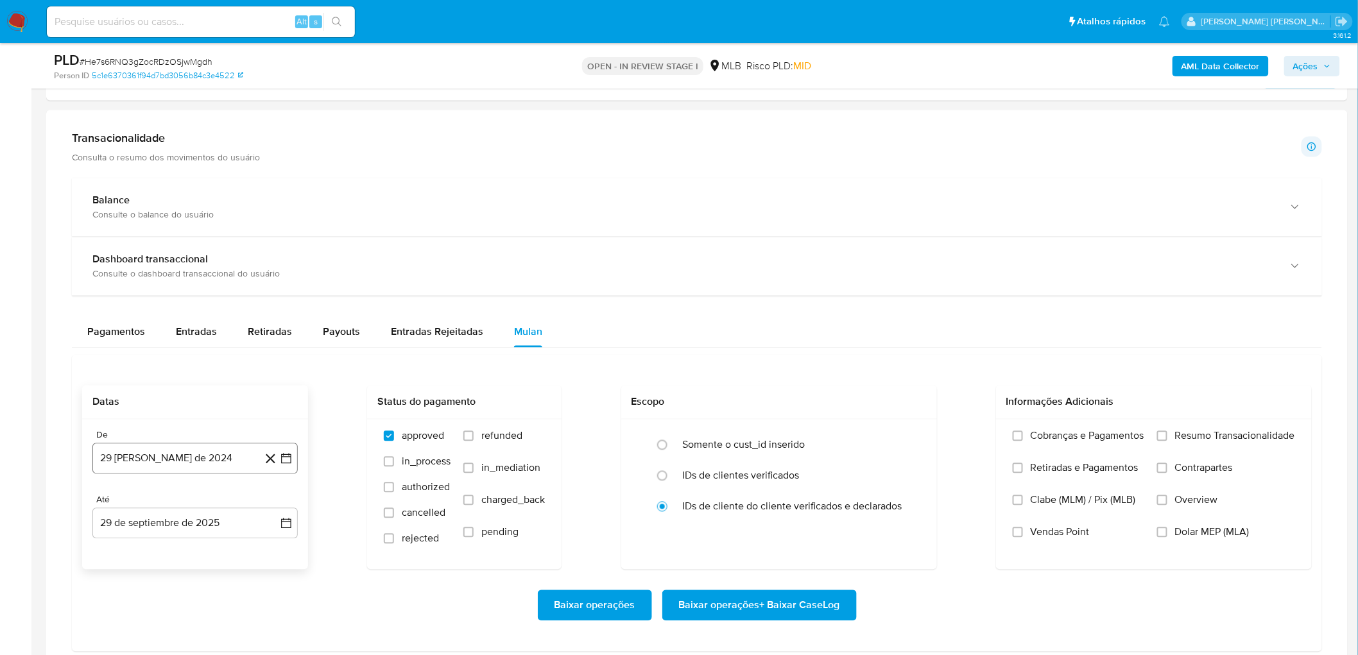
click at [203, 398] on button "29 de agosto de 2024" at bounding box center [194, 459] width 205 height 31
click at [206, 270] on span "agosto 2024" at bounding box center [189, 263] width 58 height 13
click at [271, 253] on icon "Año siguiente" at bounding box center [272, 248] width 5 height 9
click at [191, 367] on span "ago" at bounding box center [194, 368] width 16 height 10
click at [223, 311] on button "1" at bounding box center [221, 311] width 21 height 21
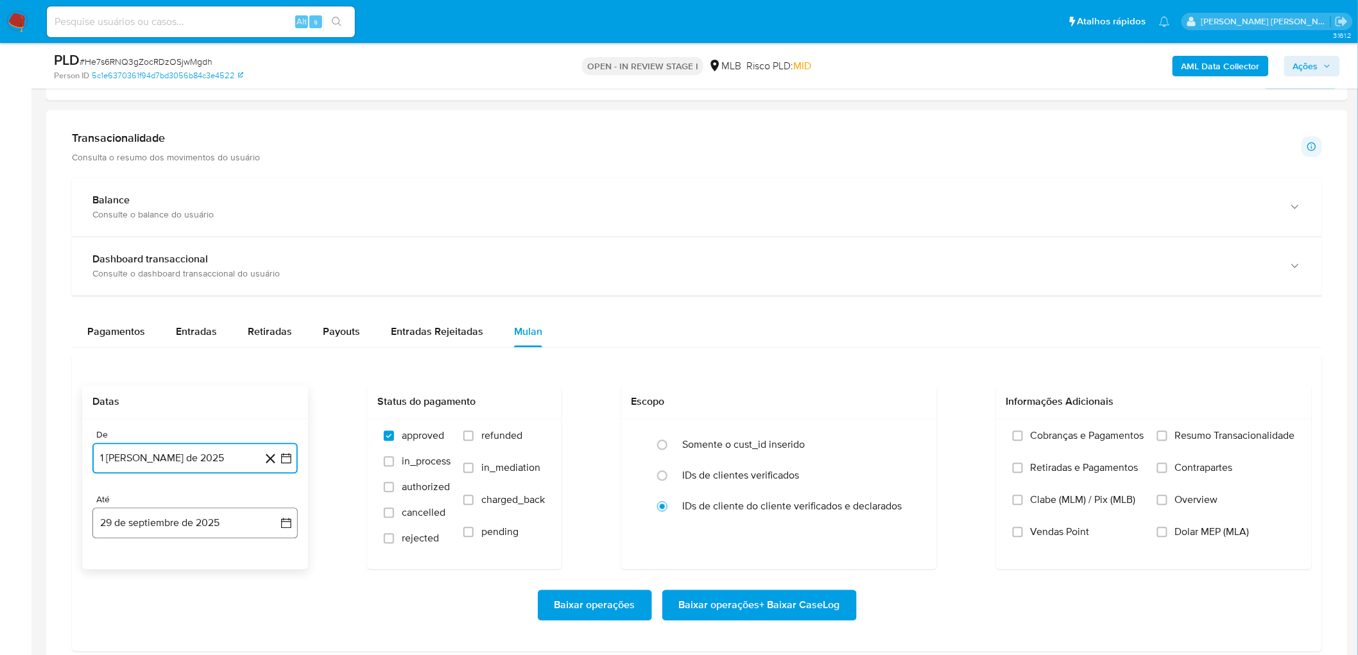
click at [193, 398] on button "29 de septiembre de 2025" at bounding box center [194, 523] width 205 height 31
click at [246, 398] on button "27" at bounding box center [246, 453] width 21 height 21
click at [912, 398] on span "Resumo Transacionalidade" at bounding box center [1235, 436] width 120 height 13
click at [912, 398] on input "Resumo Transacionalidade" at bounding box center [1162, 436] width 10 height 10
click at [912, 398] on label "Vendas Point" at bounding box center [1079, 542] width 132 height 32
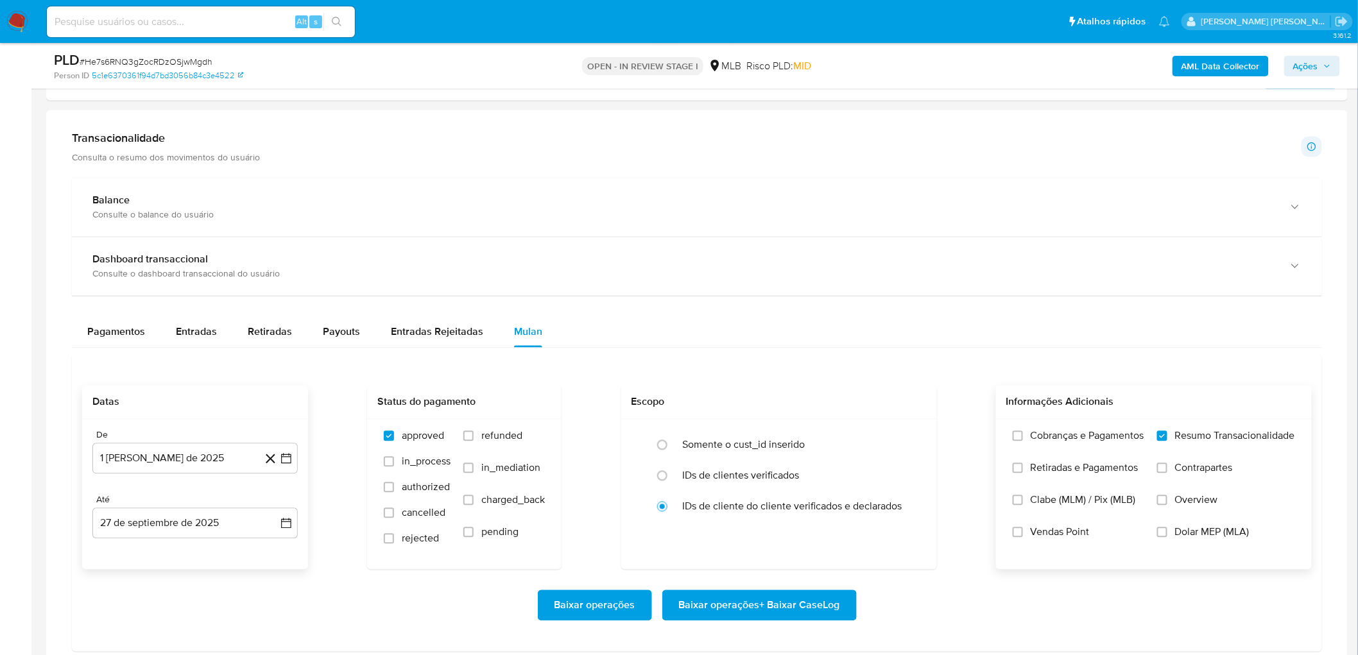
click at [912, 398] on input "Vendas Point" at bounding box center [1018, 533] width 10 height 10
click at [729, 398] on span "Baixar operações + Baixar CaseLog" at bounding box center [759, 606] width 161 height 28
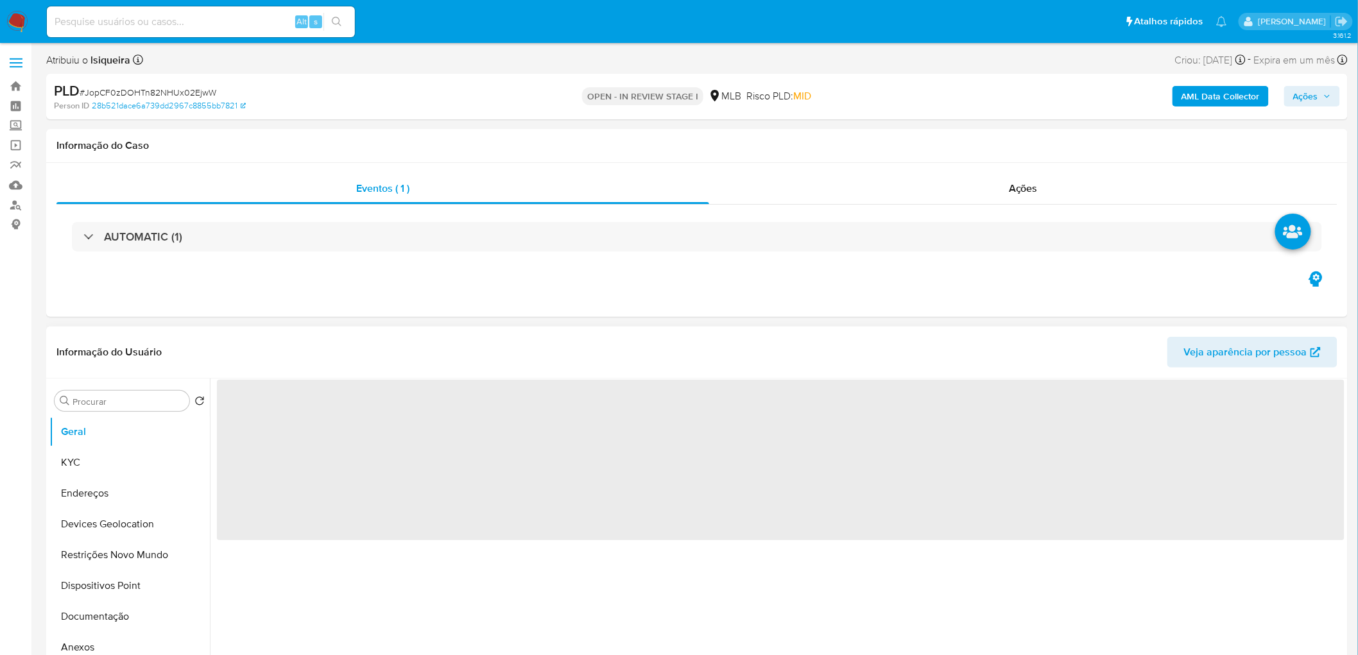
select select "10"
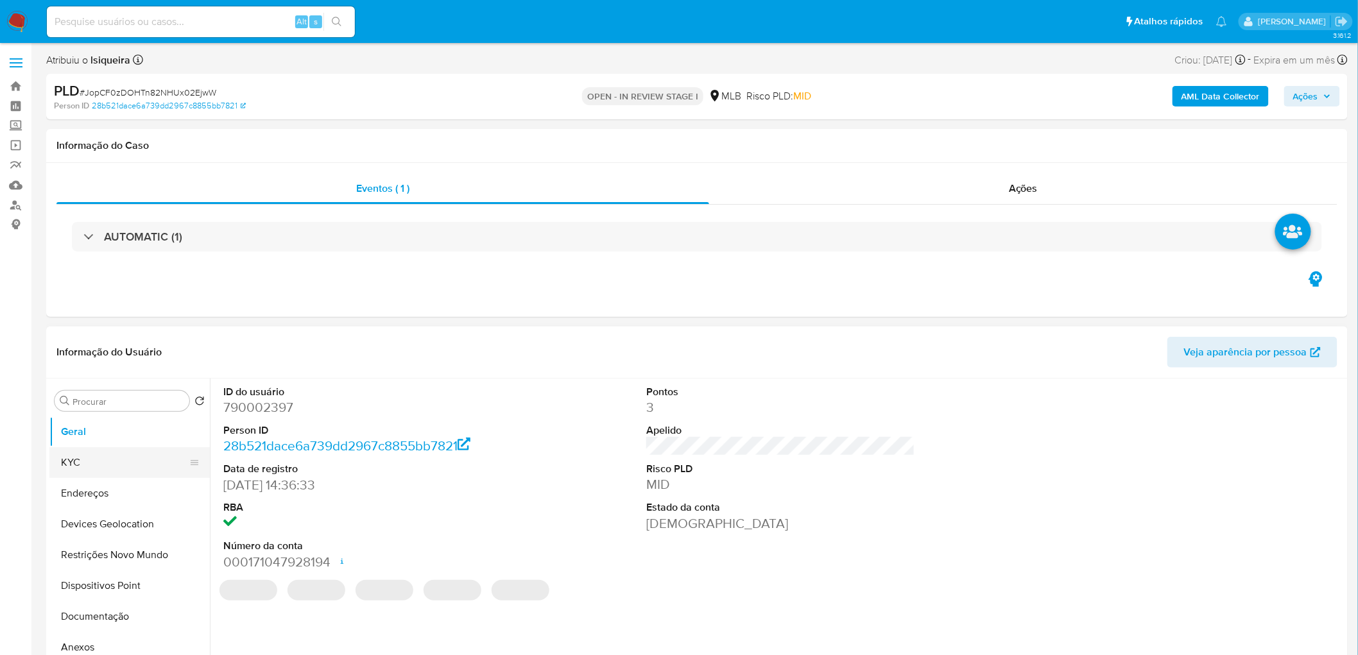
click at [114, 398] on button "KYC" at bounding box center [124, 462] width 150 height 31
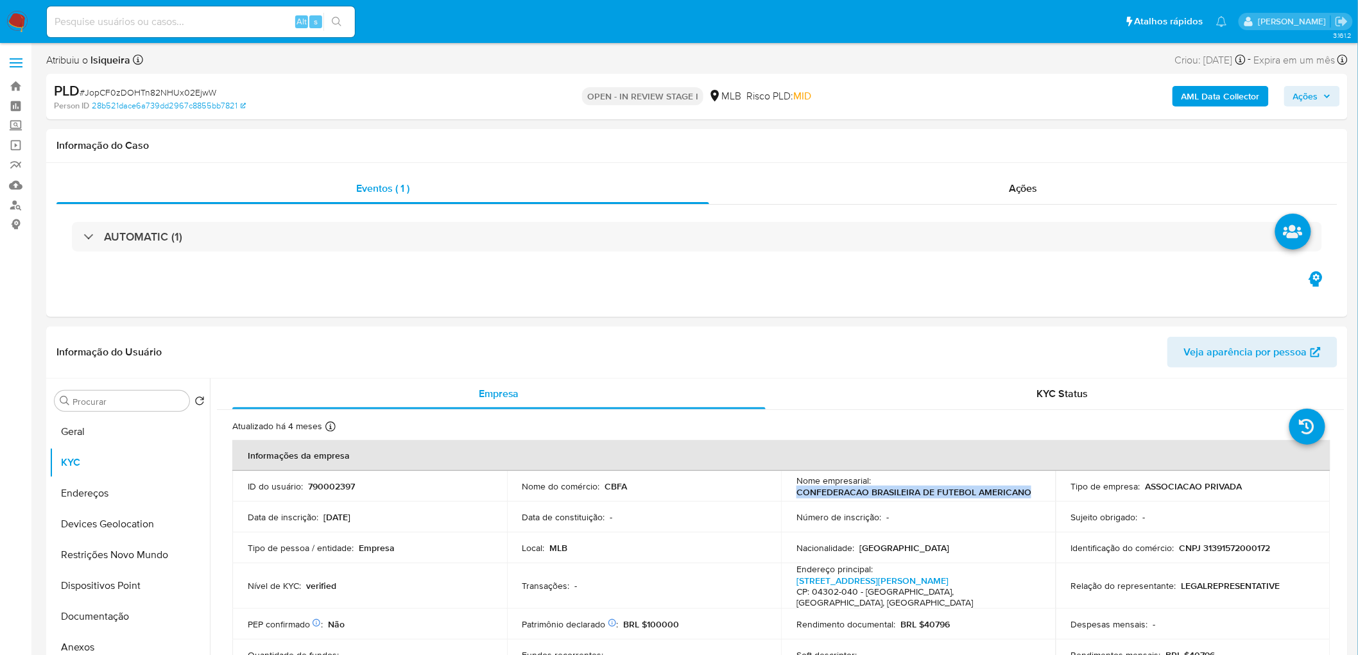
drag, startPoint x: 1044, startPoint y: 491, endPoint x: 782, endPoint y: 493, distance: 262.5
click at [782, 398] on td "Nome empresarial : CONFEDERACAO BRASILEIRA DE FUTEBOL AMERICANO" at bounding box center [918, 486] width 275 height 31
copy p "CONFEDERACAO BRASILEIRA DE FUTEBOL AMERICANO"
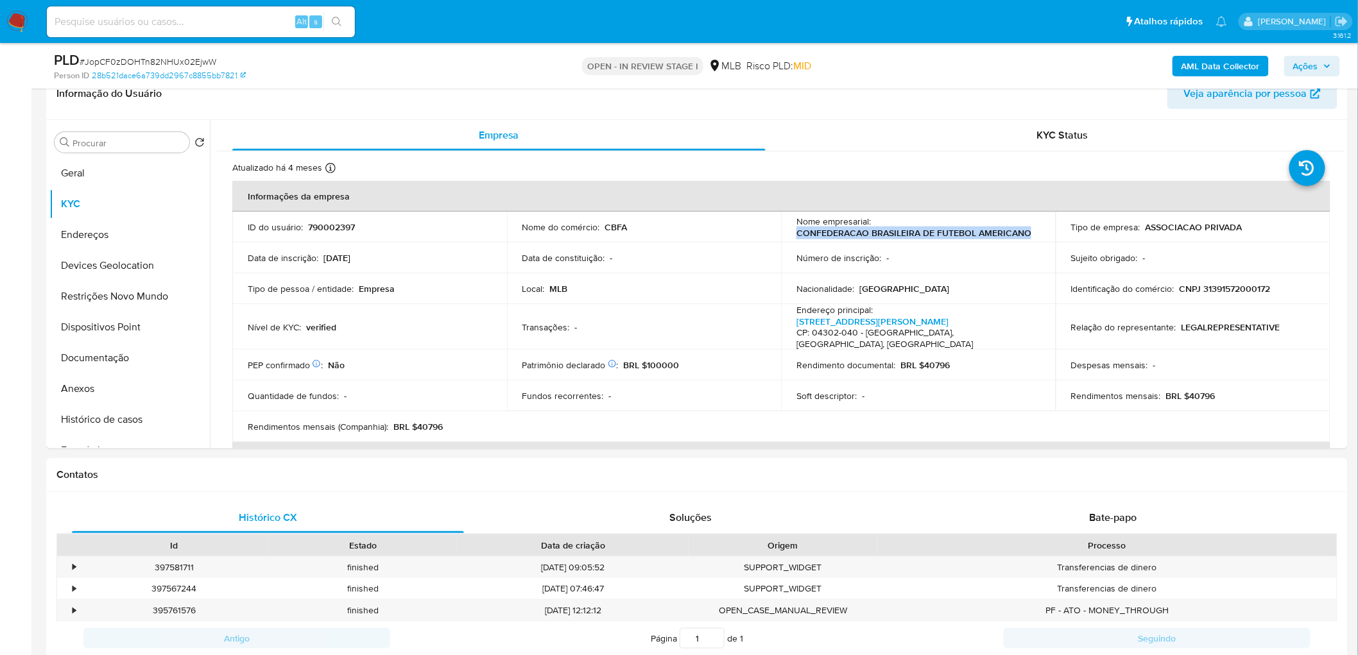
scroll to position [229, 0]
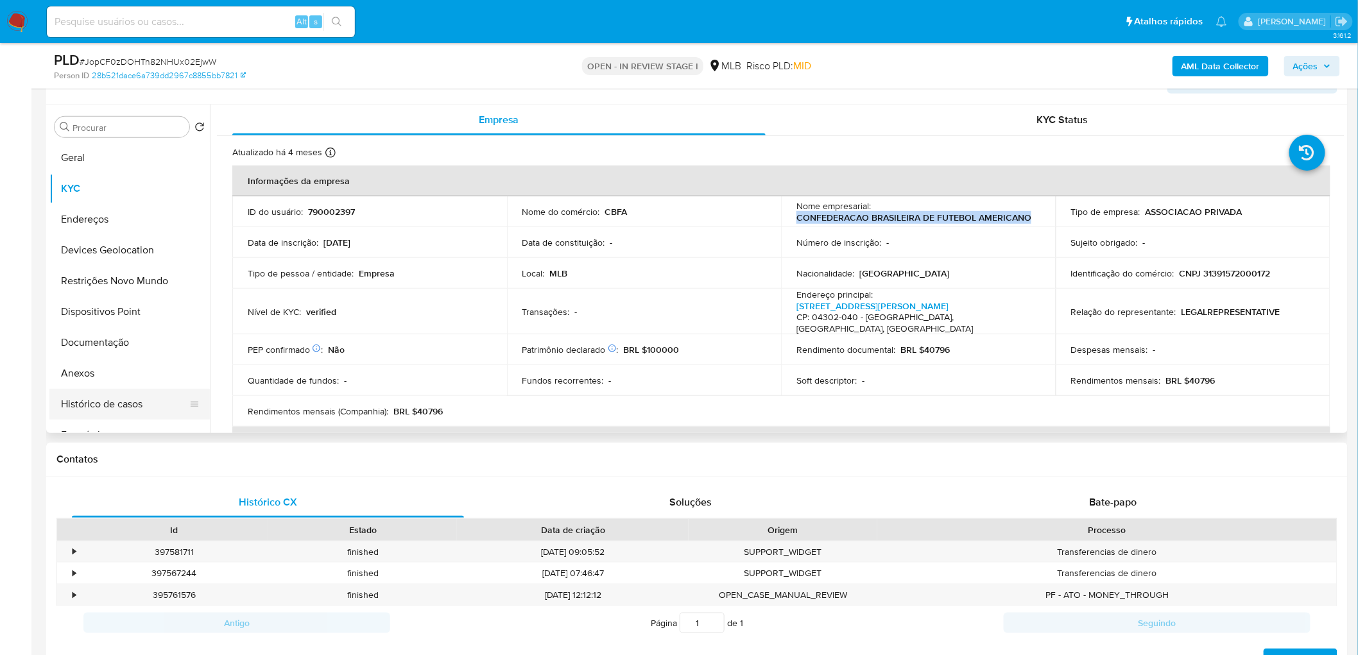
click at [94, 398] on button "Histórico de casos" at bounding box center [124, 404] width 150 height 31
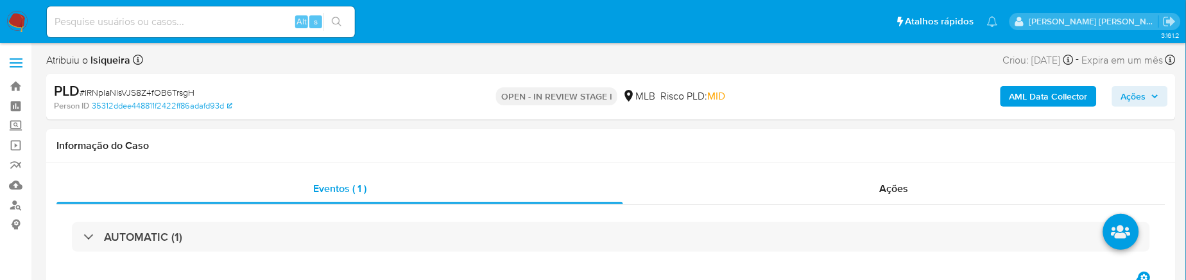
select select "10"
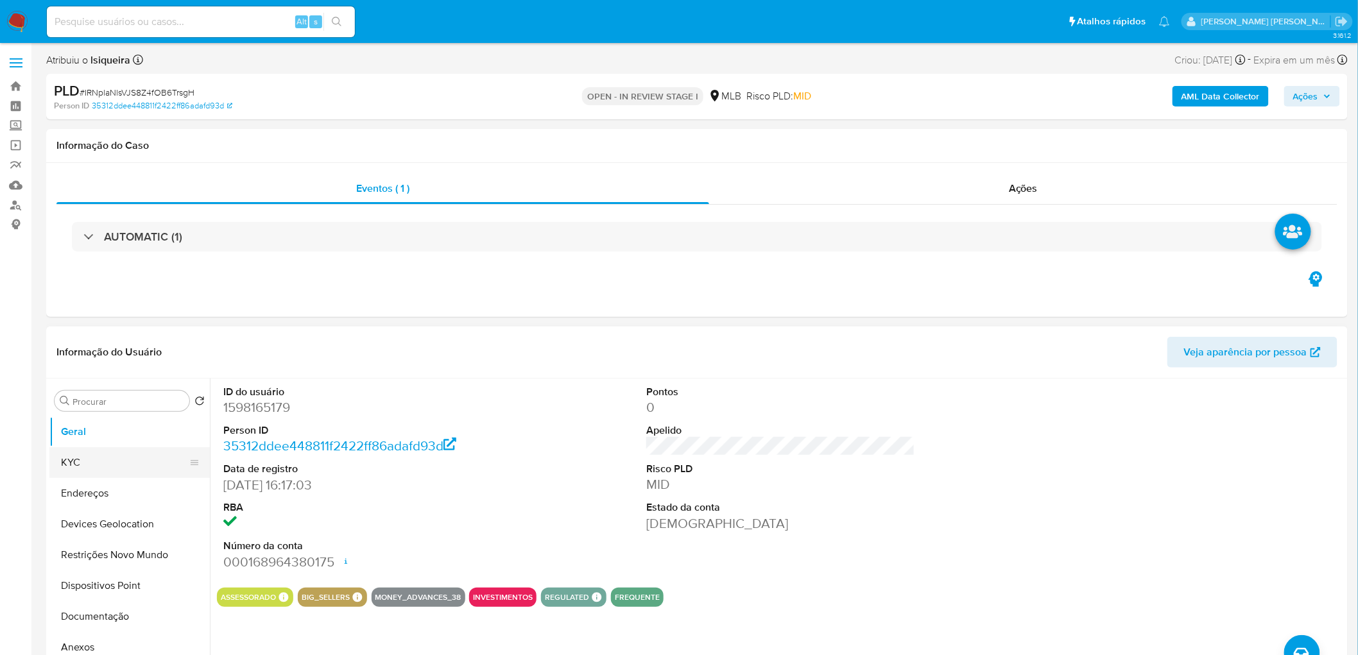
drag, startPoint x: 128, startPoint y: 461, endPoint x: 135, endPoint y: 461, distance: 7.1
click at [128, 398] on button "KYC" at bounding box center [124, 462] width 150 height 31
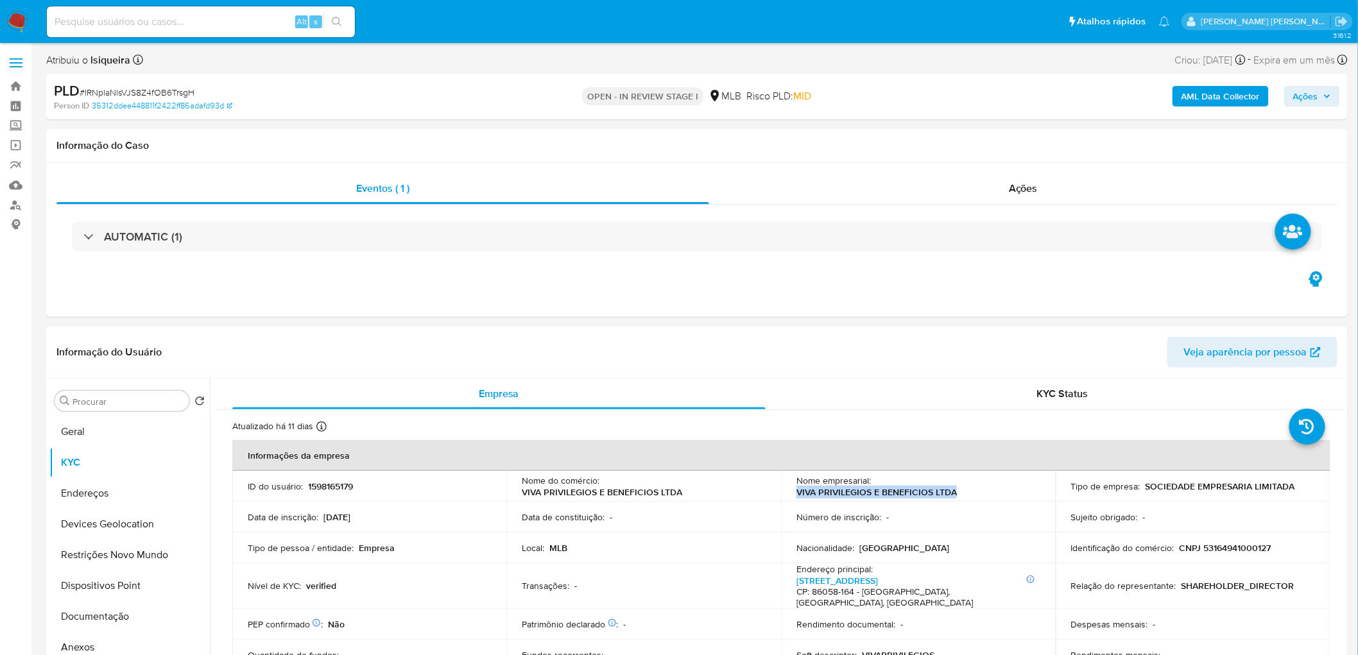
drag, startPoint x: 985, startPoint y: 490, endPoint x: 787, endPoint y: 491, distance: 197.7
click at [787, 398] on td "Nome empresarial : VIVA PRIVILEGIOS E BENEFICIOS LTDA" at bounding box center [918, 486] width 275 height 31
copy p "VIVA PRIVILEGIOS E BENEFICIOS LTDA"
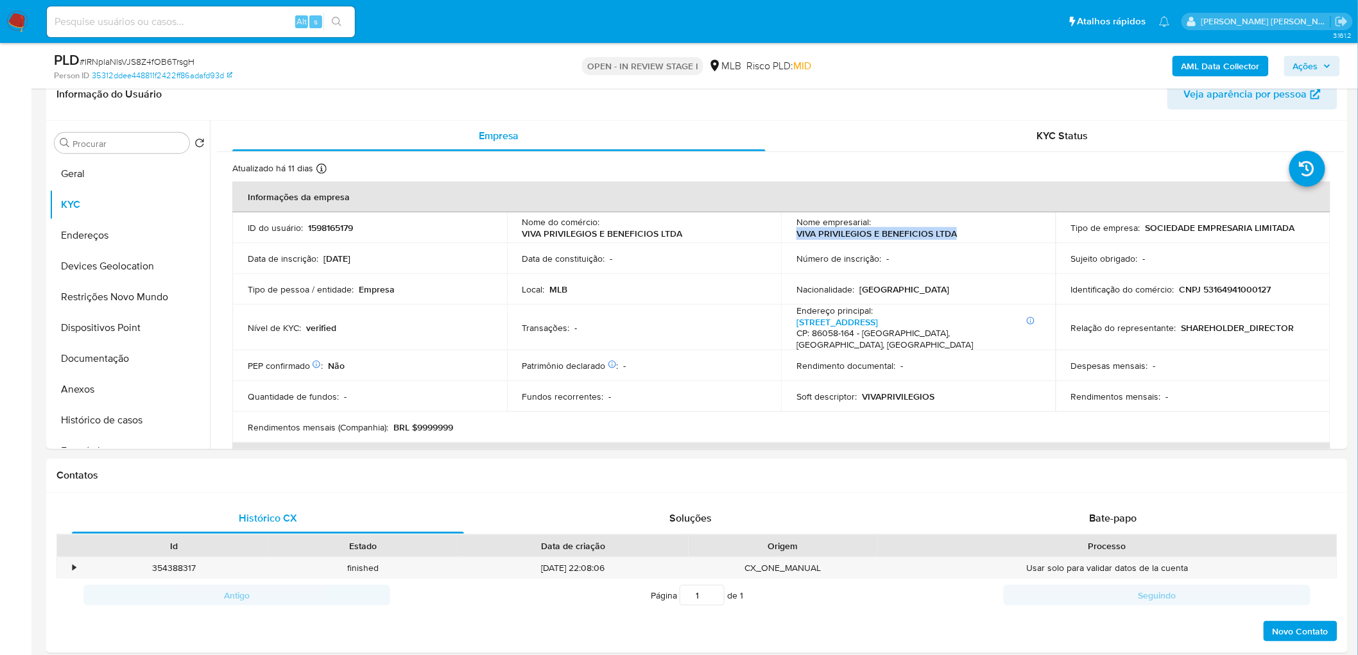
scroll to position [214, 0]
click at [99, 398] on button "Histórico de casos" at bounding box center [124, 419] width 150 height 31
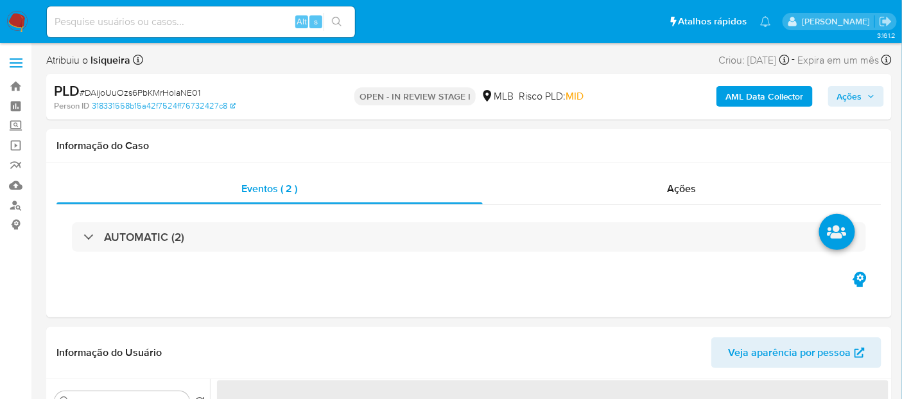
select select "10"
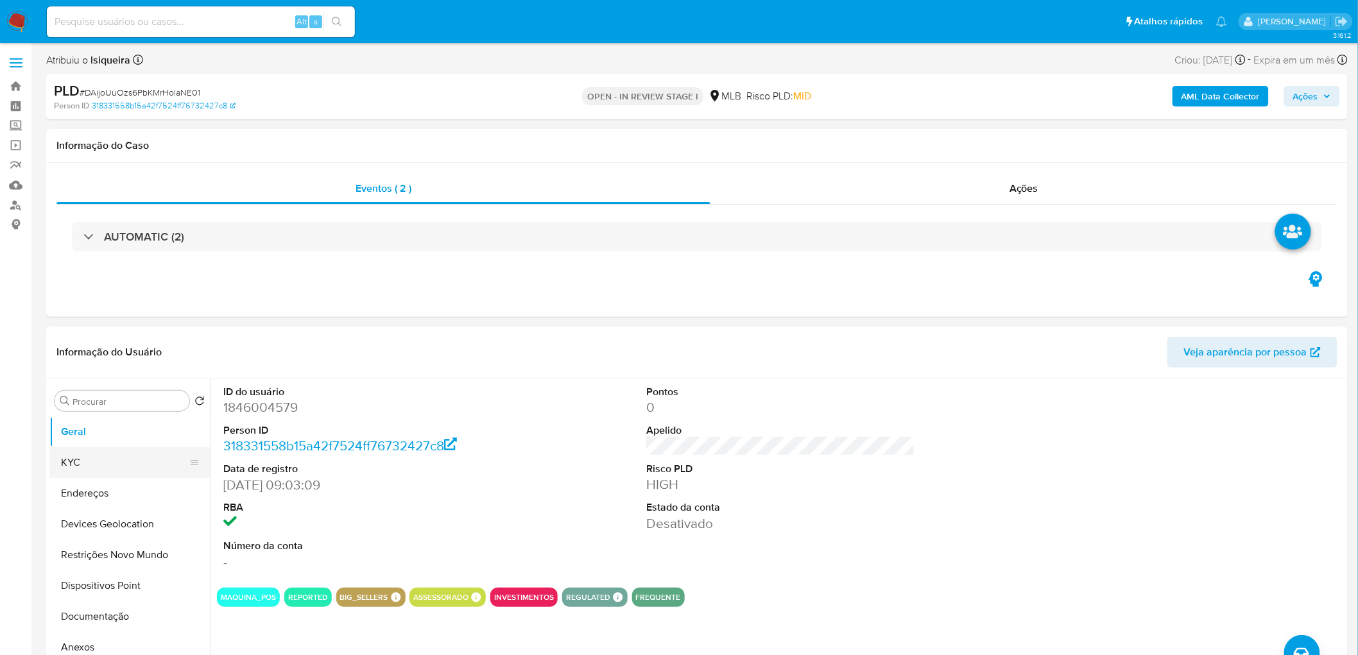
click at [76, 398] on button "KYC" at bounding box center [124, 462] width 150 height 31
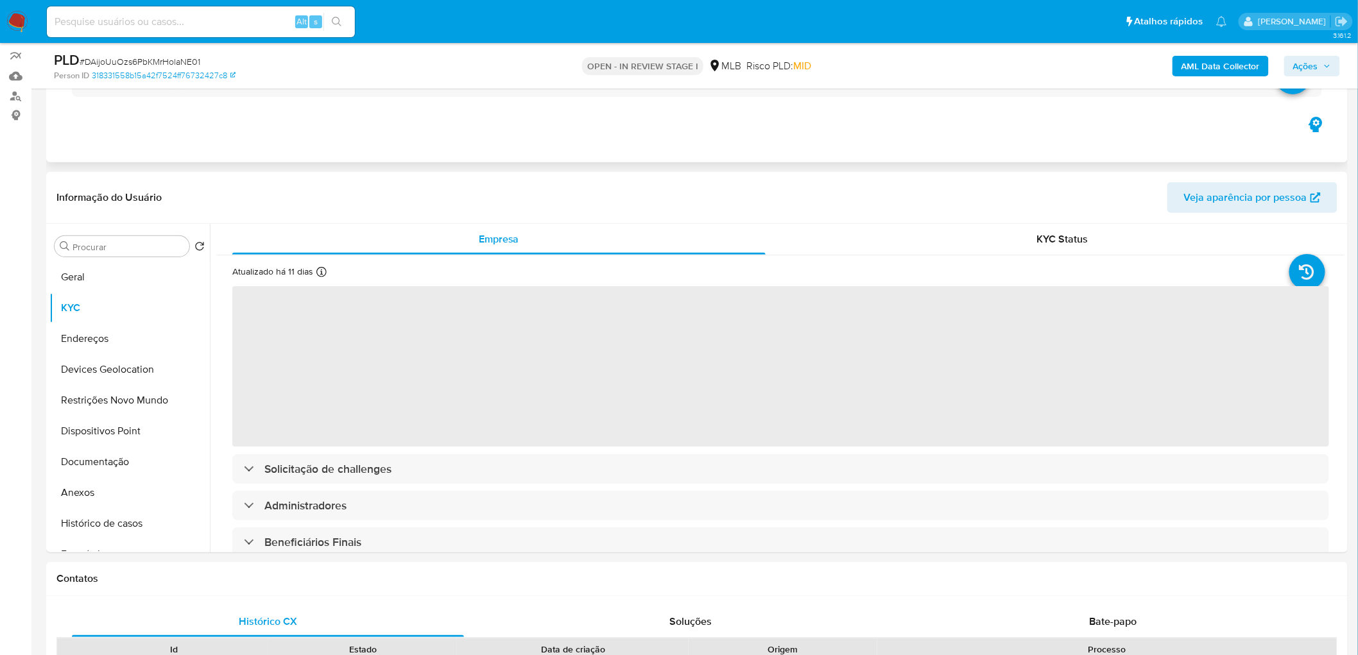
scroll to position [214, 0]
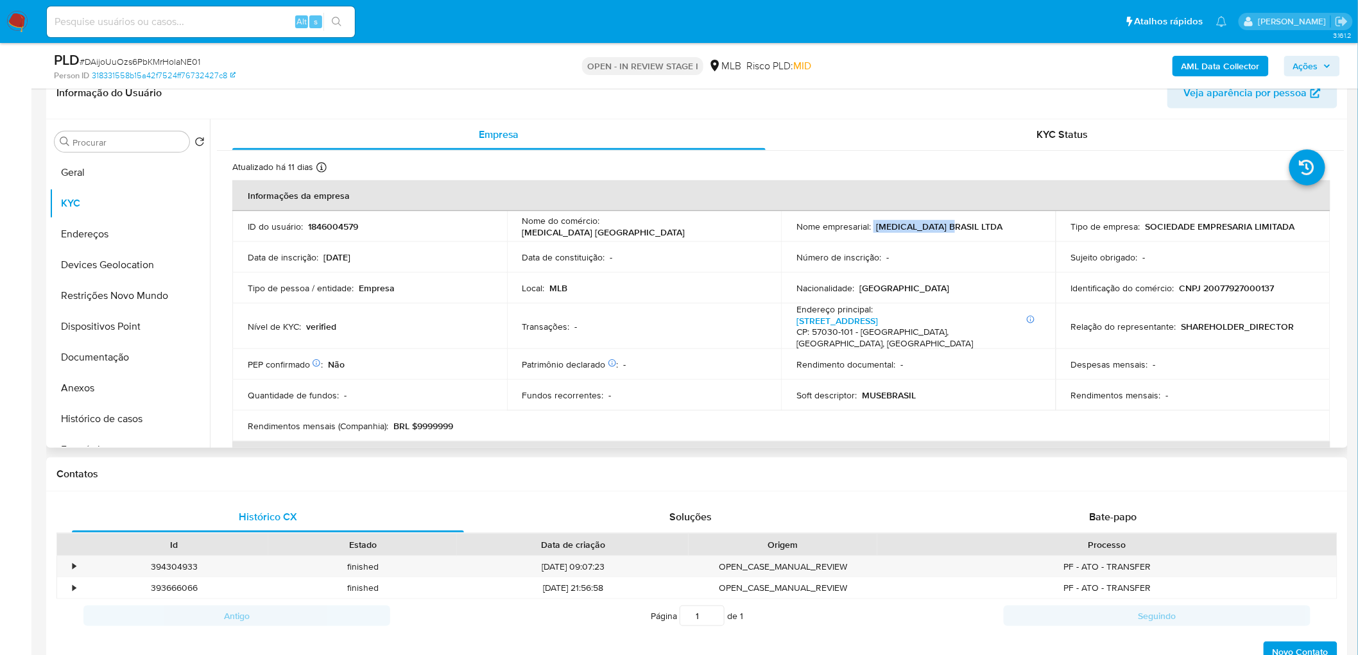
drag, startPoint x: 955, startPoint y: 225, endPoint x: 870, endPoint y: 223, distance: 84.7
click at [870, 223] on div "Nome empresarial : MUSE BRASIL LTDA" at bounding box center [919, 227] width 244 height 12
copy div "MUSE BRASIL LTDA"
click at [101, 398] on button "Histórico de casos" at bounding box center [124, 419] width 150 height 31
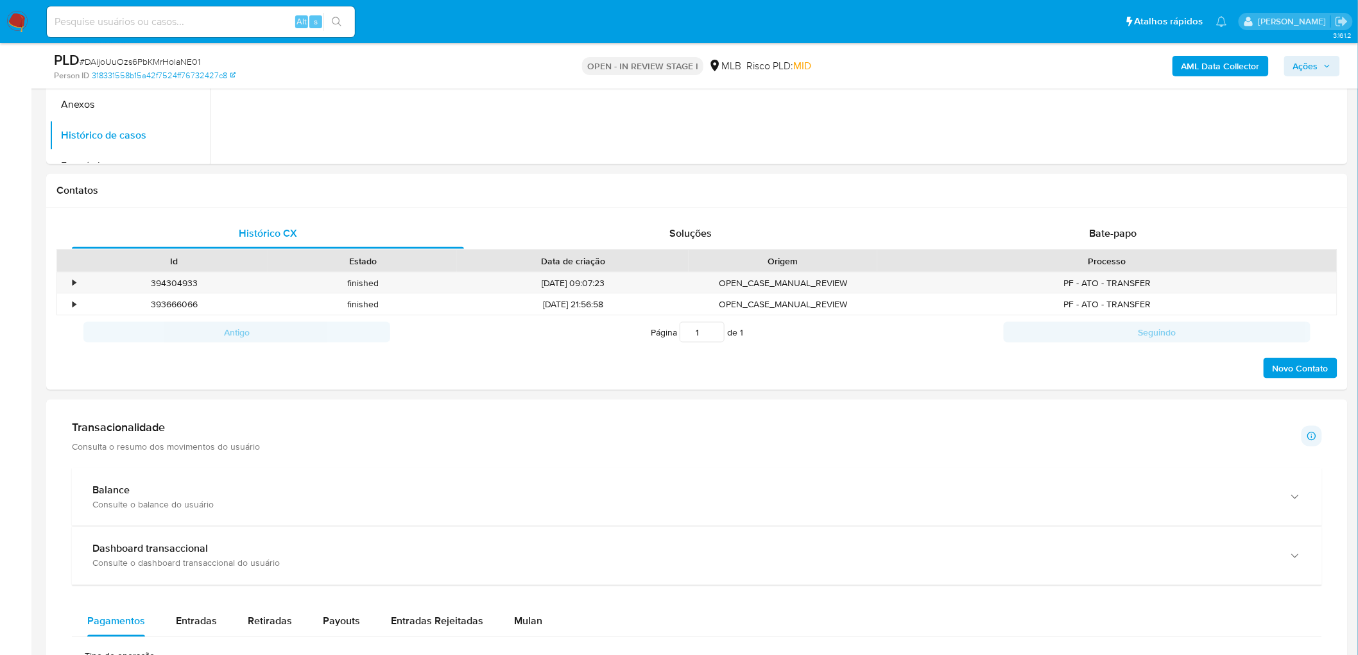
scroll to position [499, 0]
click at [522, 398] on span "Mulan" at bounding box center [528, 620] width 28 height 15
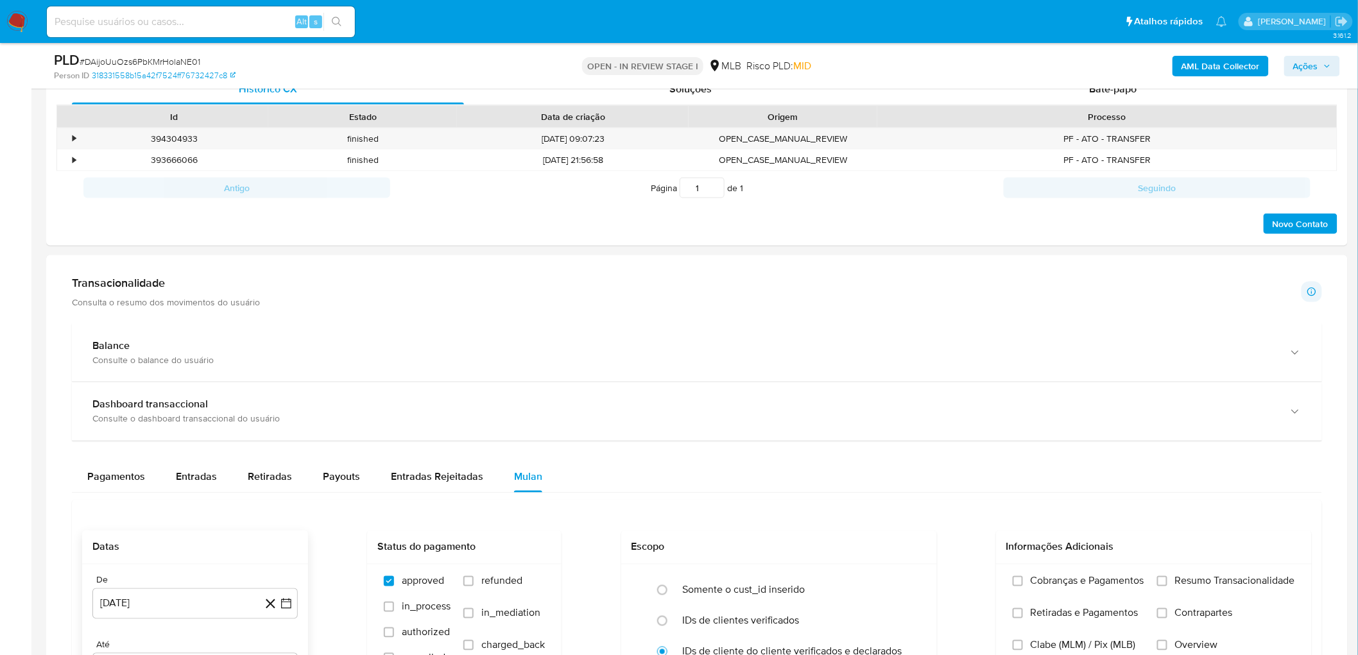
scroll to position [784, 0]
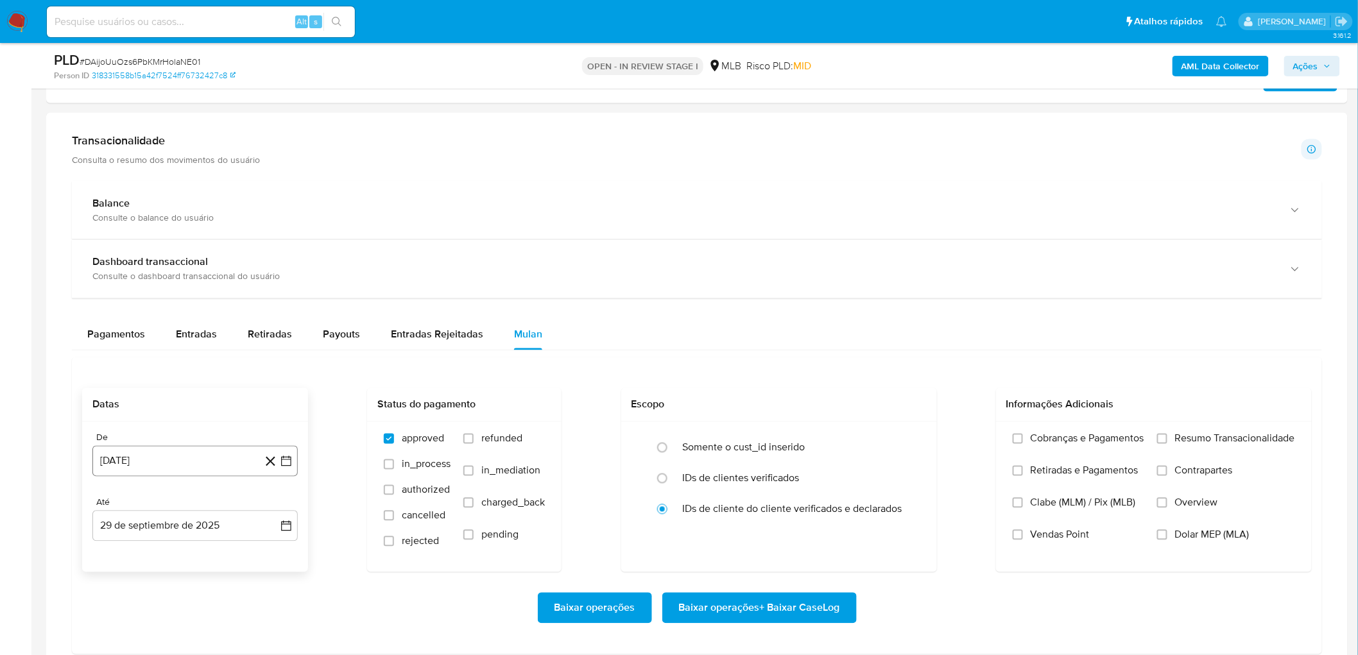
click at [217, 398] on button "29 [PERSON_NAME] de 2024" at bounding box center [194, 461] width 205 height 31
click at [194, 272] on span "agosto 2024" at bounding box center [189, 266] width 58 height 13
click at [277, 253] on icon "Año siguiente" at bounding box center [271, 251] width 15 height 15
click at [181, 372] on button "ago" at bounding box center [194, 370] width 36 height 21
click at [230, 313] on button "1" at bounding box center [221, 314] width 21 height 21
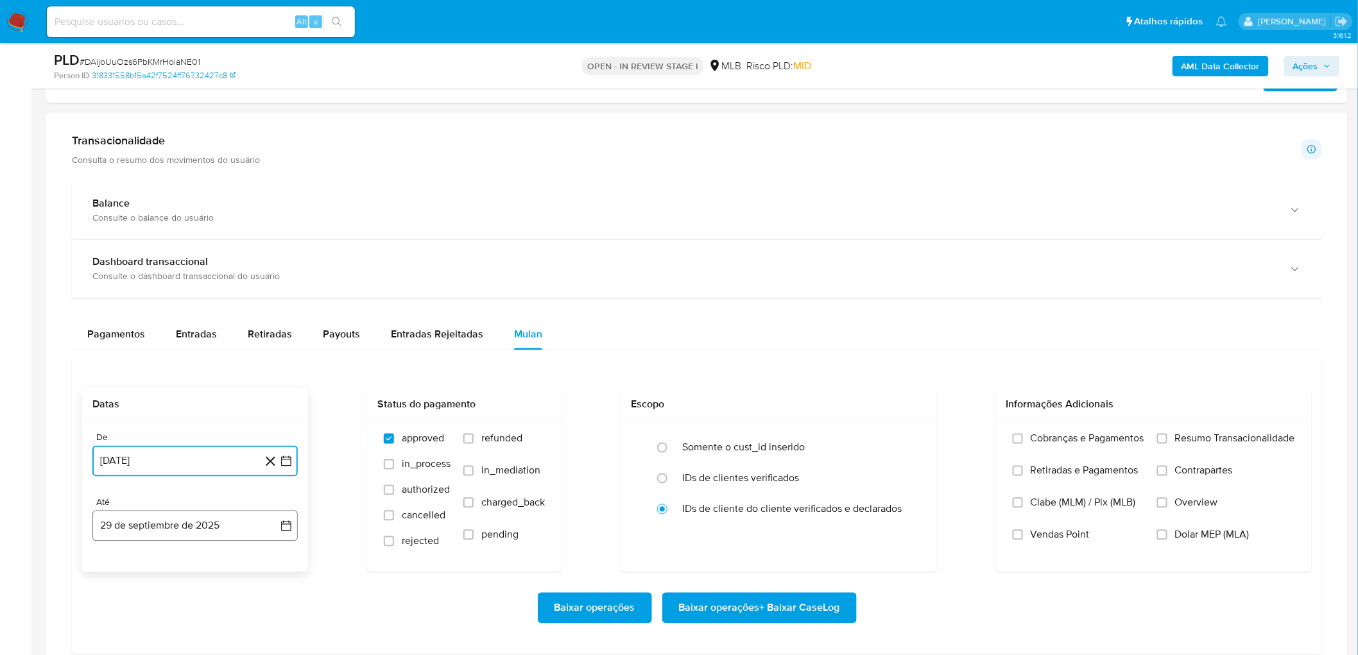
click at [155, 398] on button "29 de septiembre de 2025" at bounding box center [194, 526] width 205 height 31
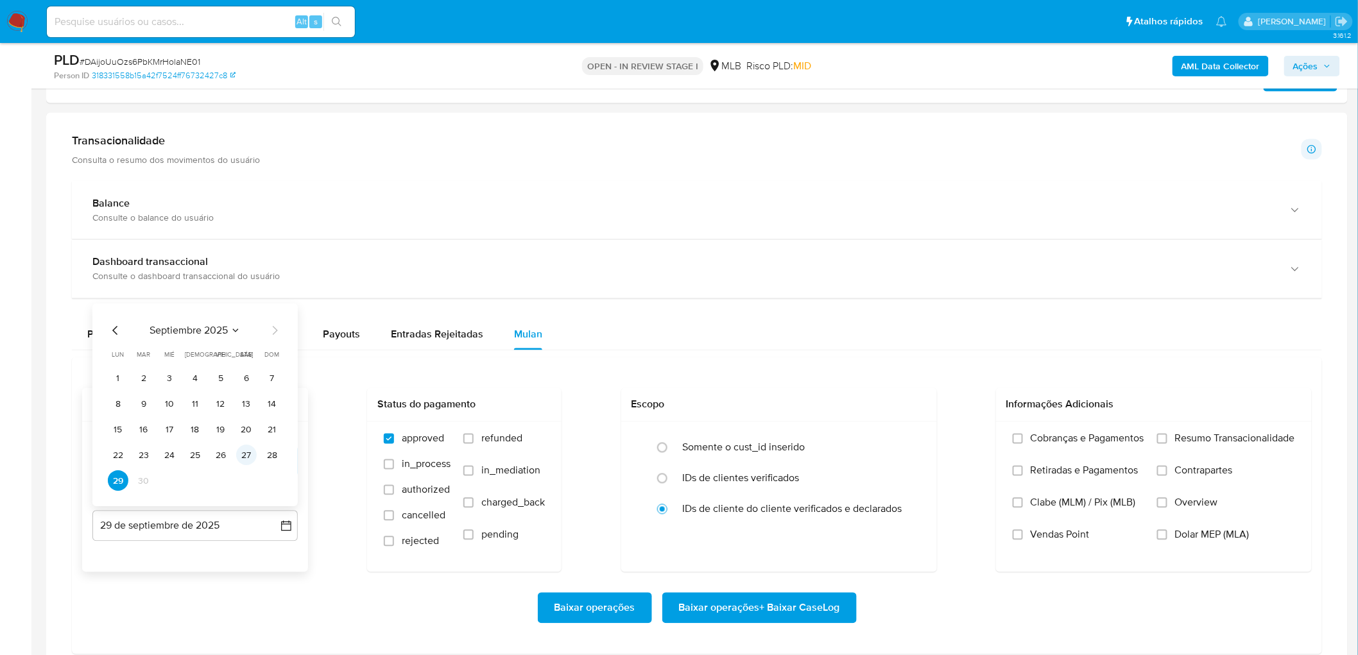
click at [248, 398] on button "27" at bounding box center [246, 455] width 21 height 21
click at [912, 398] on span "Resumo Transacionalidade" at bounding box center [1235, 439] width 120 height 13
click at [912, 398] on input "Resumo Transacionalidade" at bounding box center [1162, 439] width 10 height 10
click at [912, 398] on span "Vendas Point" at bounding box center [1060, 535] width 59 height 13
click at [912, 398] on input "Vendas Point" at bounding box center [1018, 535] width 10 height 10
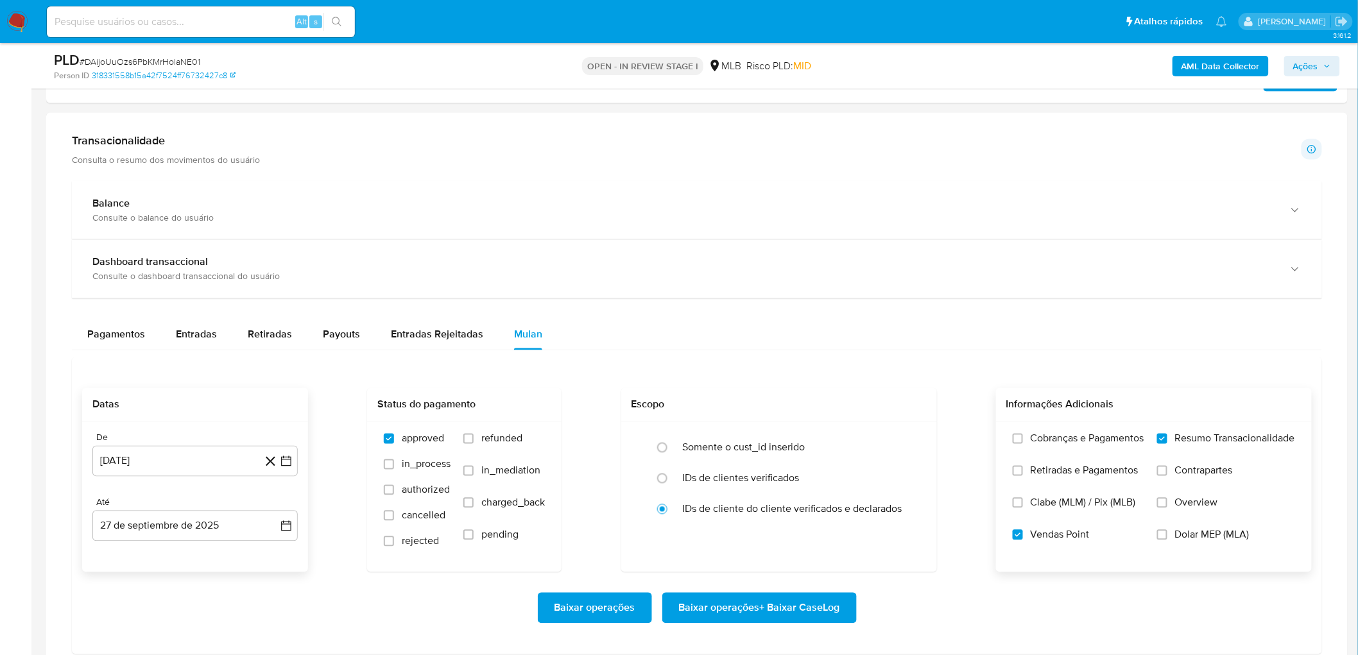
click at [747, 398] on span "Baixar operações + Baixar CaseLog" at bounding box center [759, 608] width 161 height 28
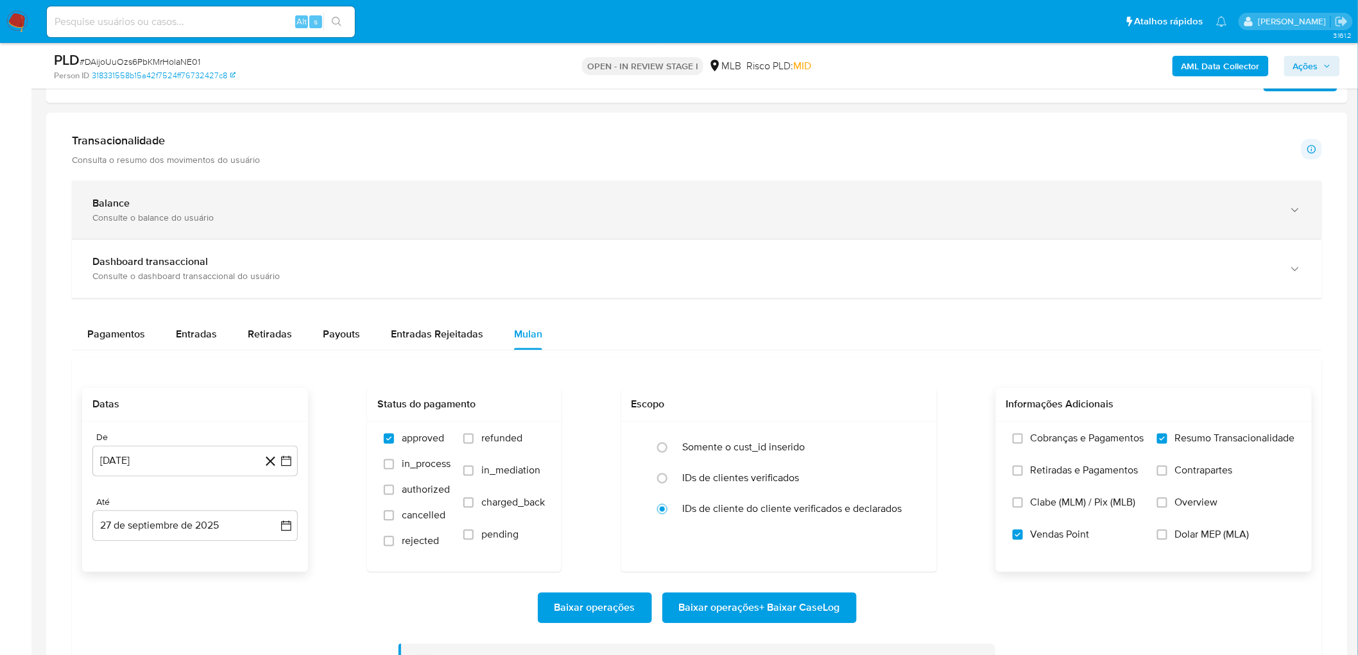
click at [887, 205] on div "Balance" at bounding box center [684, 203] width 1184 height 13
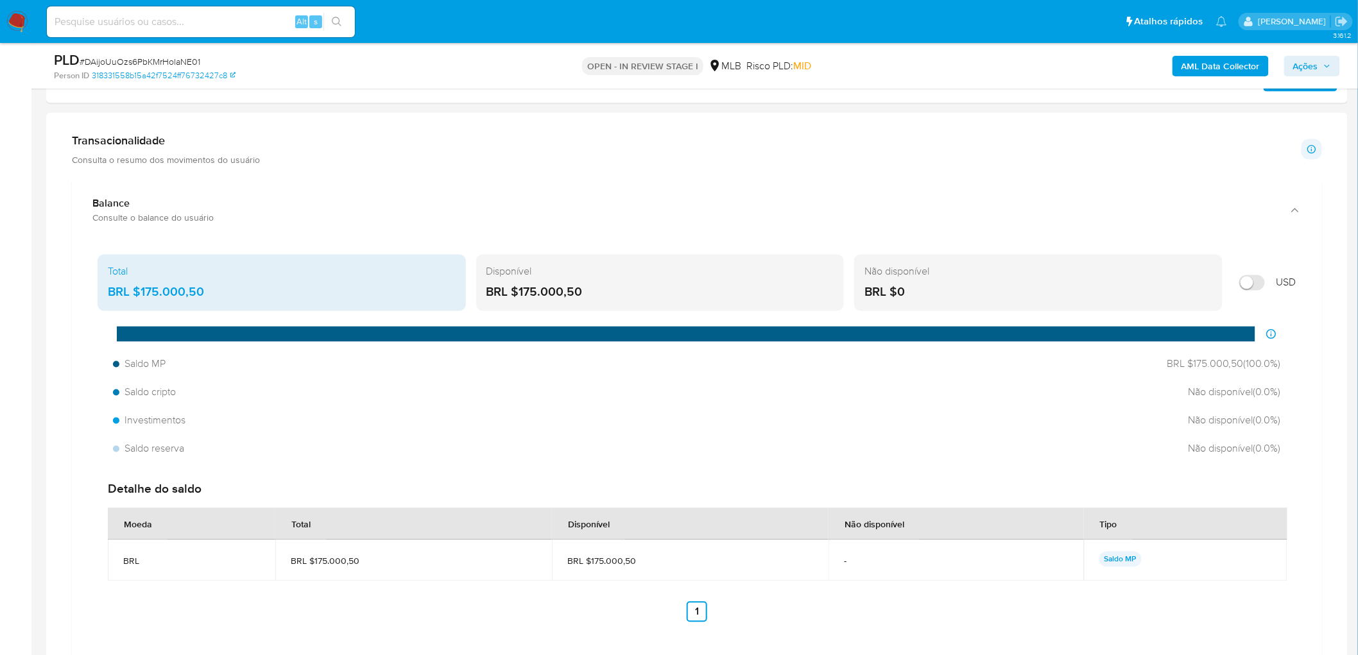
click at [912, 67] on b "AML Data Collector" at bounding box center [1221, 66] width 78 height 21
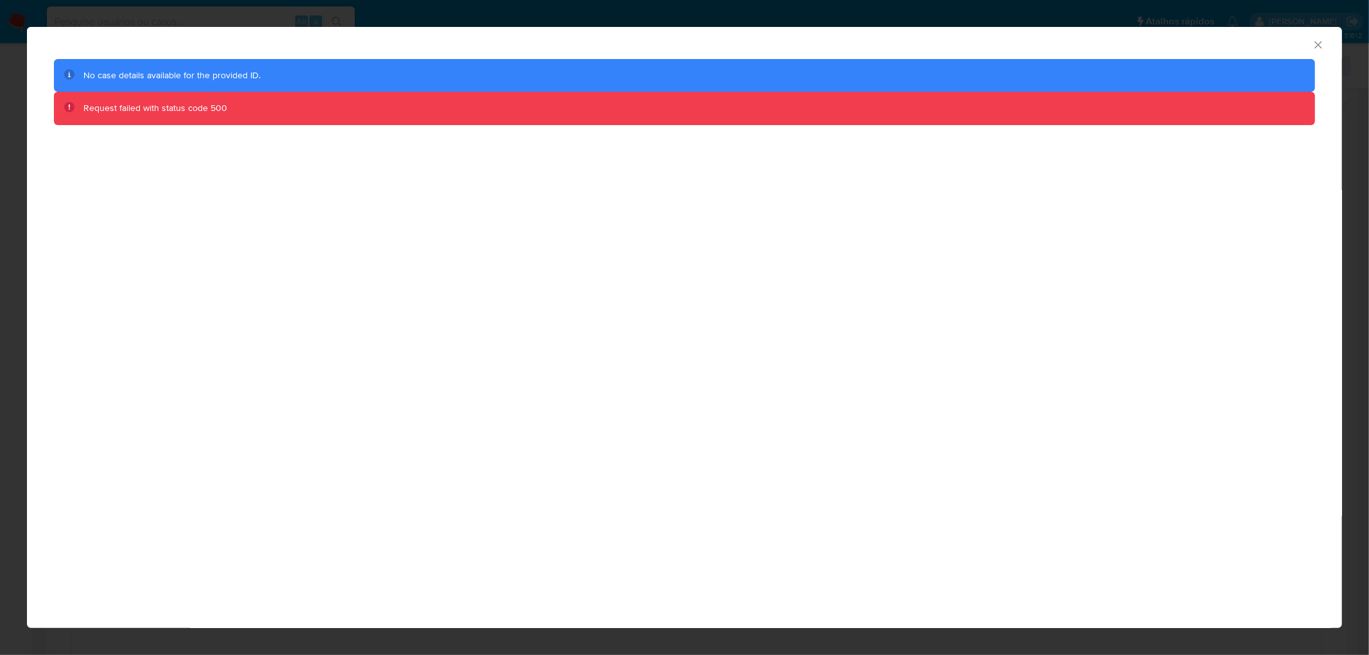
click at [912, 43] on icon "Fechar a janela" at bounding box center [1318, 45] width 13 height 13
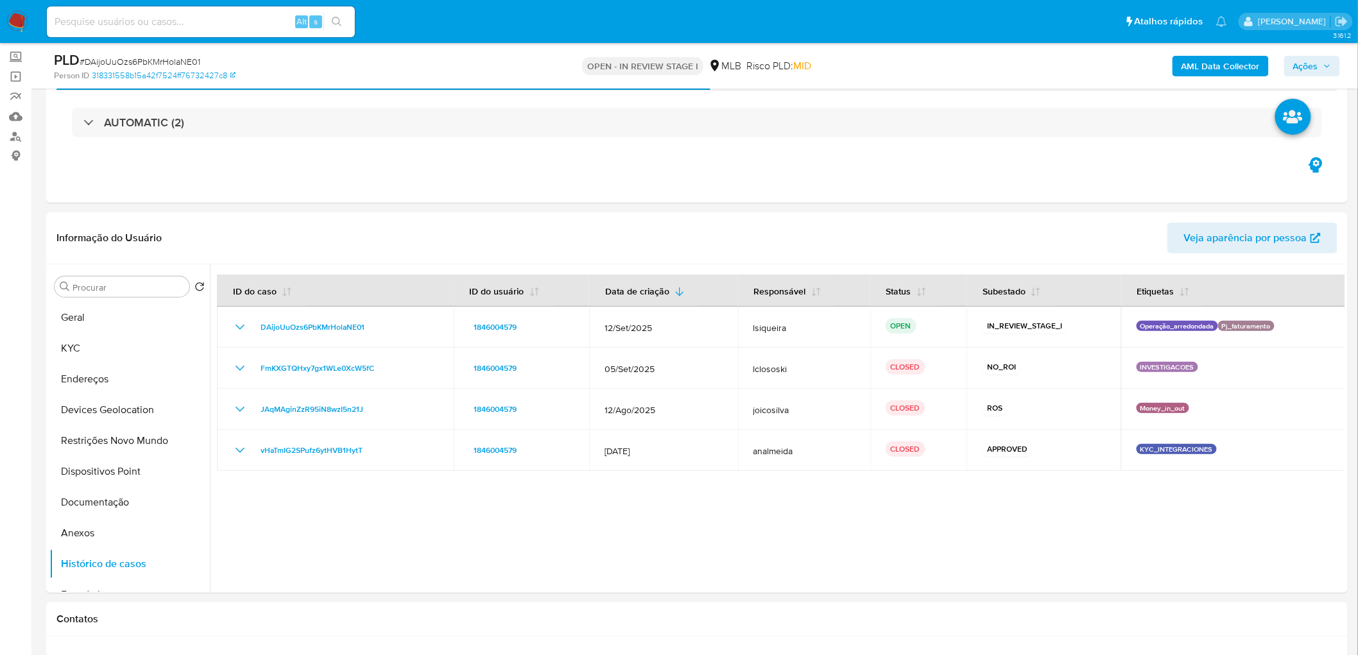
scroll to position [0, 0]
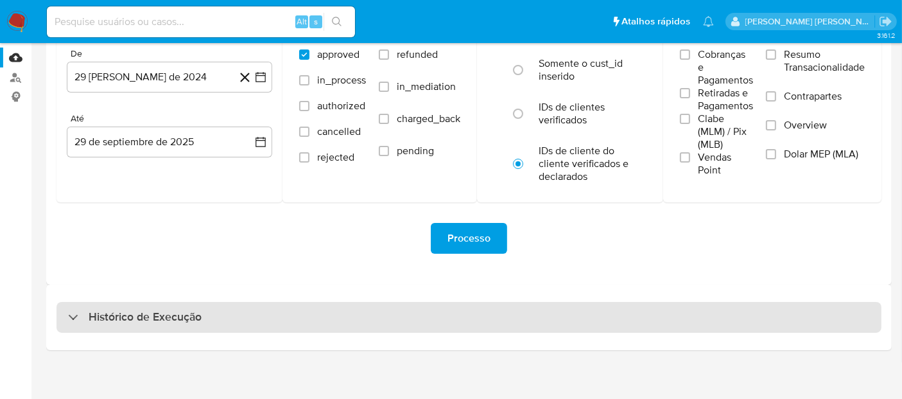
scroll to position [132, 0]
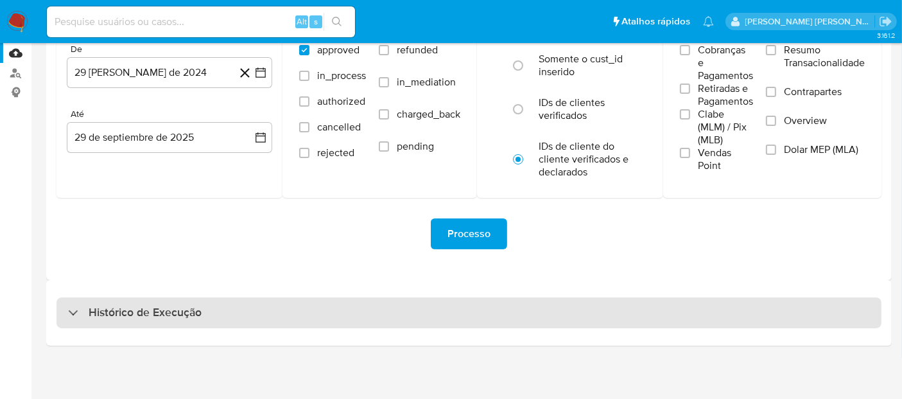
click at [179, 305] on h3 "Histórico de Execução" at bounding box center [145, 312] width 113 height 15
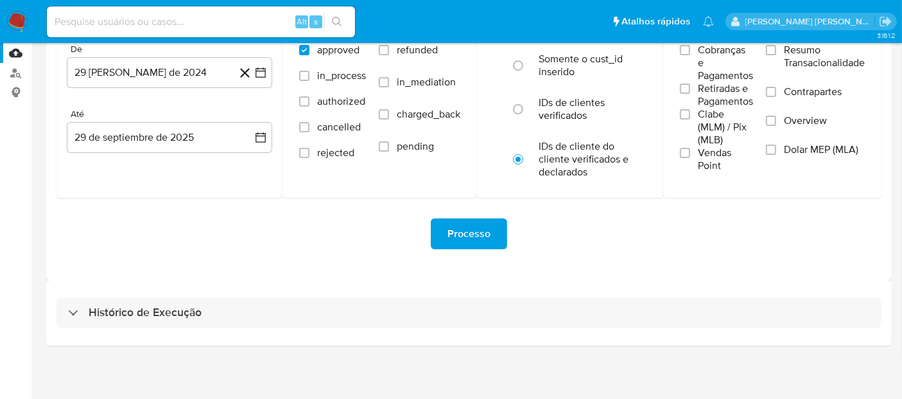
select select "10"
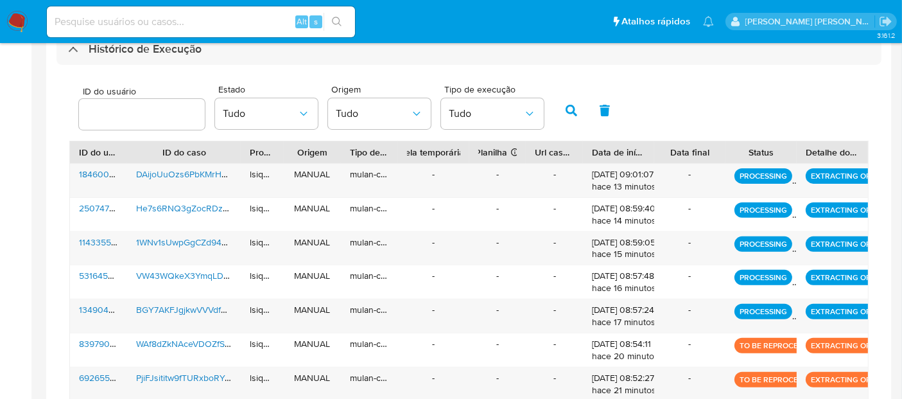
scroll to position [418, 0]
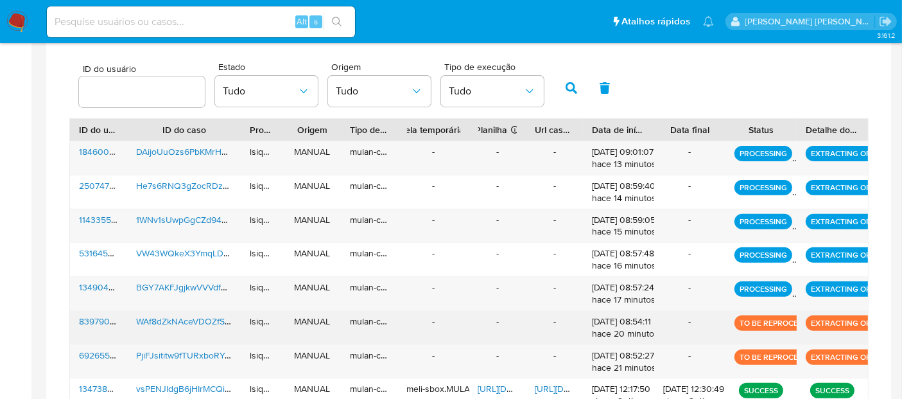
drag, startPoint x: 741, startPoint y: 320, endPoint x: 811, endPoint y: 325, distance: 70.8
click at [811, 325] on div "839790204 WAf8dZkNAceVDOZfSkNUD0Jr lsiqueira MANUAL mulan-caselog - - - 29/09/2…" at bounding box center [469, 327] width 798 height 33
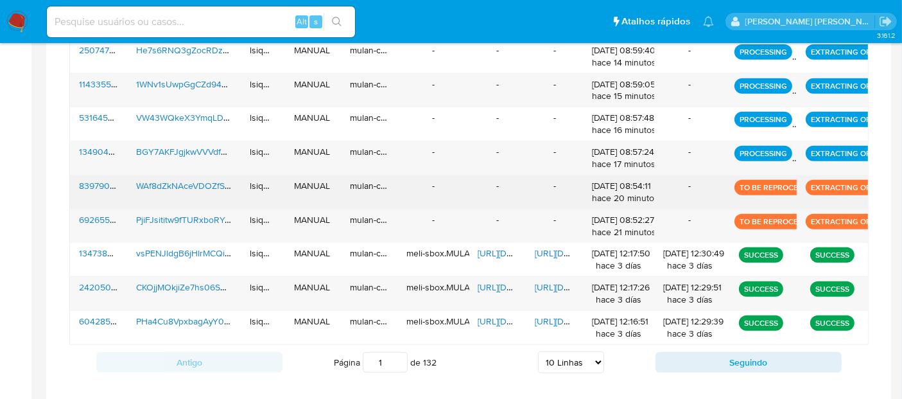
scroll to position [616, 0]
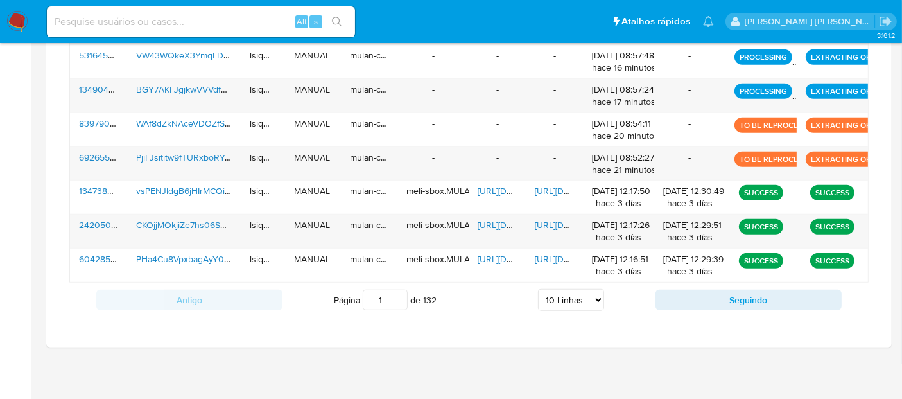
drag, startPoint x: 714, startPoint y: 143, endPoint x: 878, endPoint y: 126, distance: 164.5
click at [878, 126] on div "ID do usuário Estado Tudo Origem Tudo Tipo de execução Tudo ID do usuário ID do…" at bounding box center [468, 87] width 825 height 485
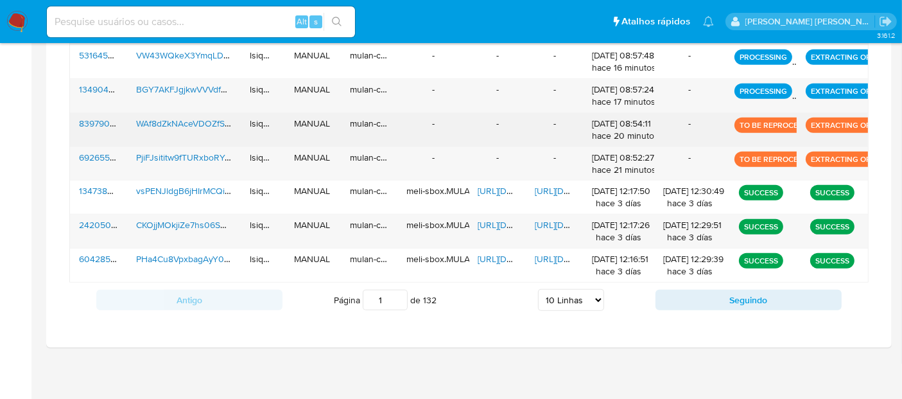
click at [816, 121] on p "EXTRACTING OPS" at bounding box center [843, 124] width 74 height 15
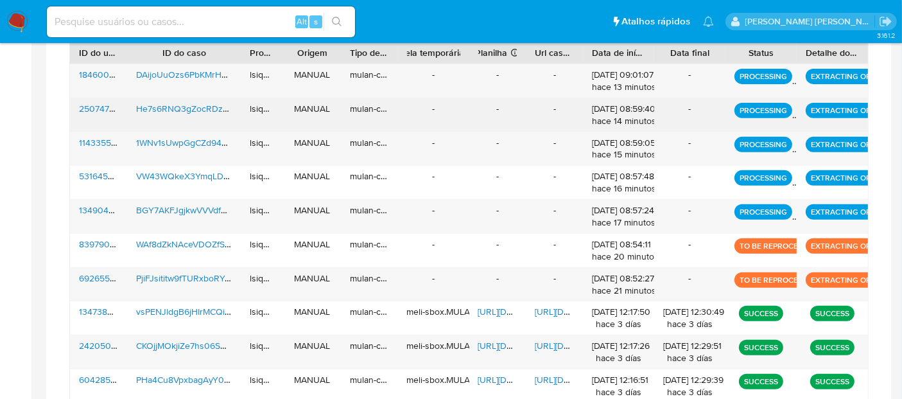
scroll to position [473, 0]
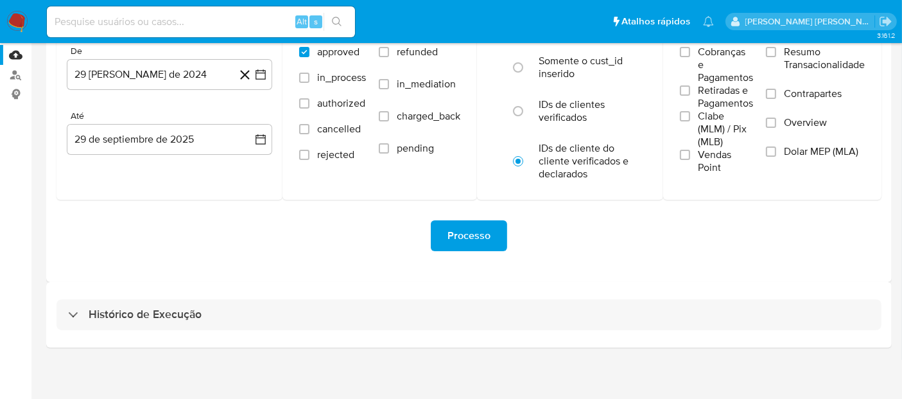
scroll to position [132, 0]
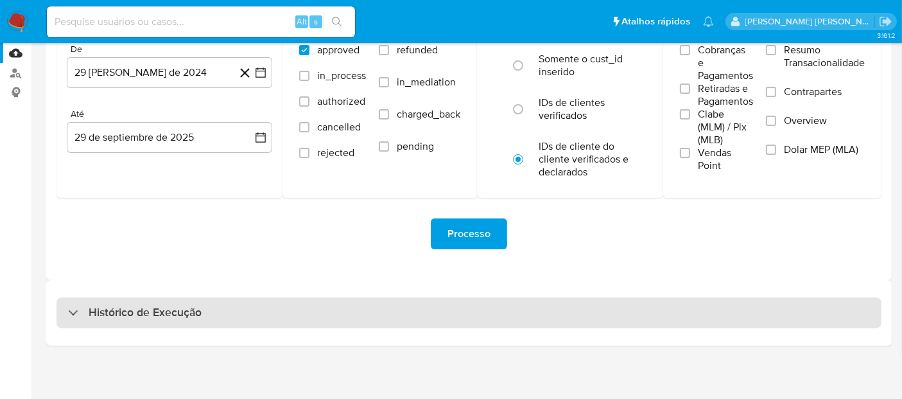
click at [203, 302] on div "Histórico de Execução" at bounding box center [468, 312] width 825 height 31
select select "10"
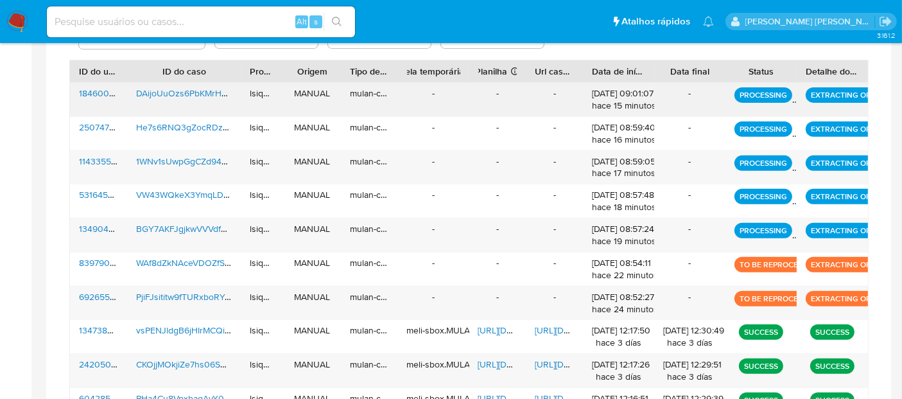
scroll to position [489, 0]
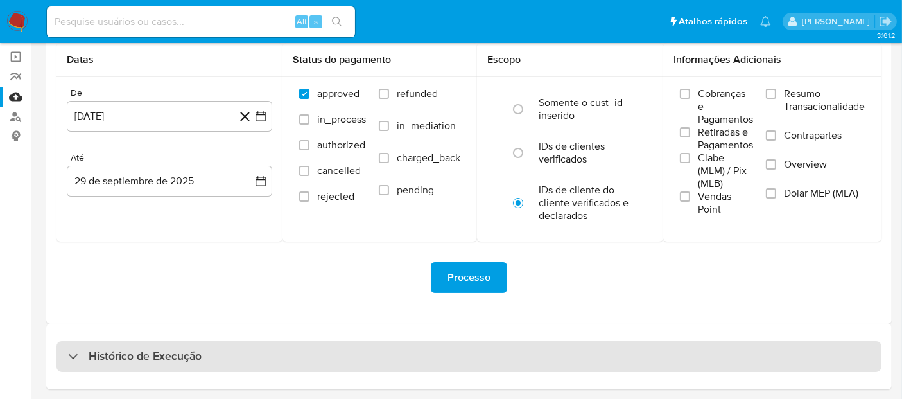
click at [375, 300] on div "Site MLU Usuários Datas De [DATE] [DATE] [GEOGRAPHIC_DATA] 29 de septiembre de …" at bounding box center [468, 176] width 845 height 426
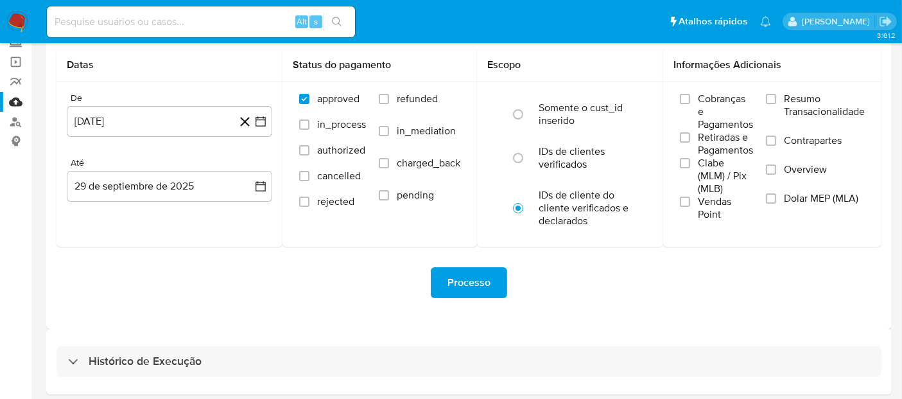
scroll to position [61, 0]
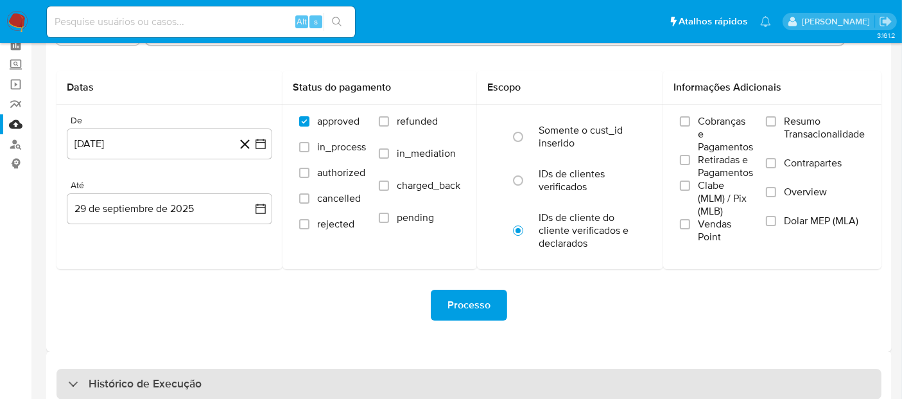
click at [268, 379] on div "Histórico de Execução" at bounding box center [468, 383] width 825 height 31
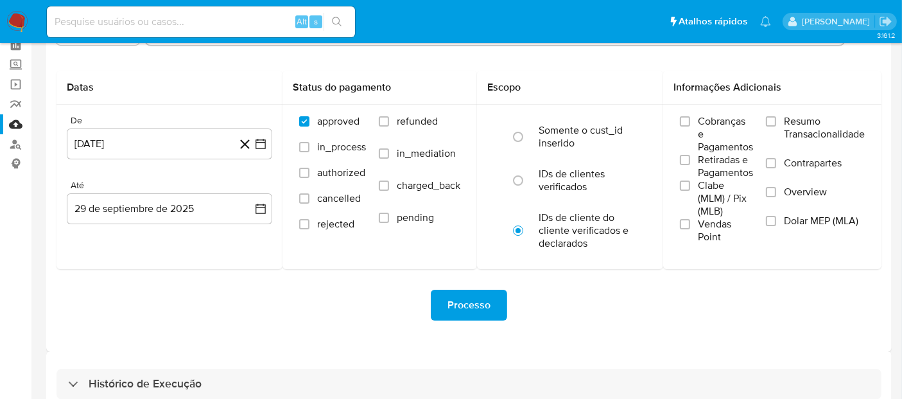
select select "10"
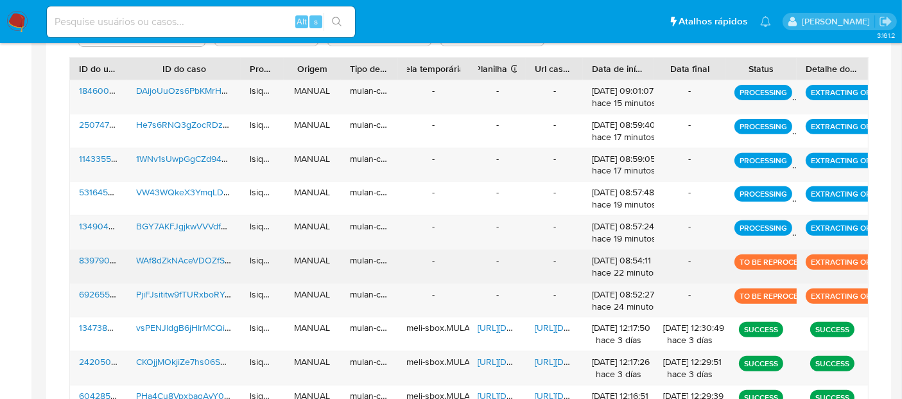
scroll to position [499, 0]
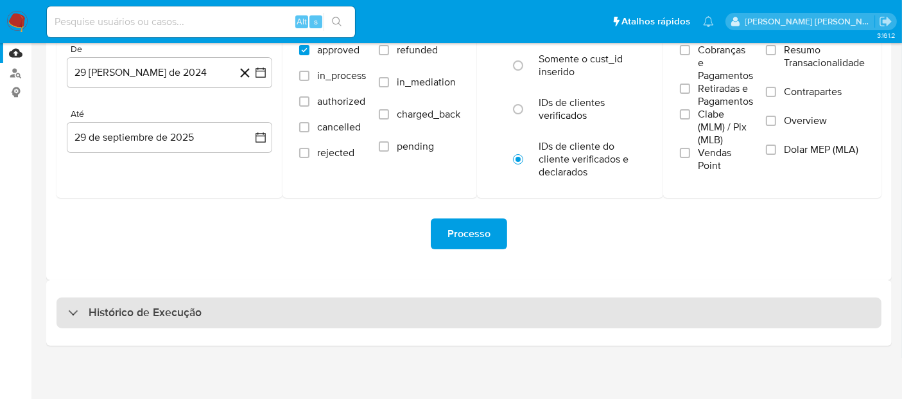
click at [183, 306] on h3 "Histórico de Execução" at bounding box center [145, 312] width 113 height 15
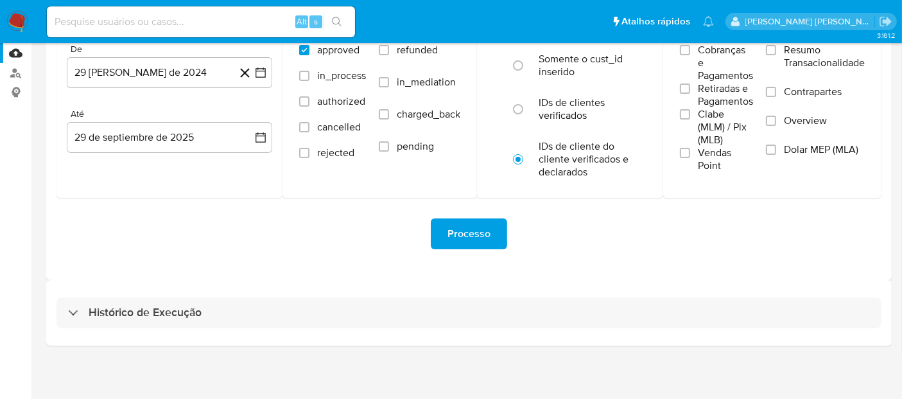
select select "10"
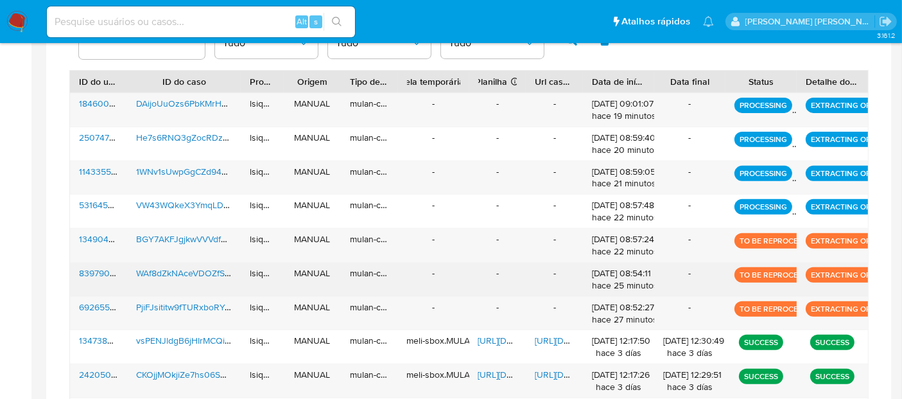
scroll to position [489, 0]
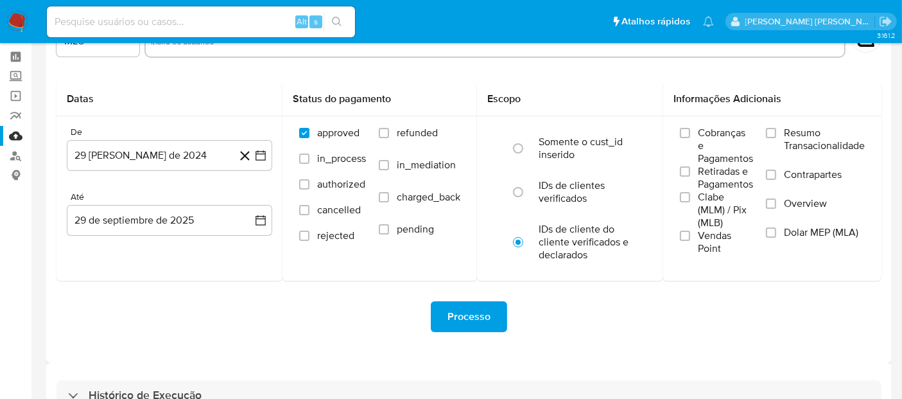
scroll to position [71, 0]
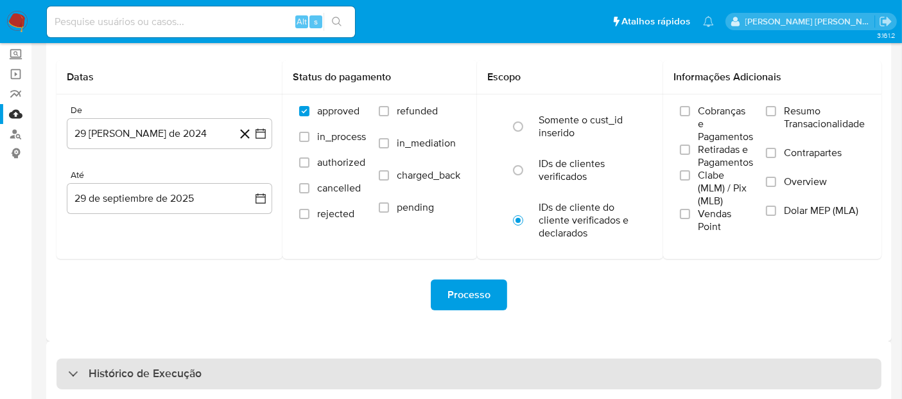
click at [339, 363] on div "Histórico de Execução" at bounding box center [468, 373] width 825 height 31
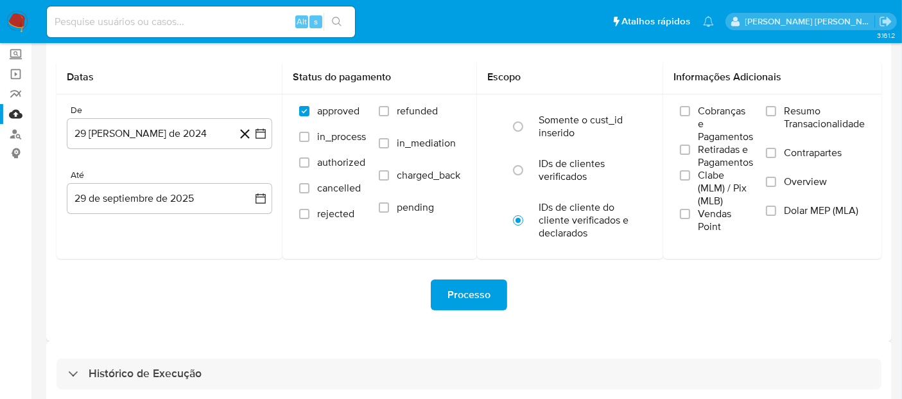
select select "10"
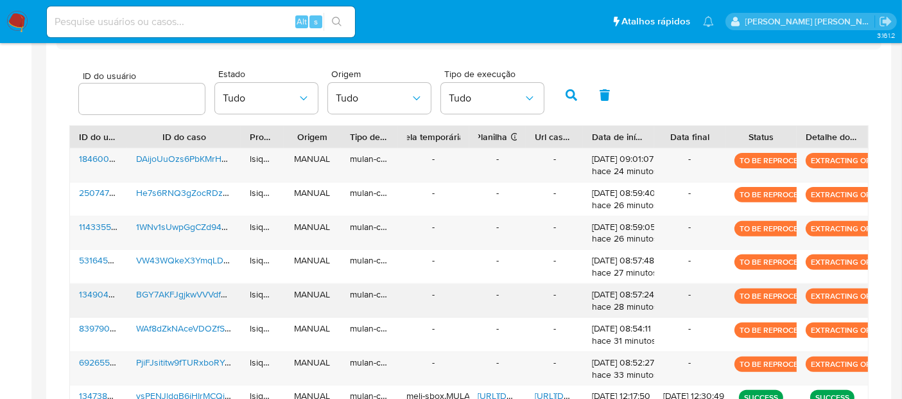
scroll to position [427, 0]
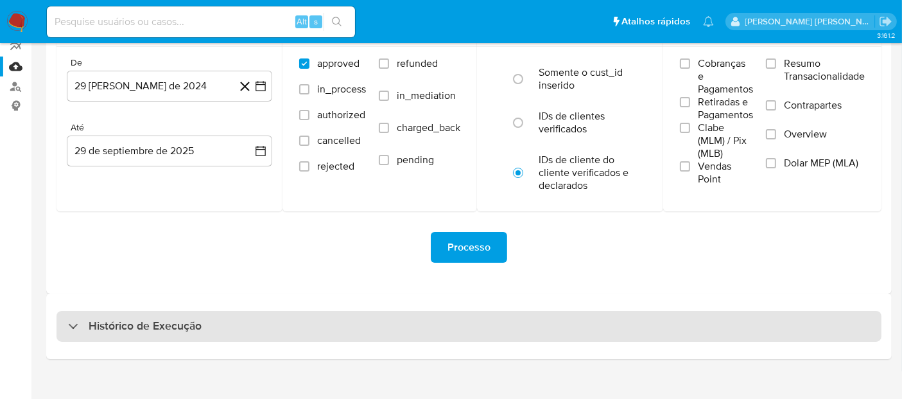
scroll to position [132, 0]
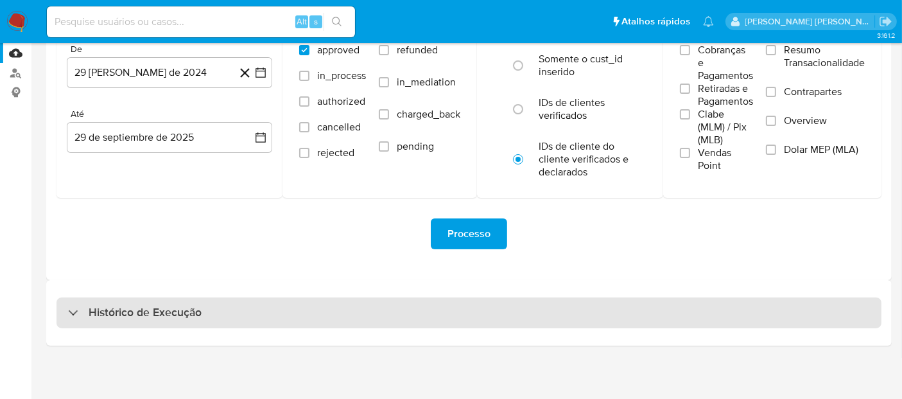
click at [253, 309] on div "Histórico de Execução" at bounding box center [468, 312] width 825 height 31
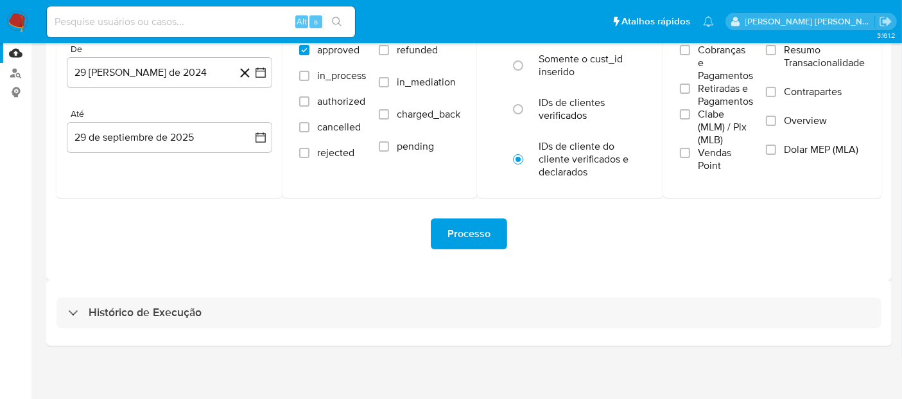
select select "10"
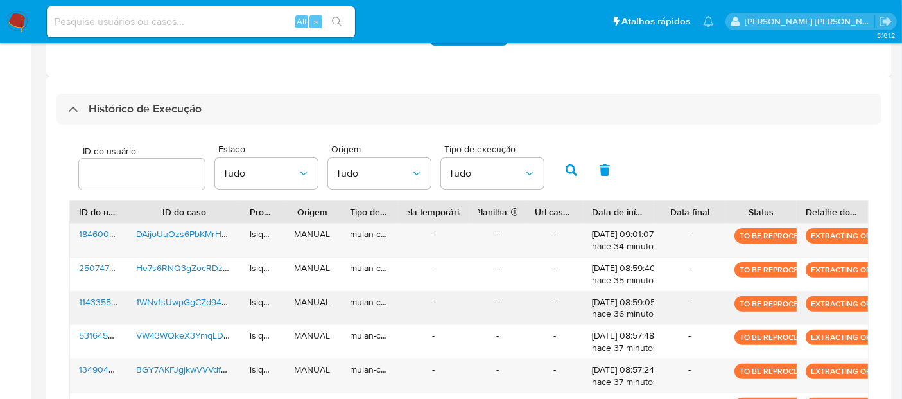
scroll to position [356, 0]
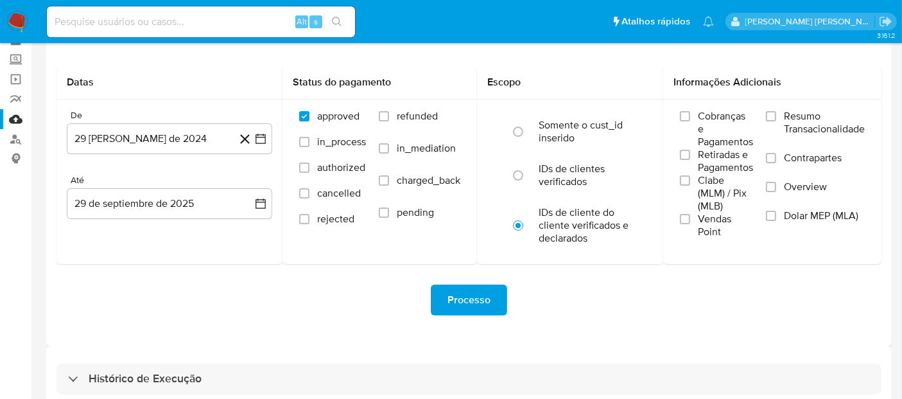
scroll to position [132, 0]
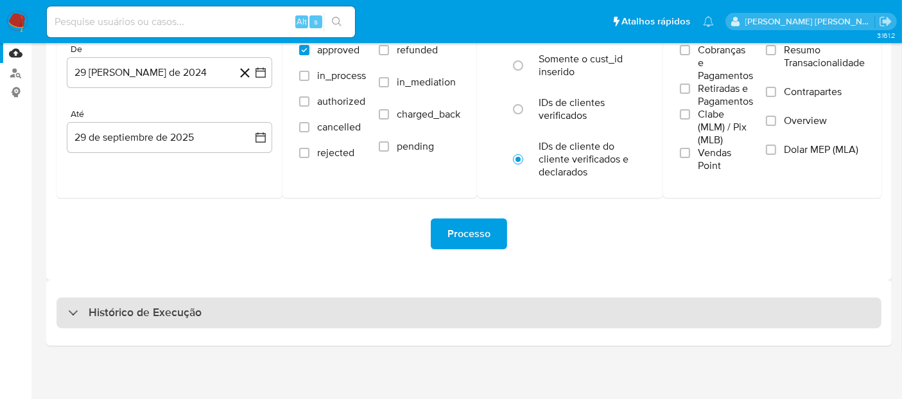
click at [394, 316] on div "Histórico de Execução" at bounding box center [468, 312] width 825 height 31
select select "10"
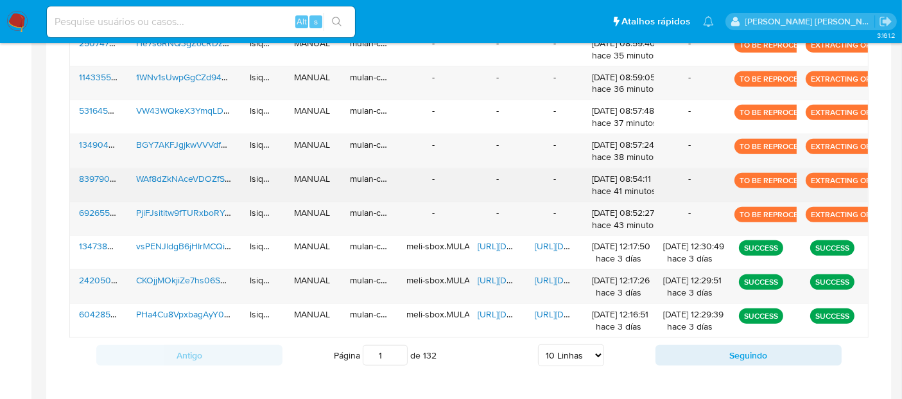
scroll to position [418, 0]
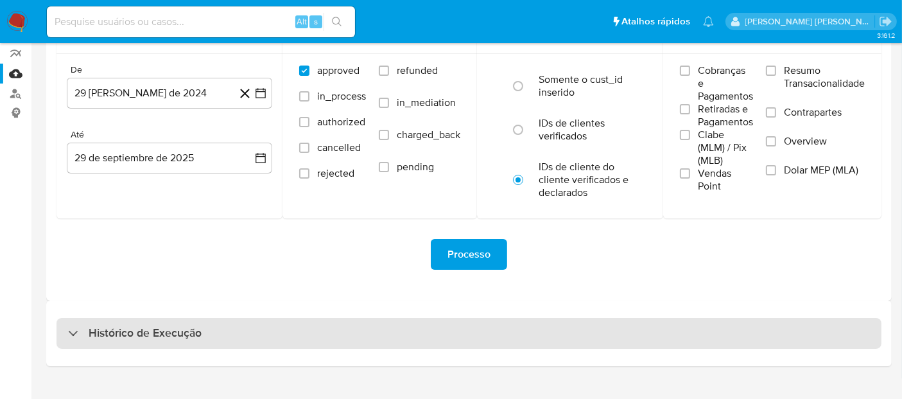
scroll to position [132, 0]
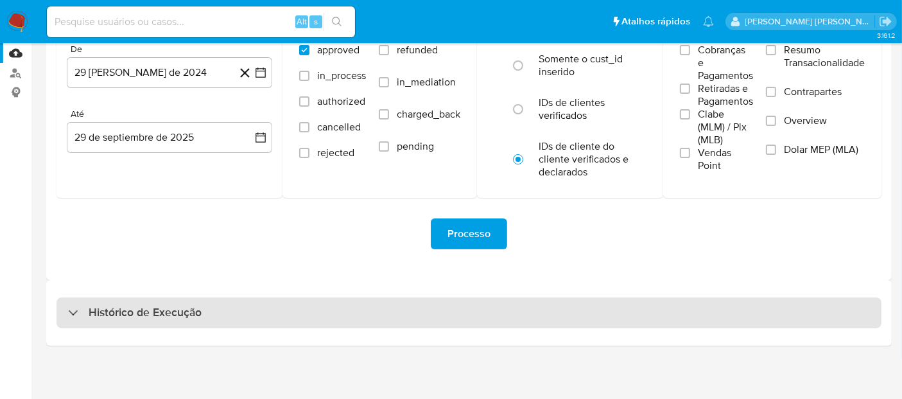
click at [256, 318] on div "Histórico de Execução" at bounding box center [468, 312] width 825 height 31
select select "10"
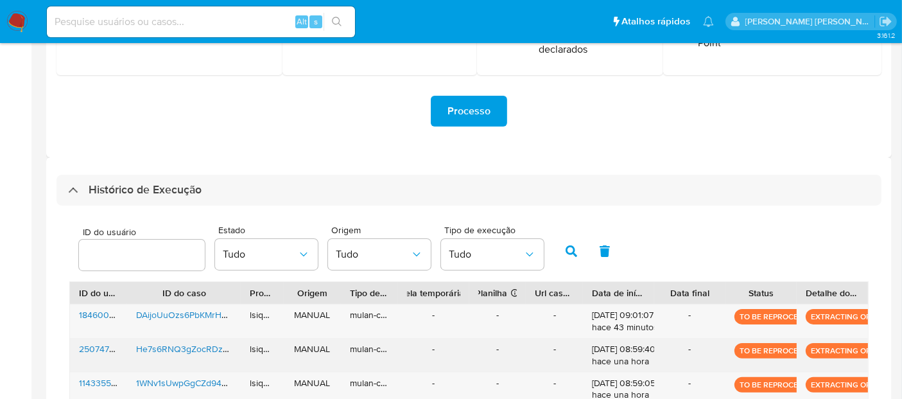
scroll to position [275, 0]
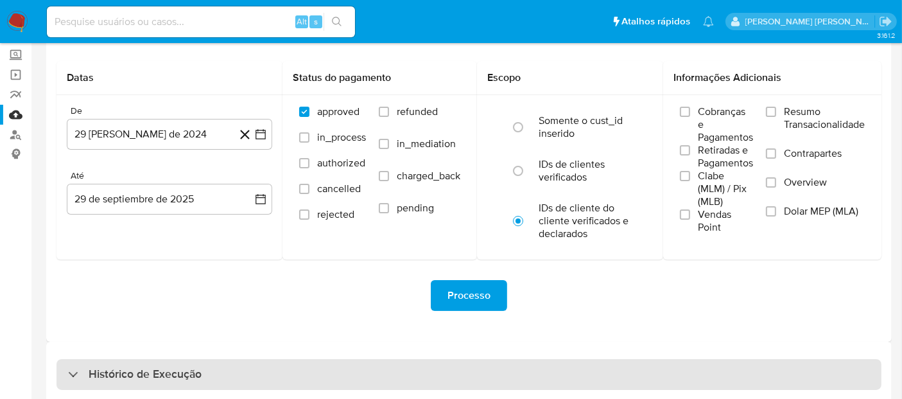
scroll to position [132, 0]
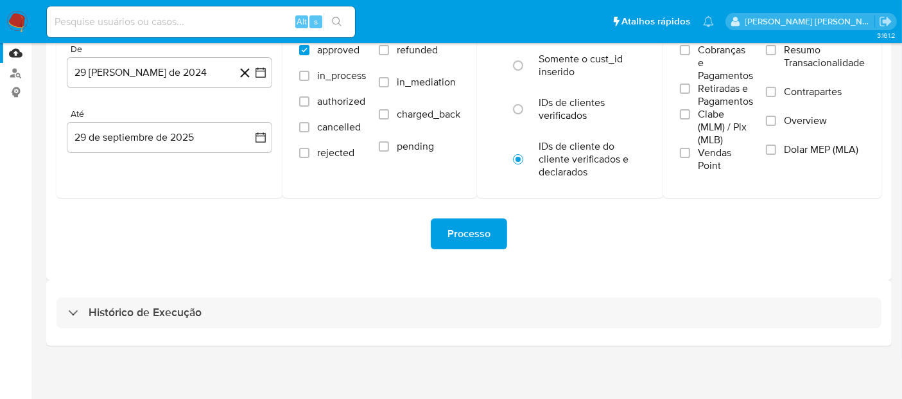
click at [156, 329] on div "Histórico de Execução" at bounding box center [468, 312] width 845 height 65
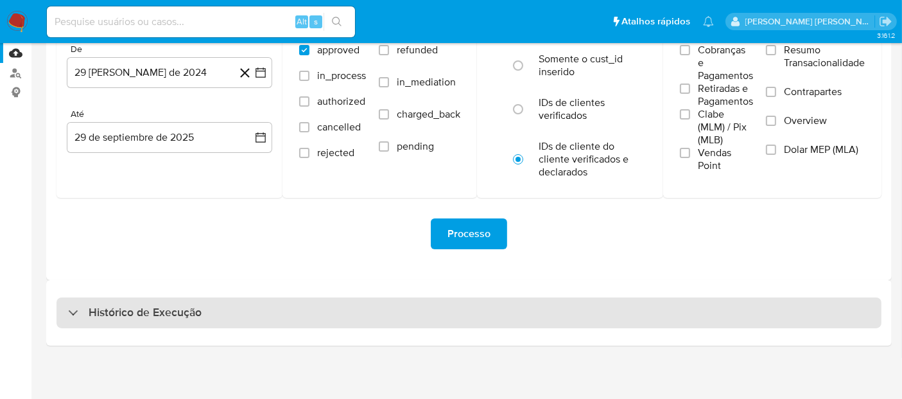
click at [165, 321] on div "Histórico de Execução" at bounding box center [468, 312] width 825 height 31
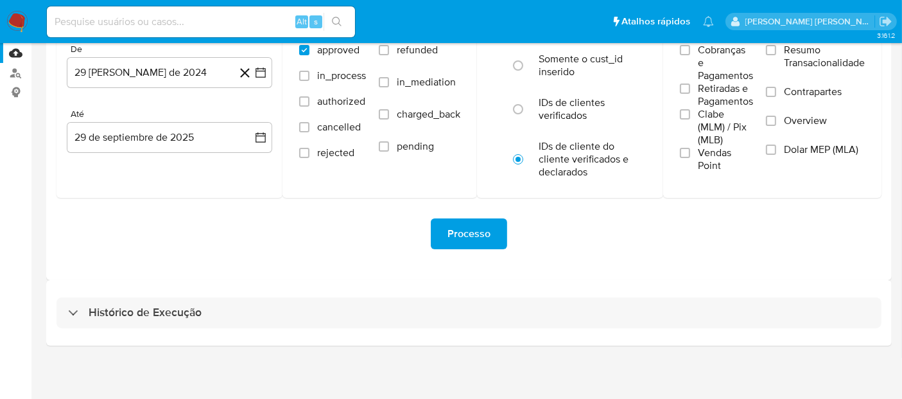
select select "10"
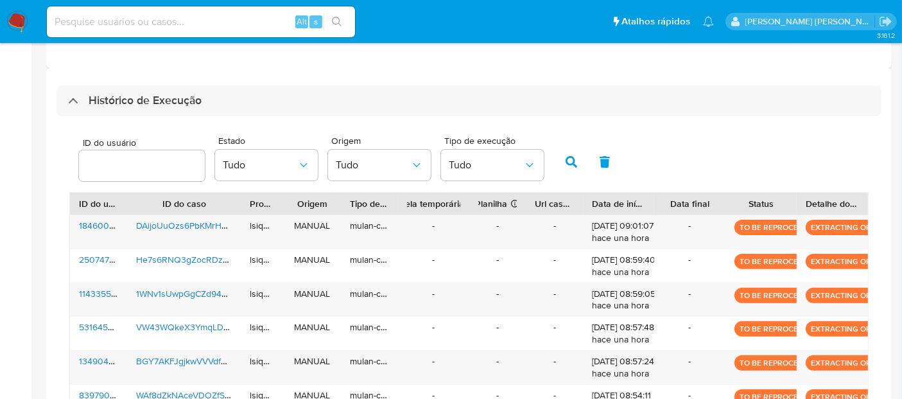
scroll to position [275, 0]
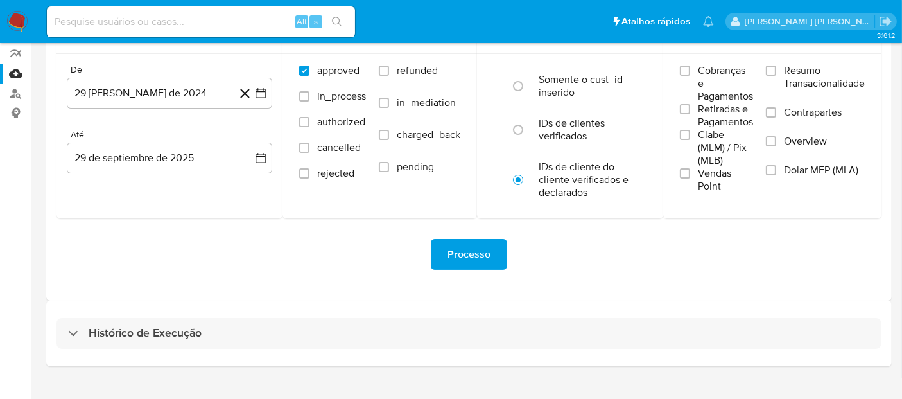
scroll to position [132, 0]
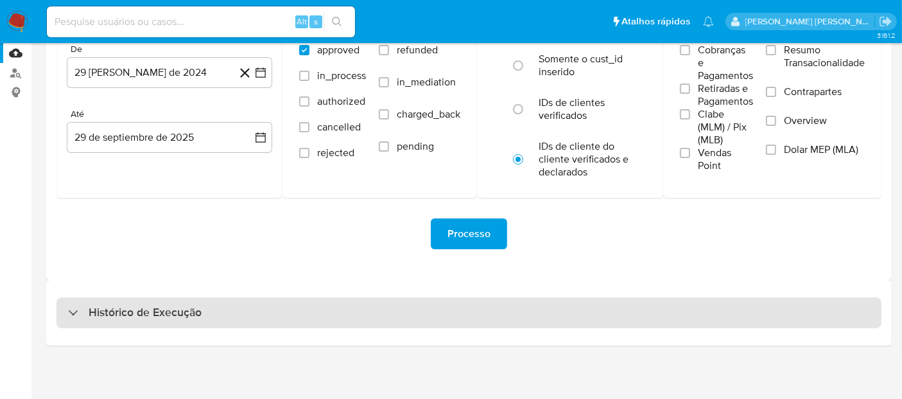
click at [319, 305] on div "Histórico de Execução" at bounding box center [468, 312] width 825 height 31
select select "10"
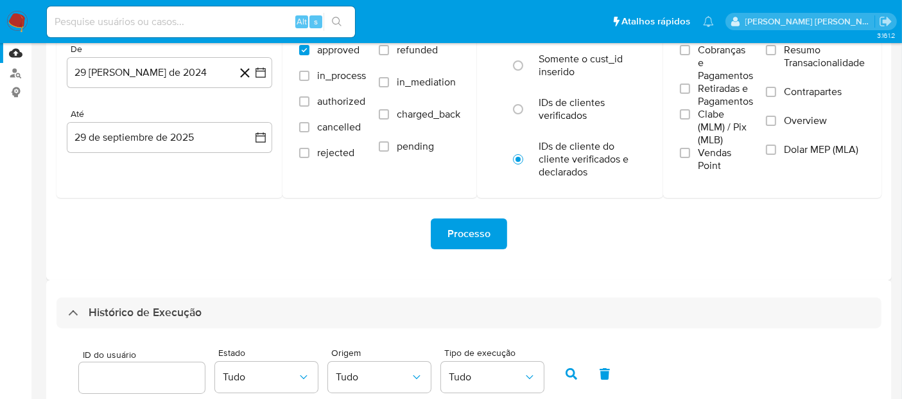
scroll to position [275, 0]
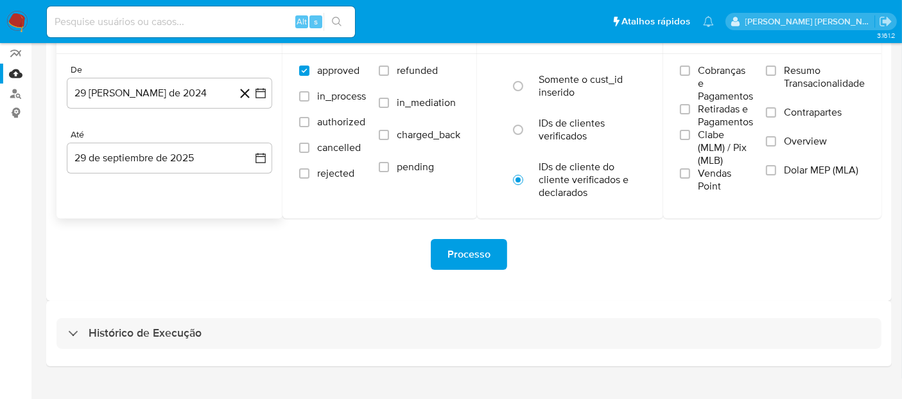
scroll to position [132, 0]
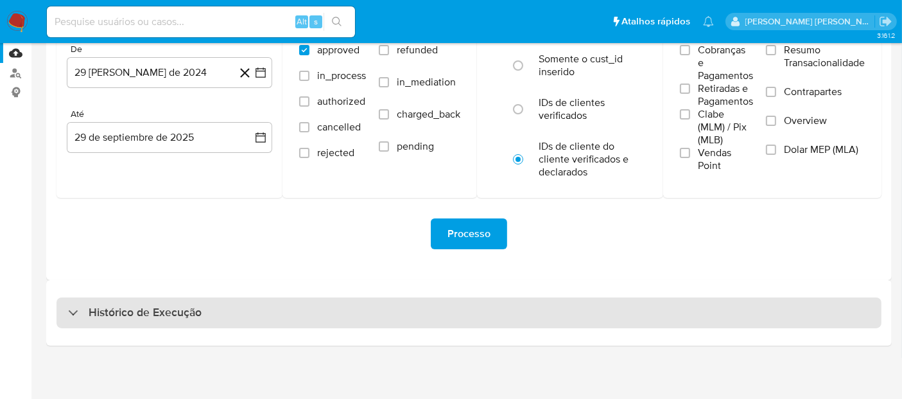
click at [196, 305] on h3 "Histórico de Execução" at bounding box center [145, 312] width 113 height 15
select select "10"
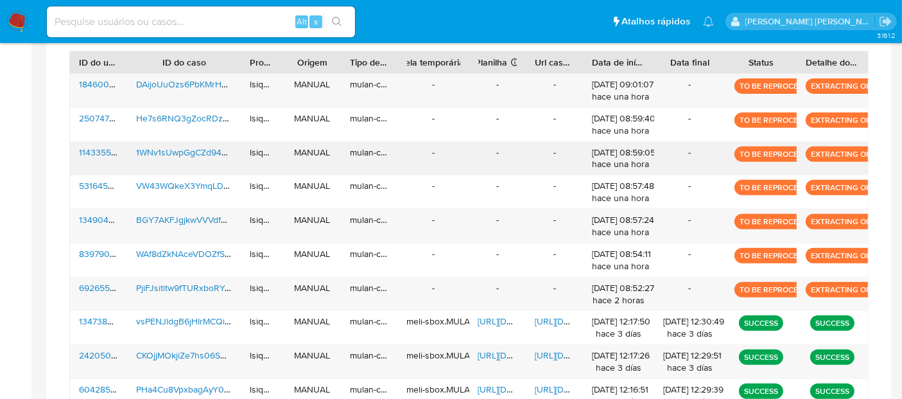
scroll to position [560, 0]
